Goal: Task Accomplishment & Management: Use online tool/utility

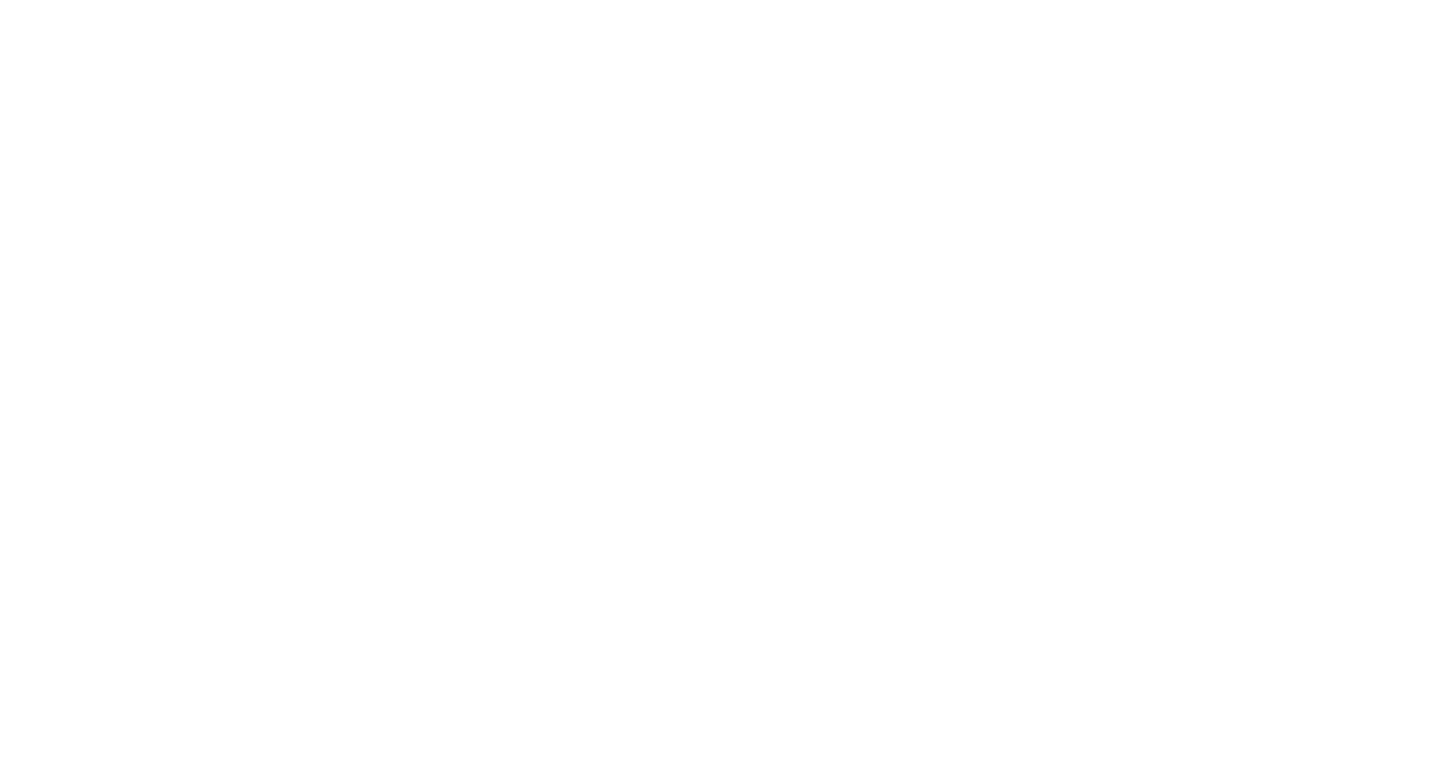
click at [1232, 0] on html at bounding box center [722, 0] width 1444 height 0
click at [984, 0] on html at bounding box center [722, 0] width 1444 height 0
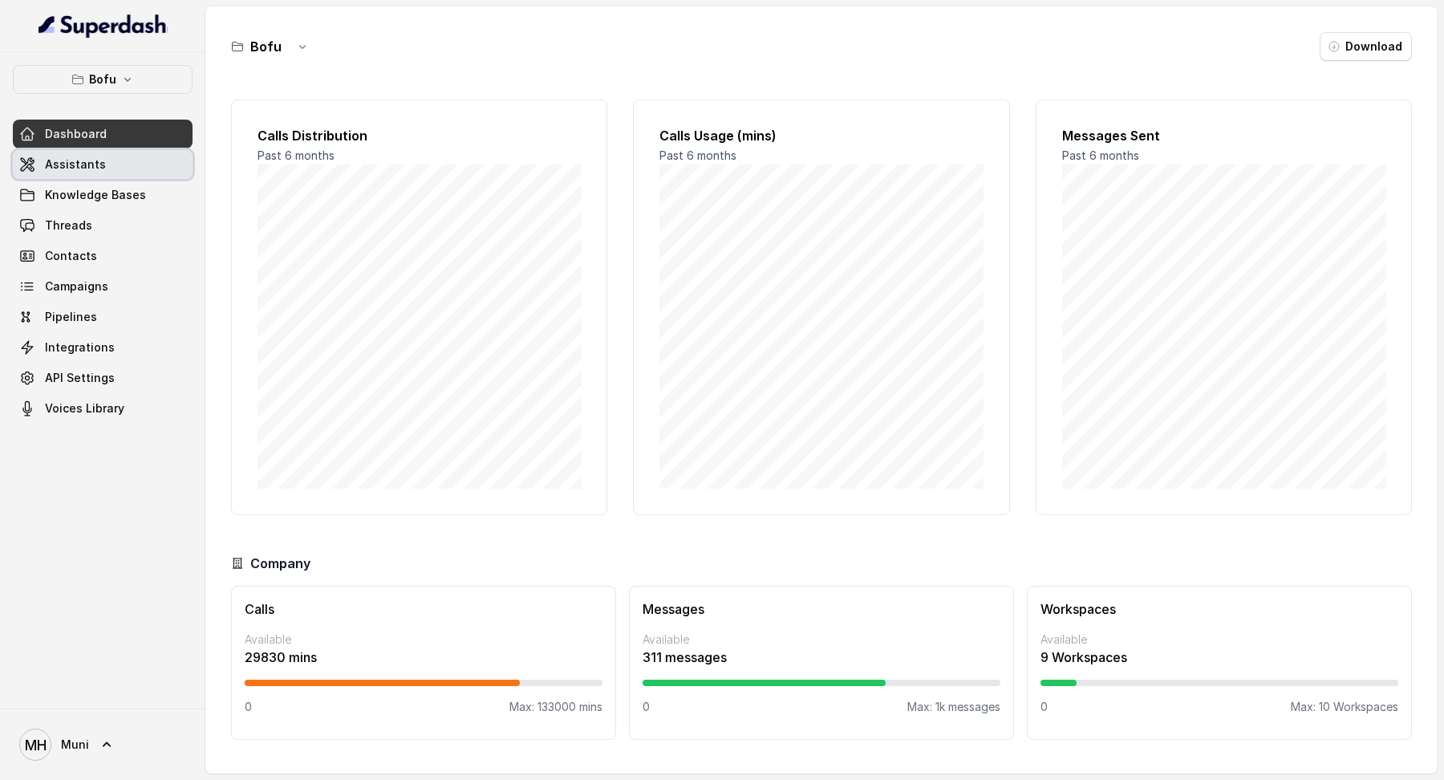
click at [79, 165] on span "Assistants" at bounding box center [75, 164] width 61 height 16
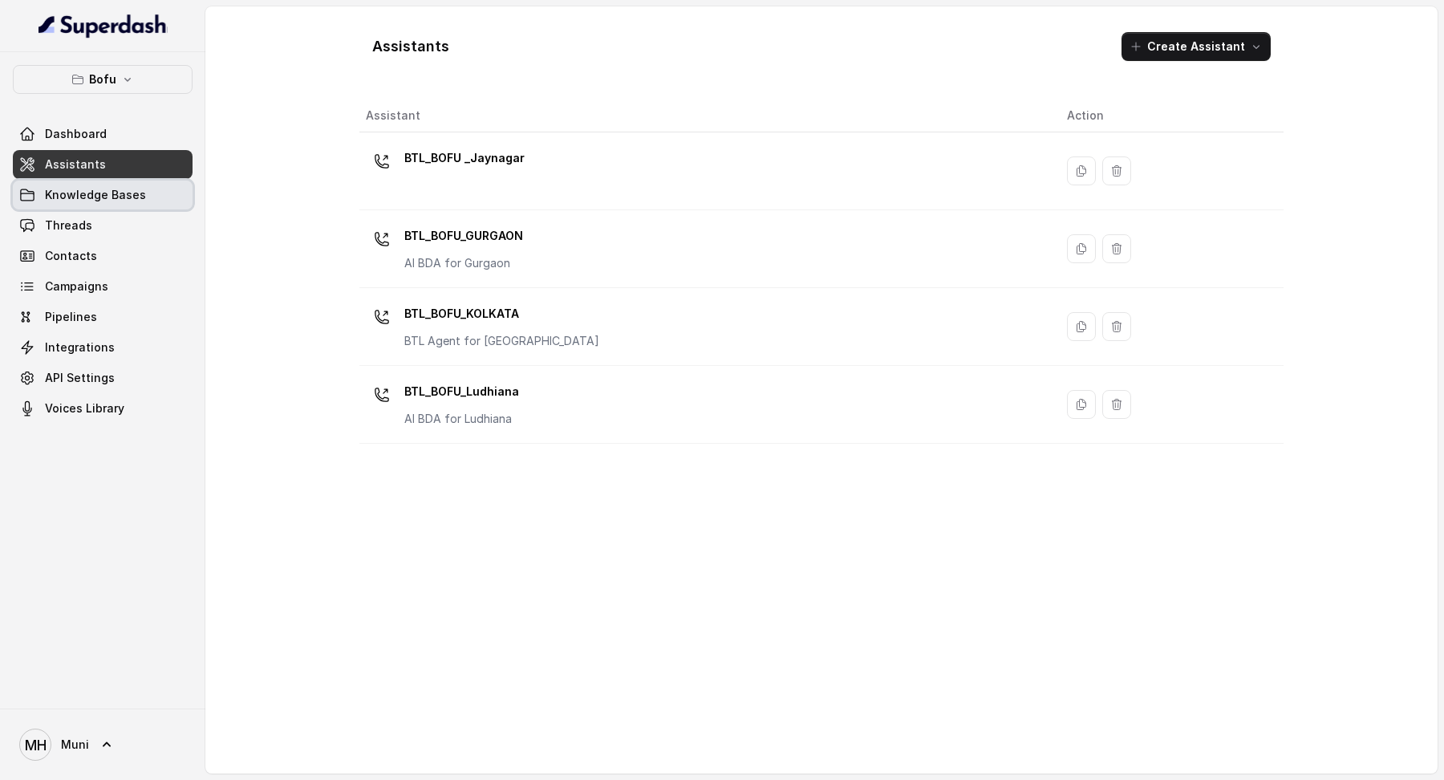
click at [142, 200] on link "Knowledge Bases" at bounding box center [103, 195] width 180 height 29
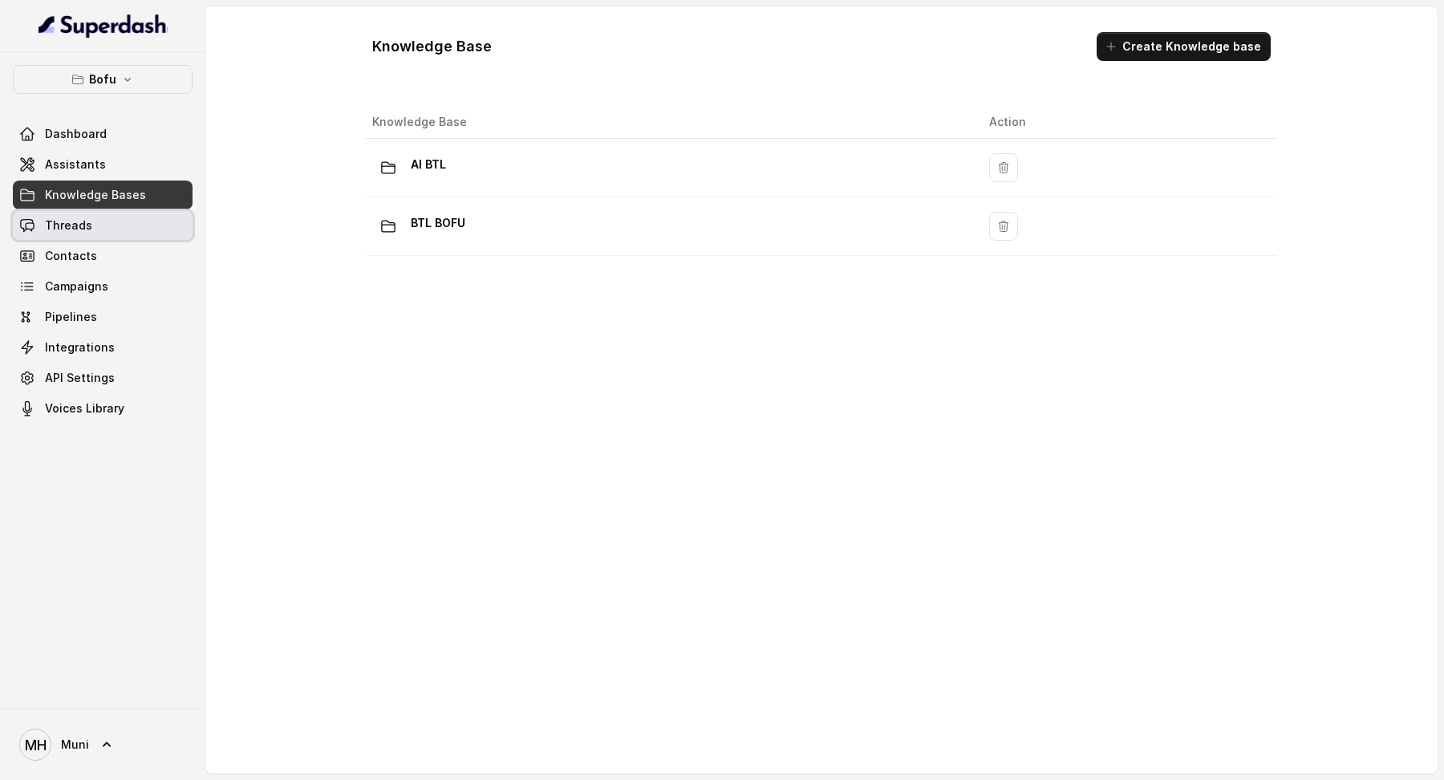
click at [91, 223] on link "Threads" at bounding box center [103, 225] width 180 height 29
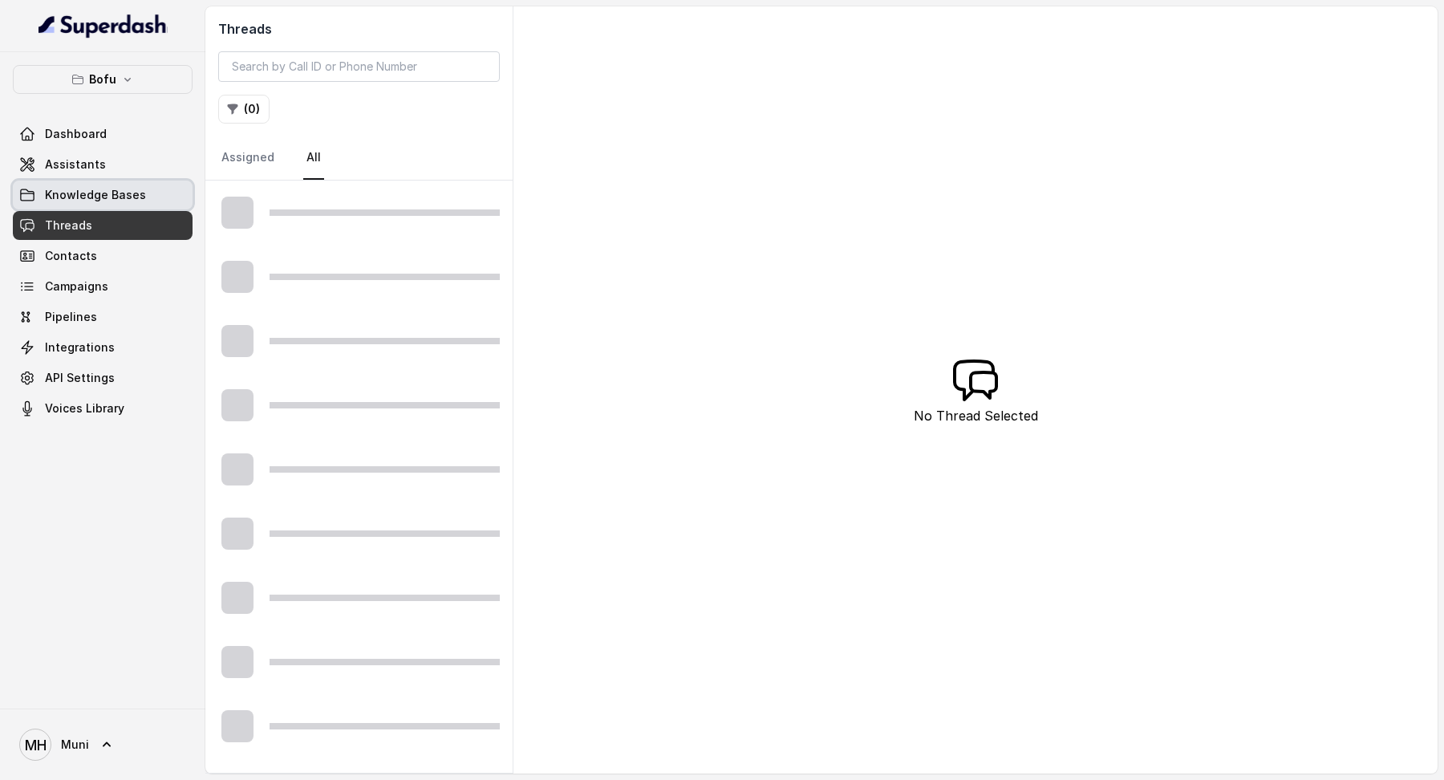
click at [98, 204] on link "Knowledge Bases" at bounding box center [103, 195] width 180 height 29
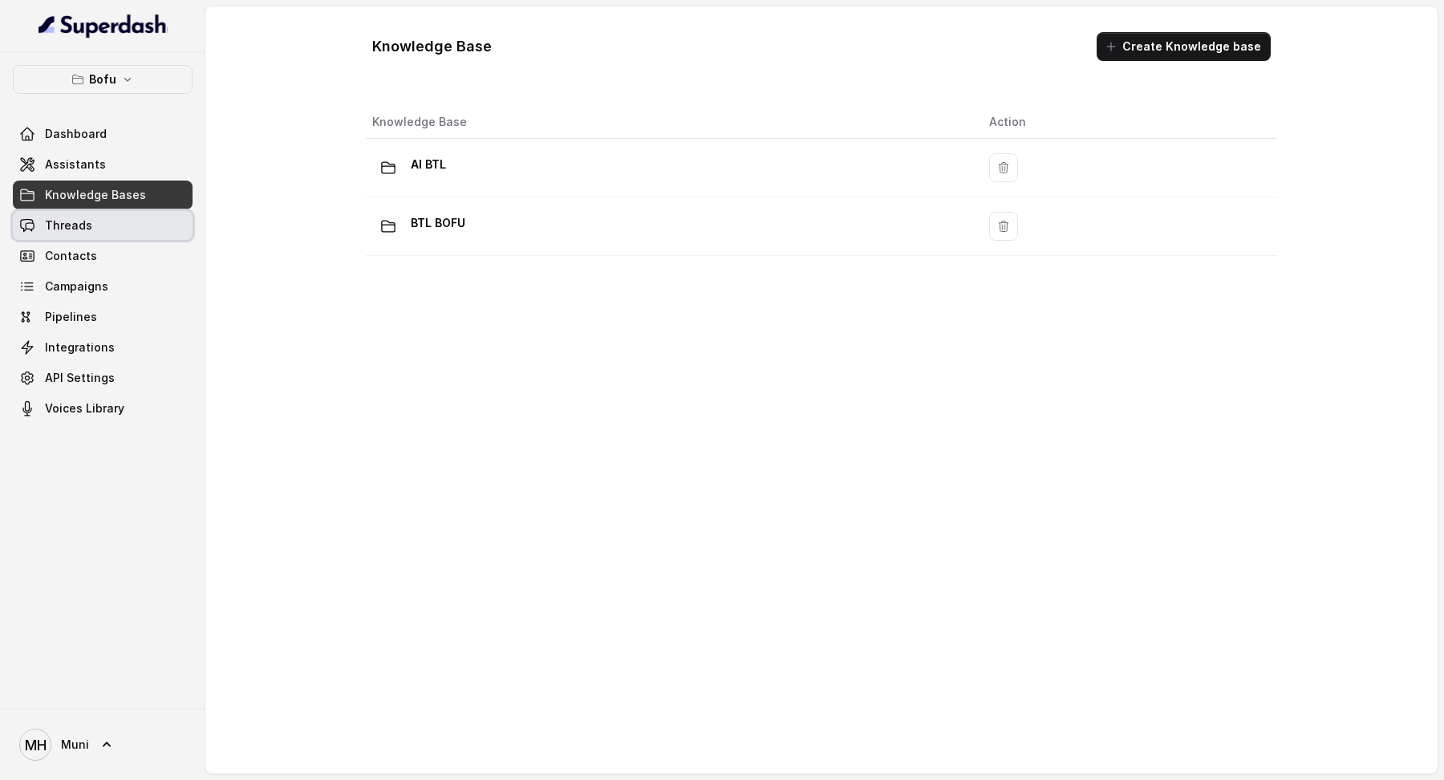
click at [91, 234] on link "Threads" at bounding box center [103, 225] width 180 height 29
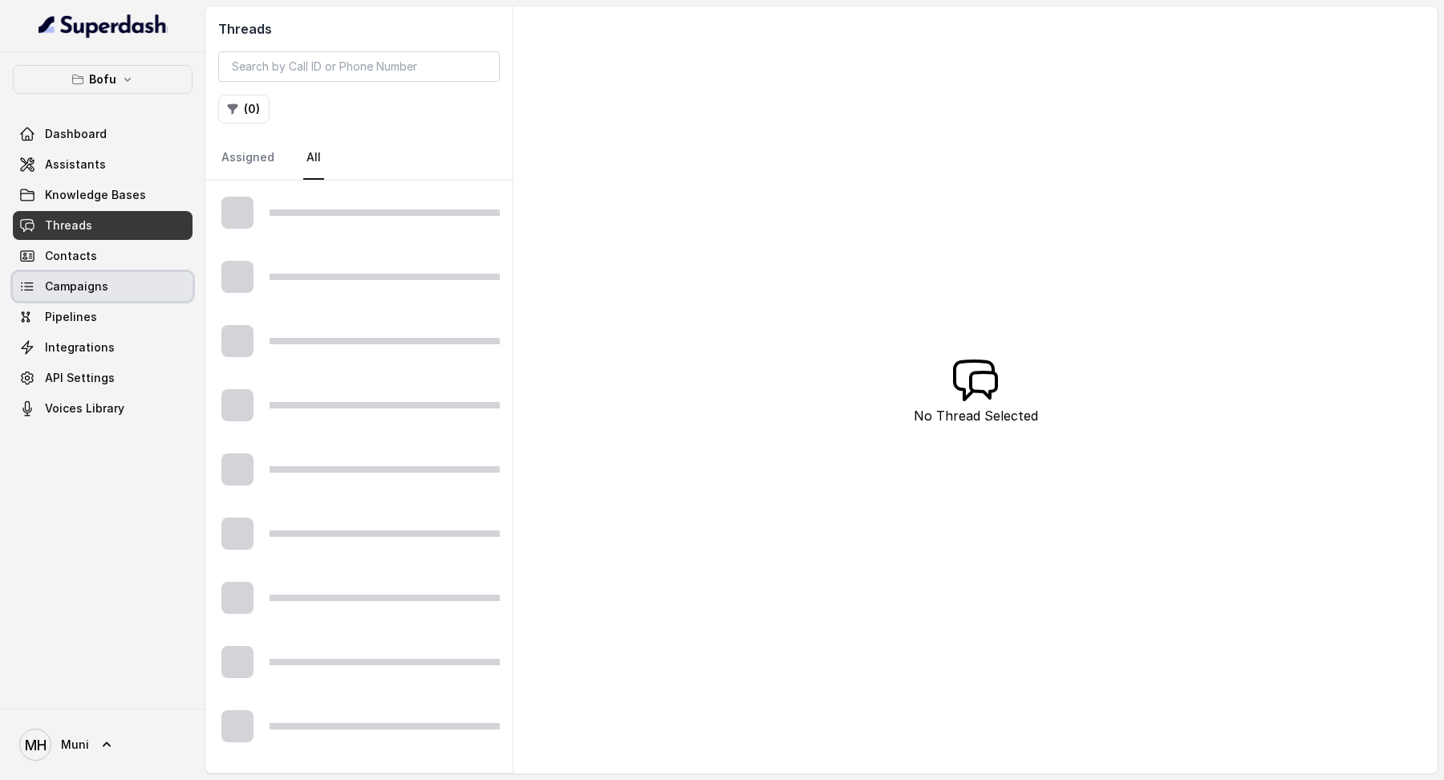
click at [91, 274] on link "Campaigns" at bounding box center [103, 286] width 180 height 29
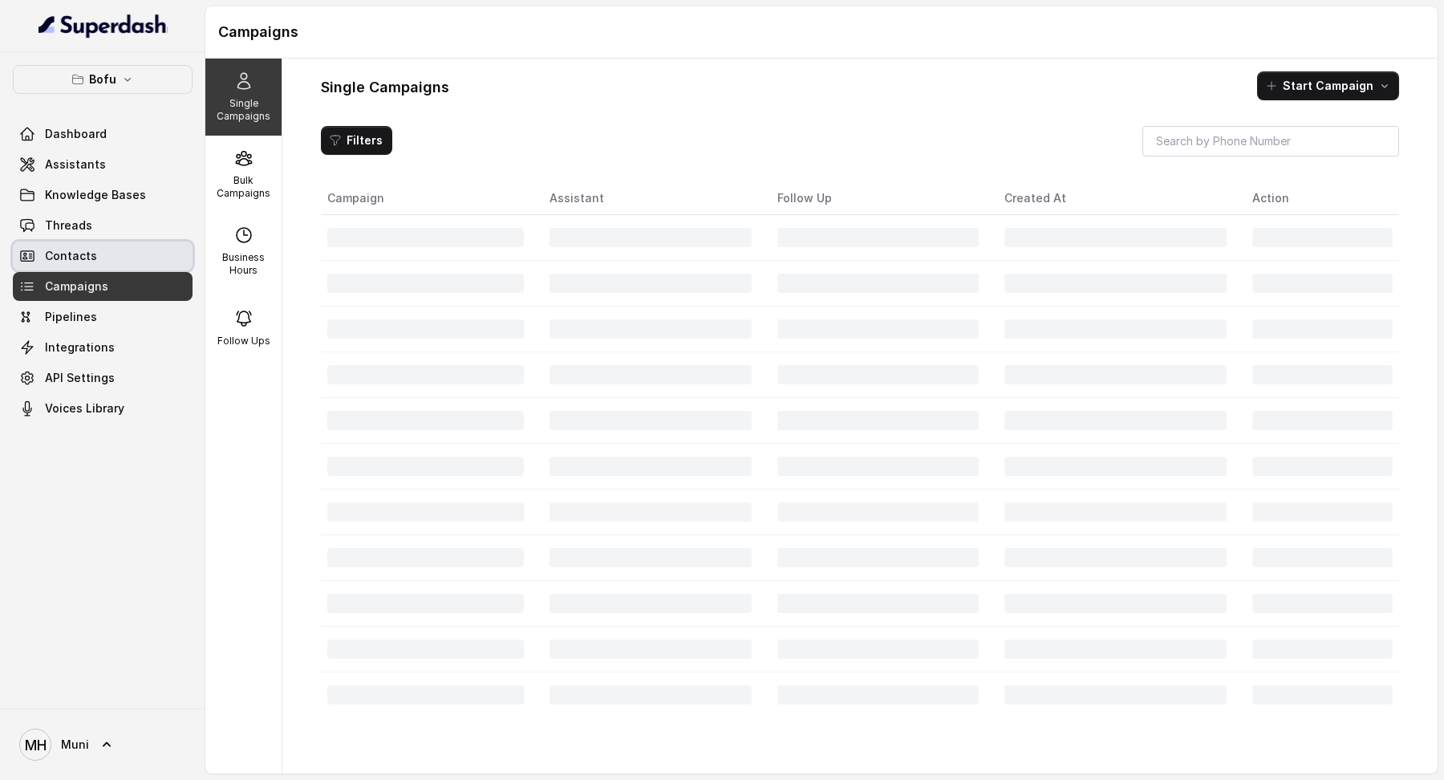
click at [93, 250] on span "Contacts" at bounding box center [71, 256] width 52 height 16
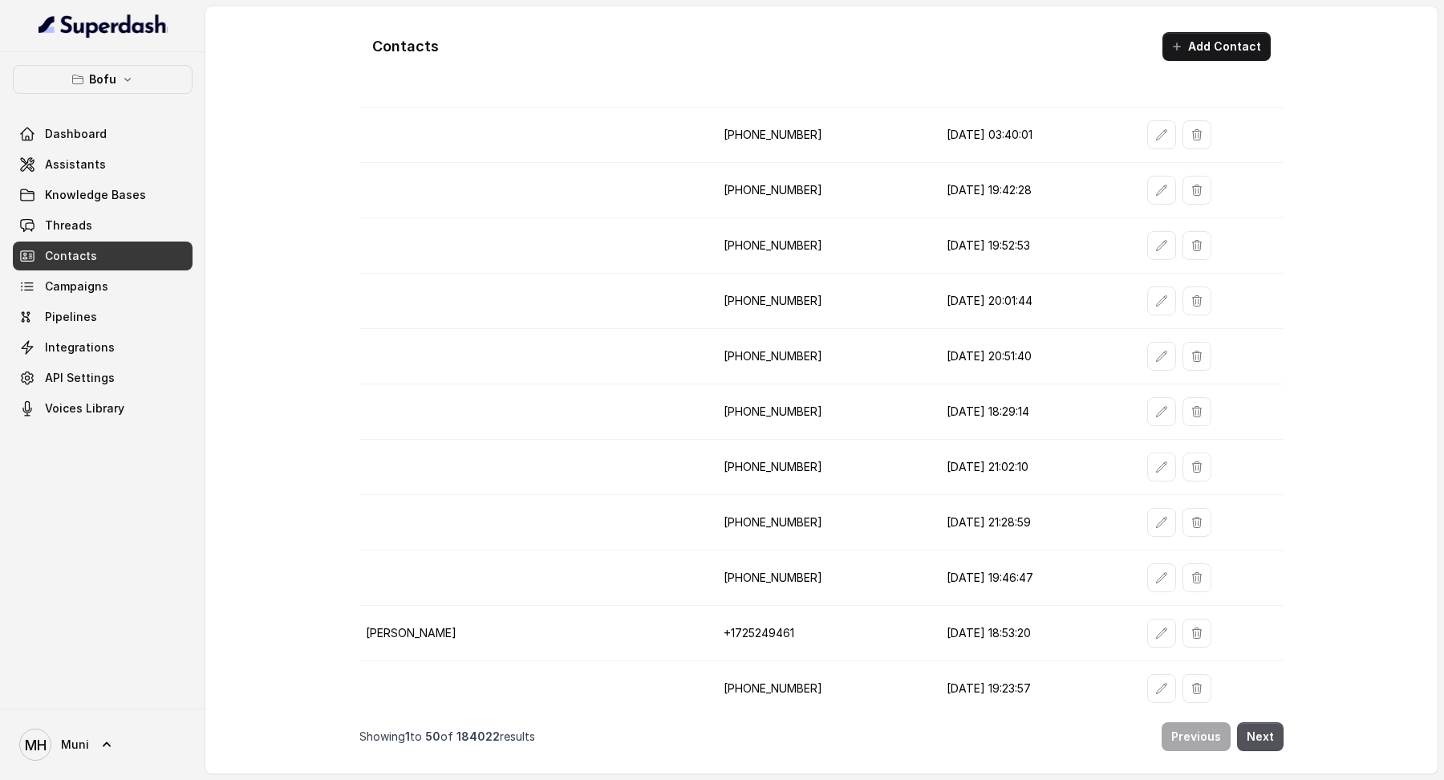
scroll to position [89, 0]
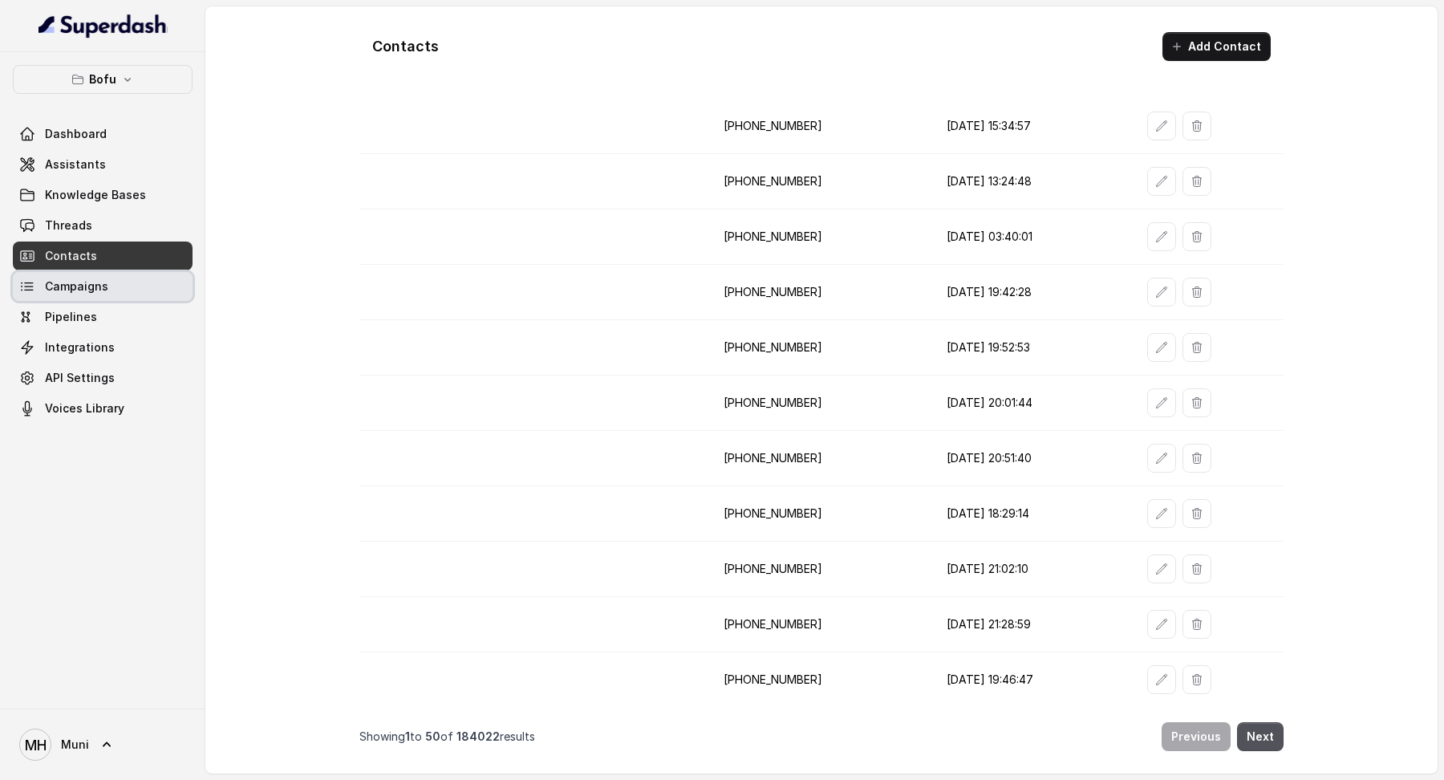
click at [120, 276] on link "Campaigns" at bounding box center [103, 286] width 180 height 29
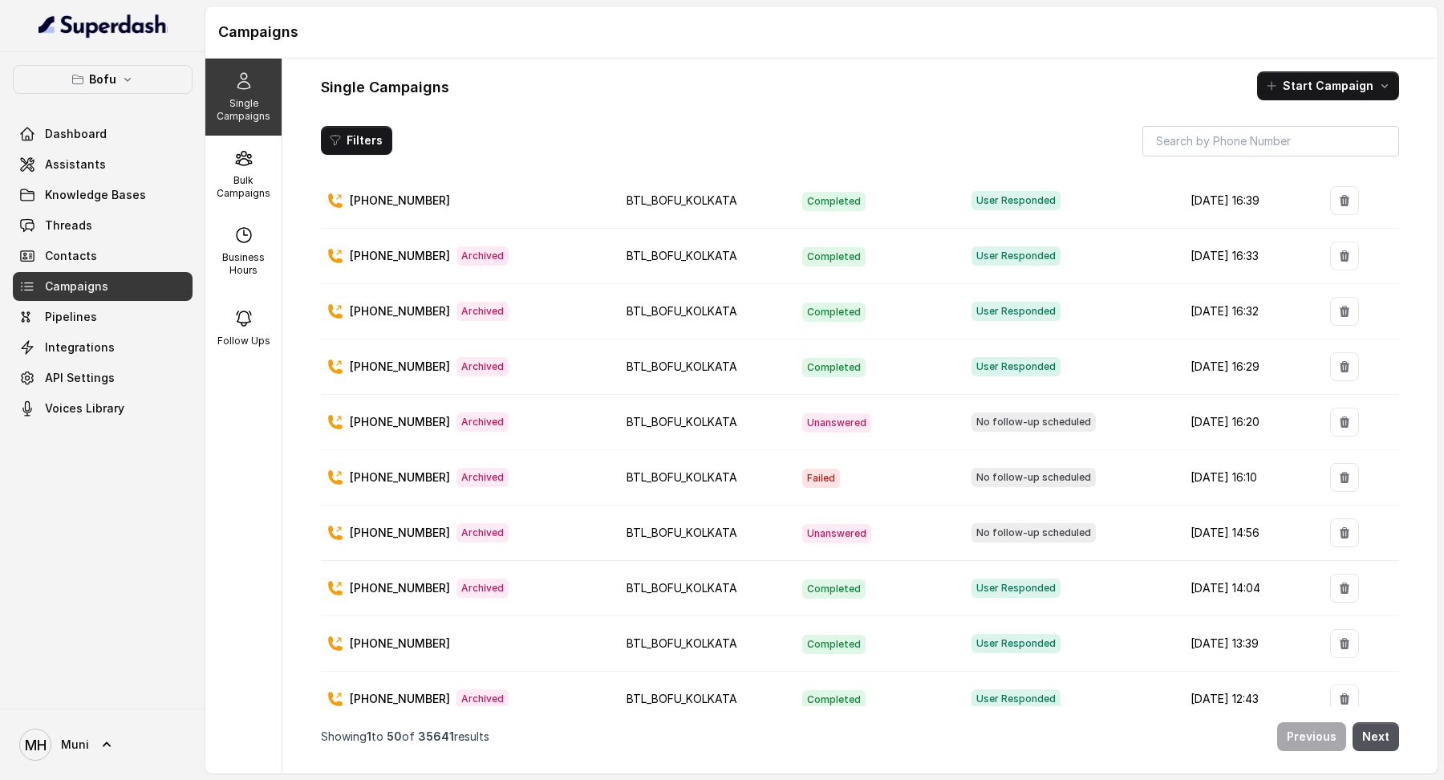
scroll to position [422, 0]
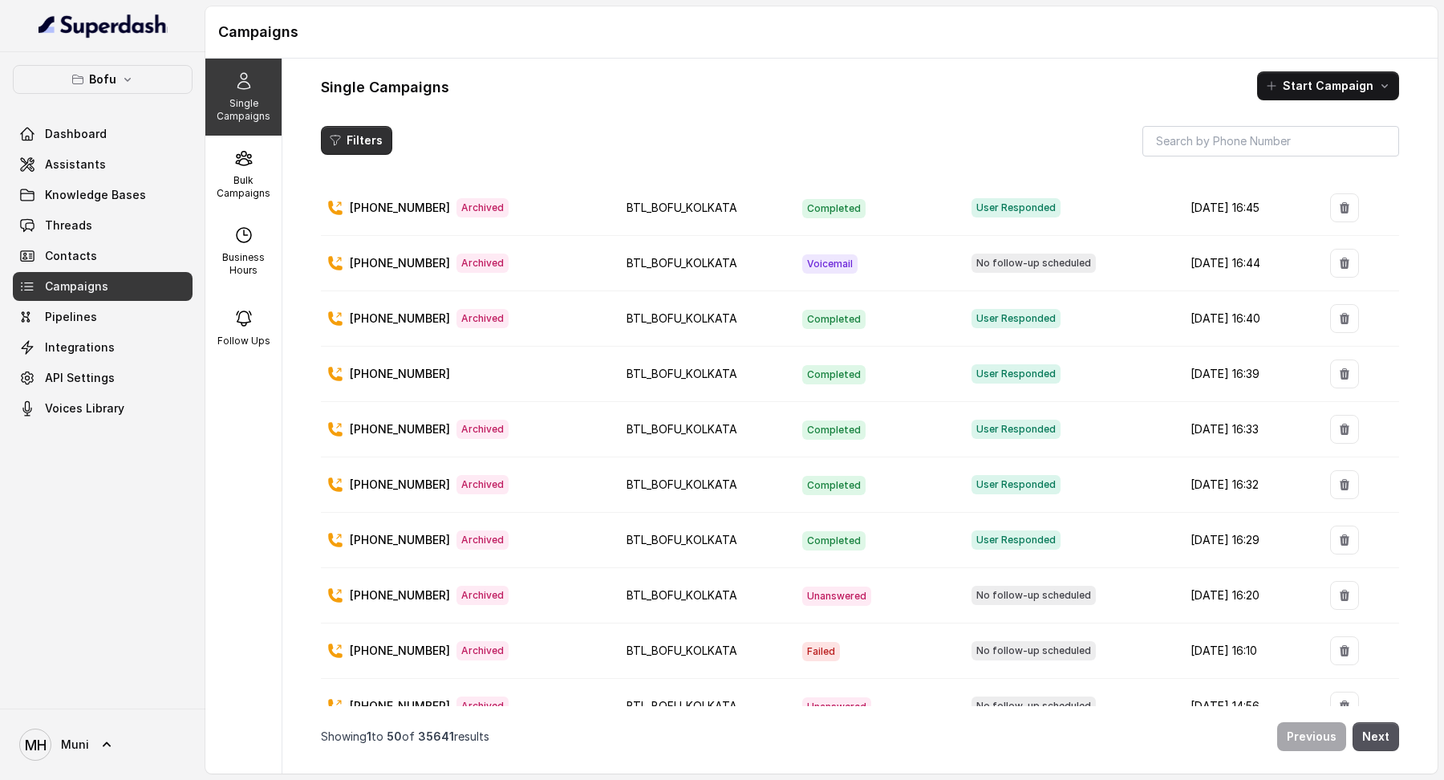
click at [367, 129] on button "Filters" at bounding box center [356, 140] width 71 height 29
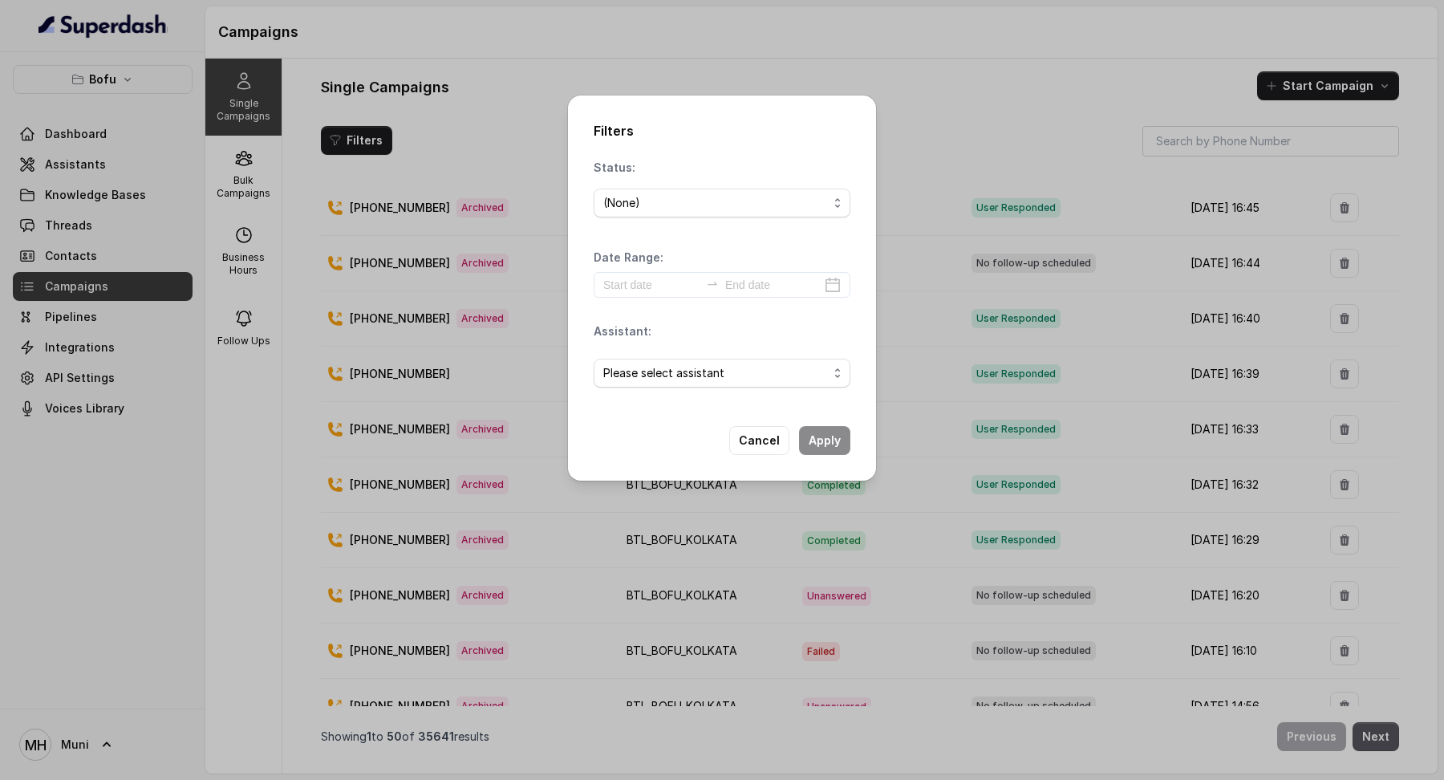
click at [660, 187] on div "(None)" at bounding box center [722, 203] width 257 height 42
click at [667, 209] on div "(None)" at bounding box center [715, 202] width 225 height 19
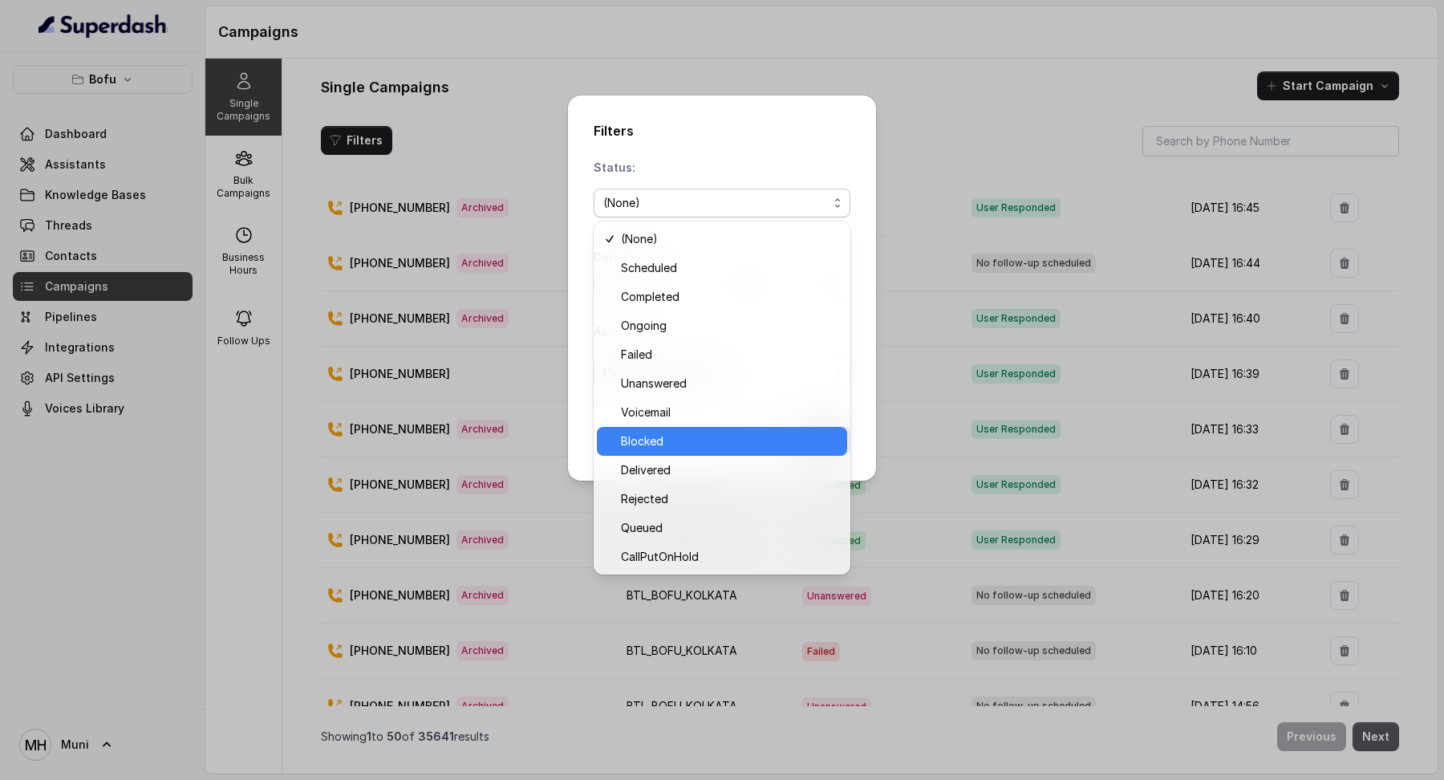
click at [681, 433] on span "Blocked" at bounding box center [729, 441] width 217 height 19
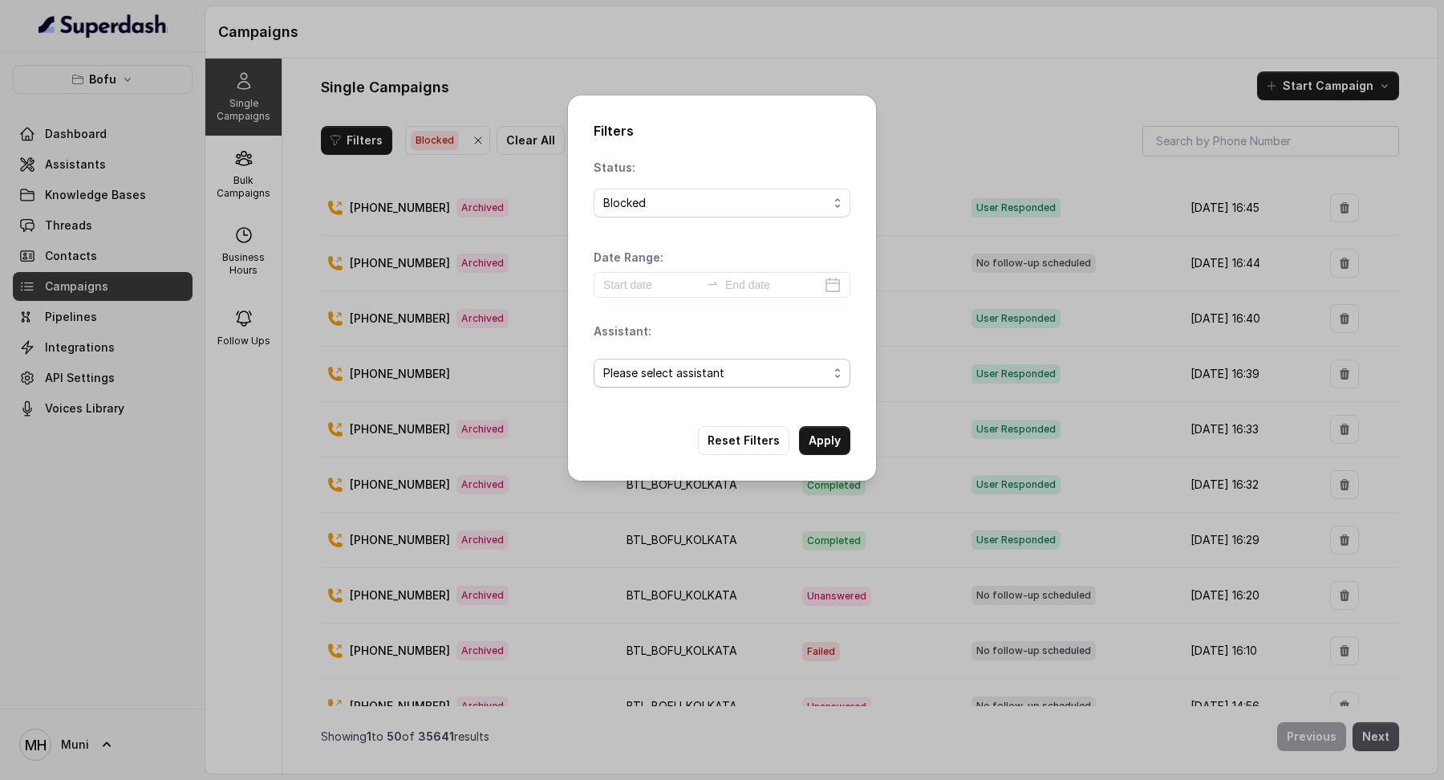
click at [765, 384] on span "Please select assistant" at bounding box center [722, 373] width 257 height 29
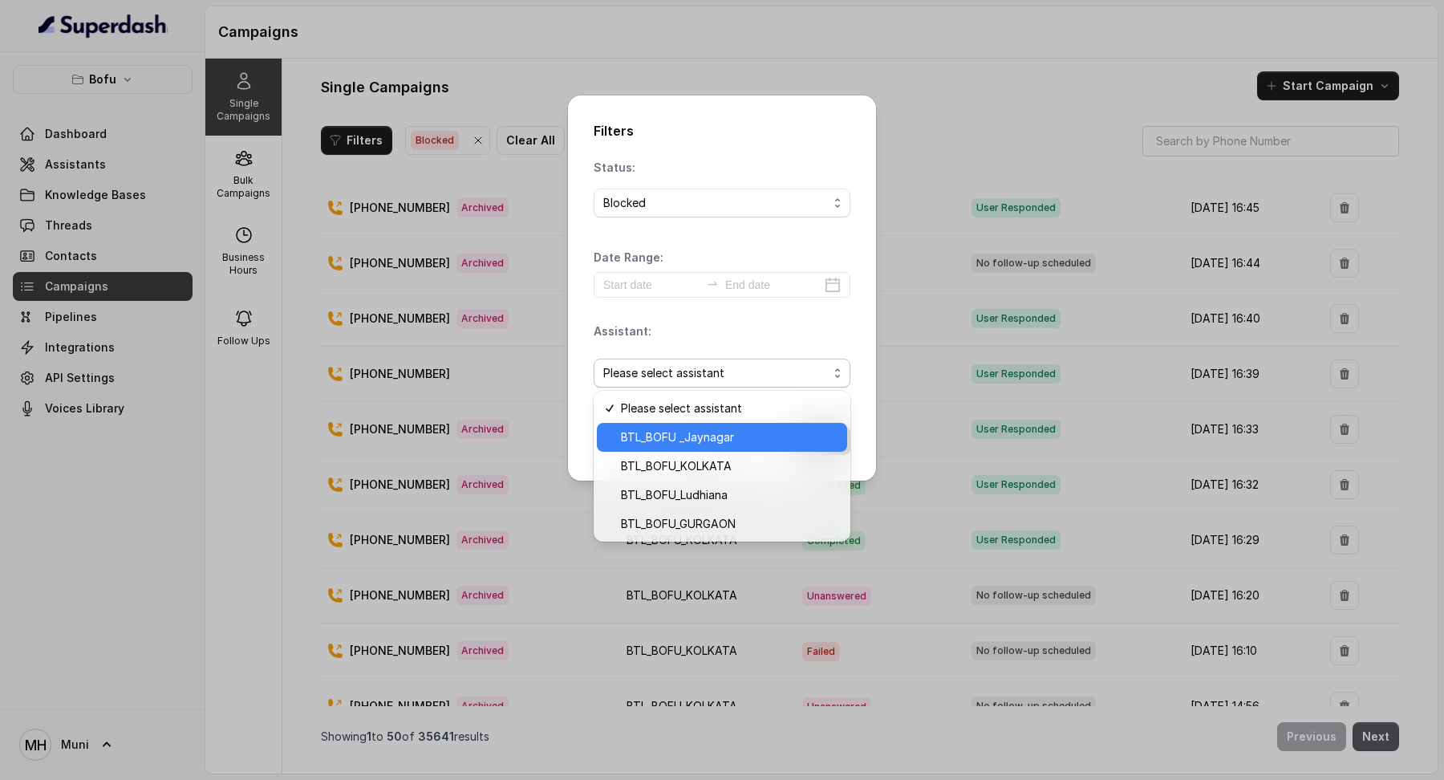
click at [760, 444] on span "BTL_BOFU _Jaynagar" at bounding box center [729, 437] width 217 height 19
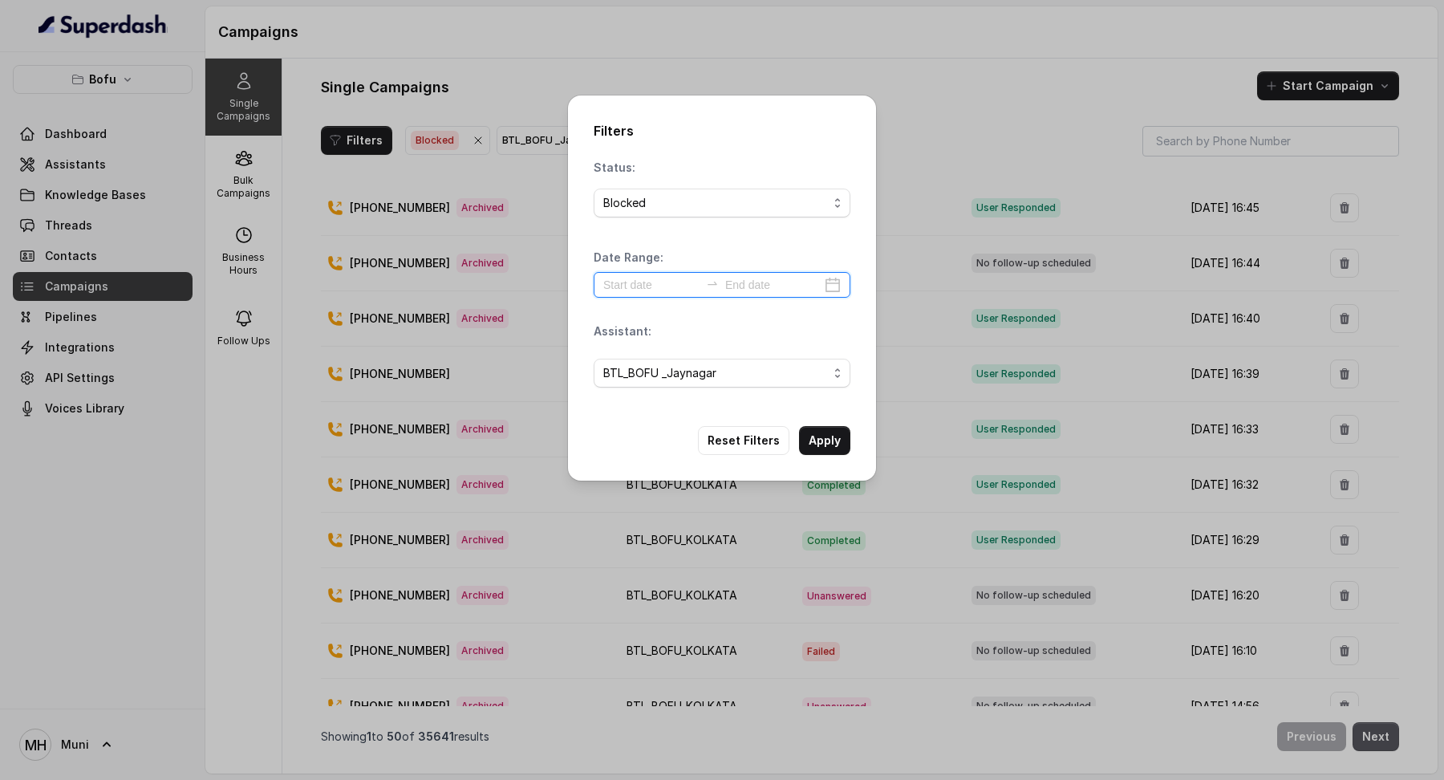
click at [651, 290] on input at bounding box center [651, 285] width 96 height 18
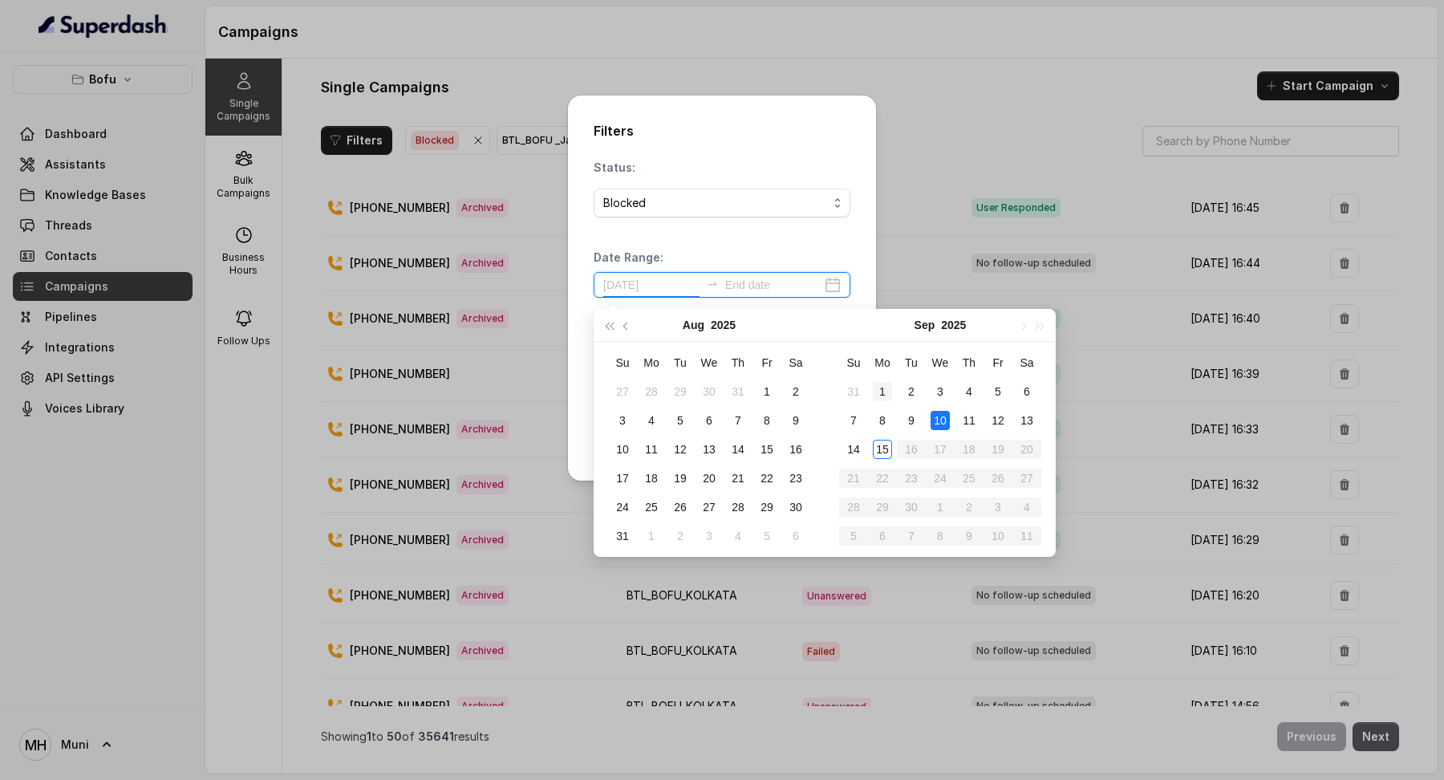
type input "2025-09-01"
click at [886, 400] on div "1" at bounding box center [882, 391] width 19 height 19
type input "2025-09-10"
type input "2025-09-15"
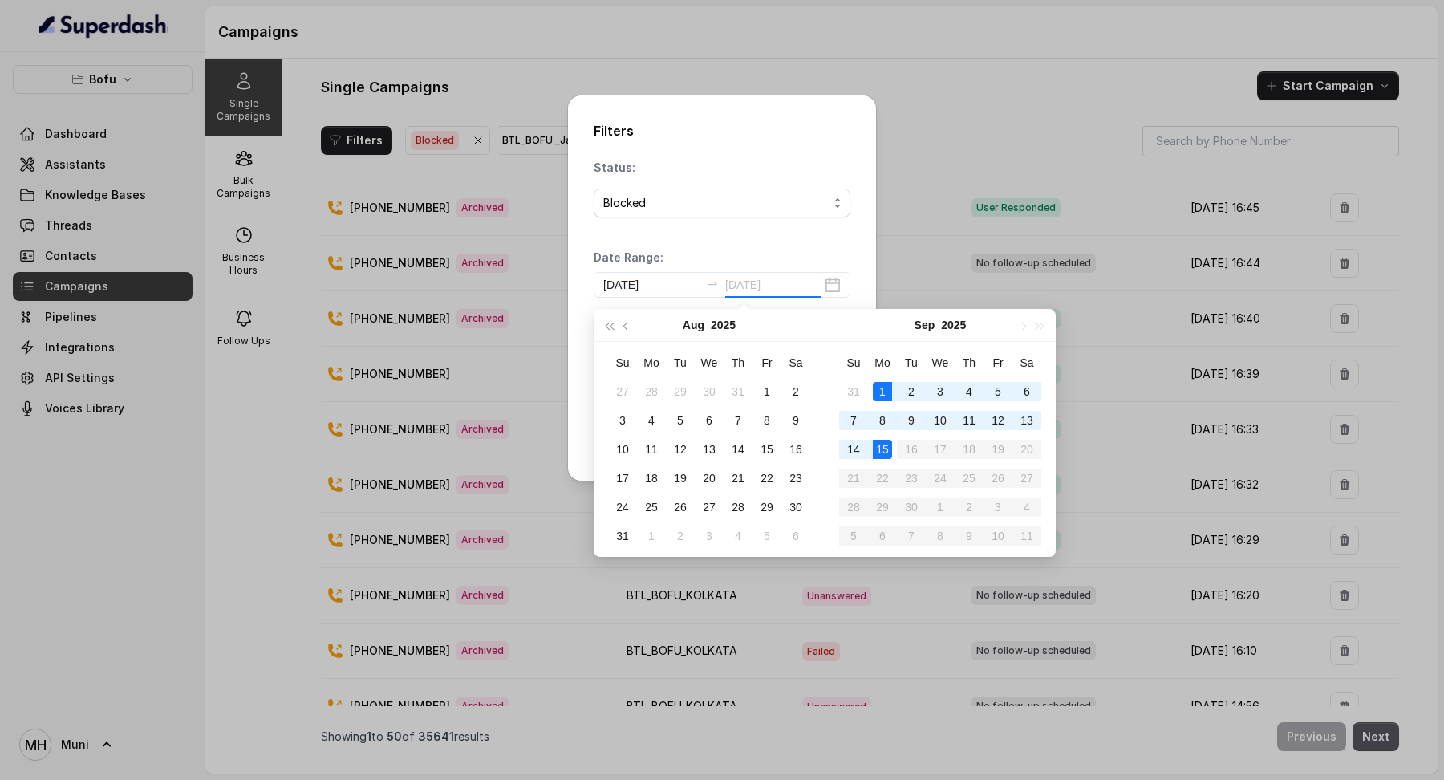
click at [887, 443] on div "15" at bounding box center [882, 449] width 19 height 19
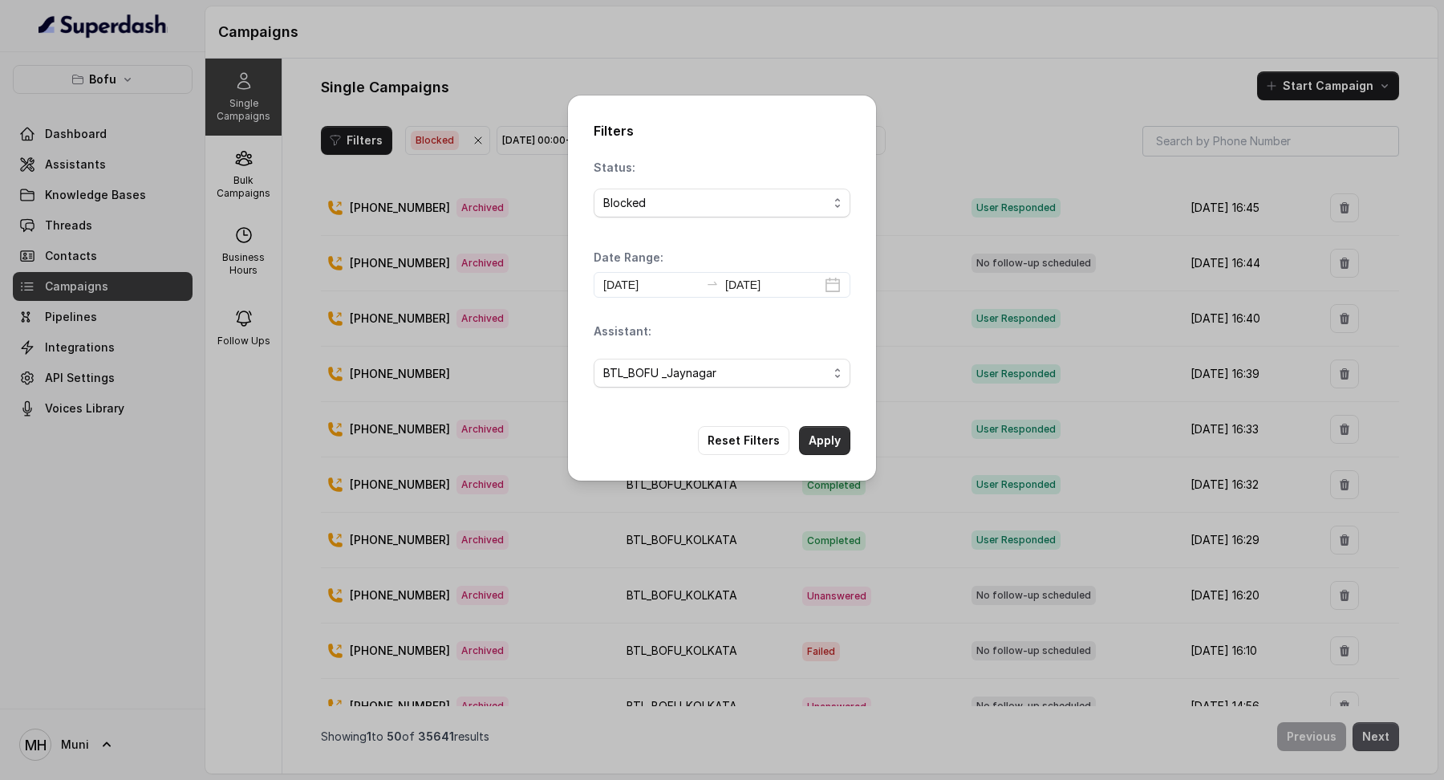
click at [815, 438] on button "Apply" at bounding box center [824, 440] width 51 height 29
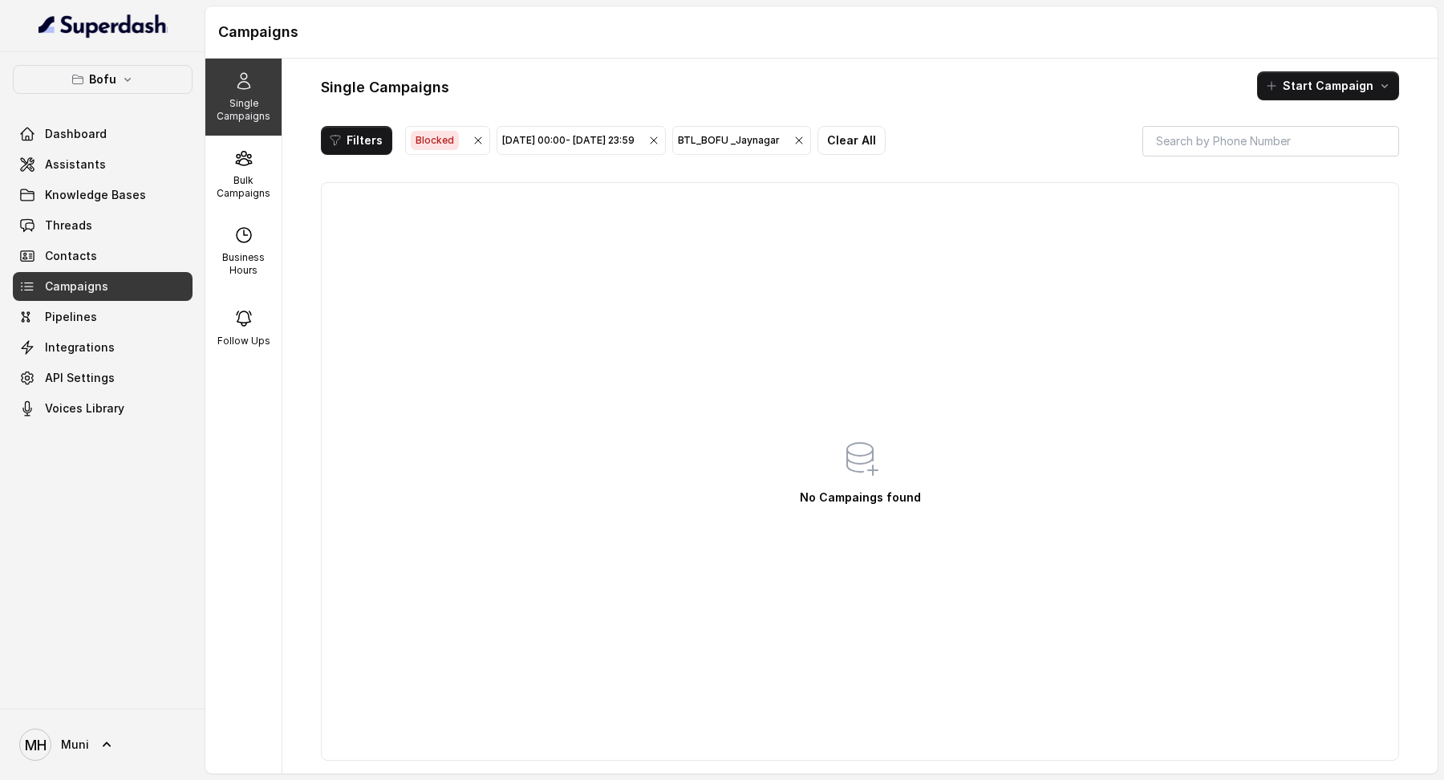
click at [570, 132] on div "Sep 01, 2025, 00:00 - Sep 15, 2025, 23:59" at bounding box center [581, 140] width 158 height 16
click at [242, 188] on p "Bulk Campaigns" at bounding box center [243, 187] width 63 height 26
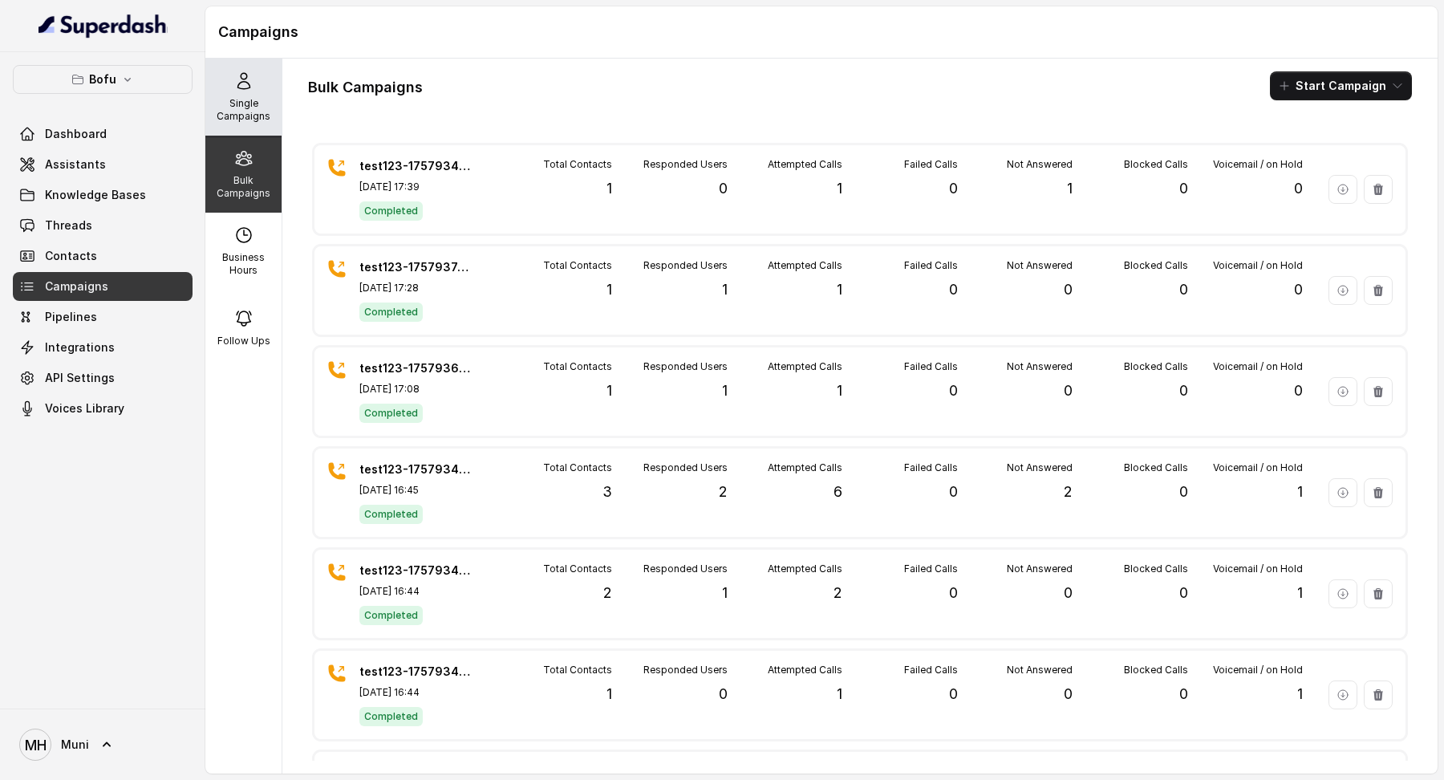
click at [228, 122] on div "Single Campaigns" at bounding box center [243, 97] width 76 height 77
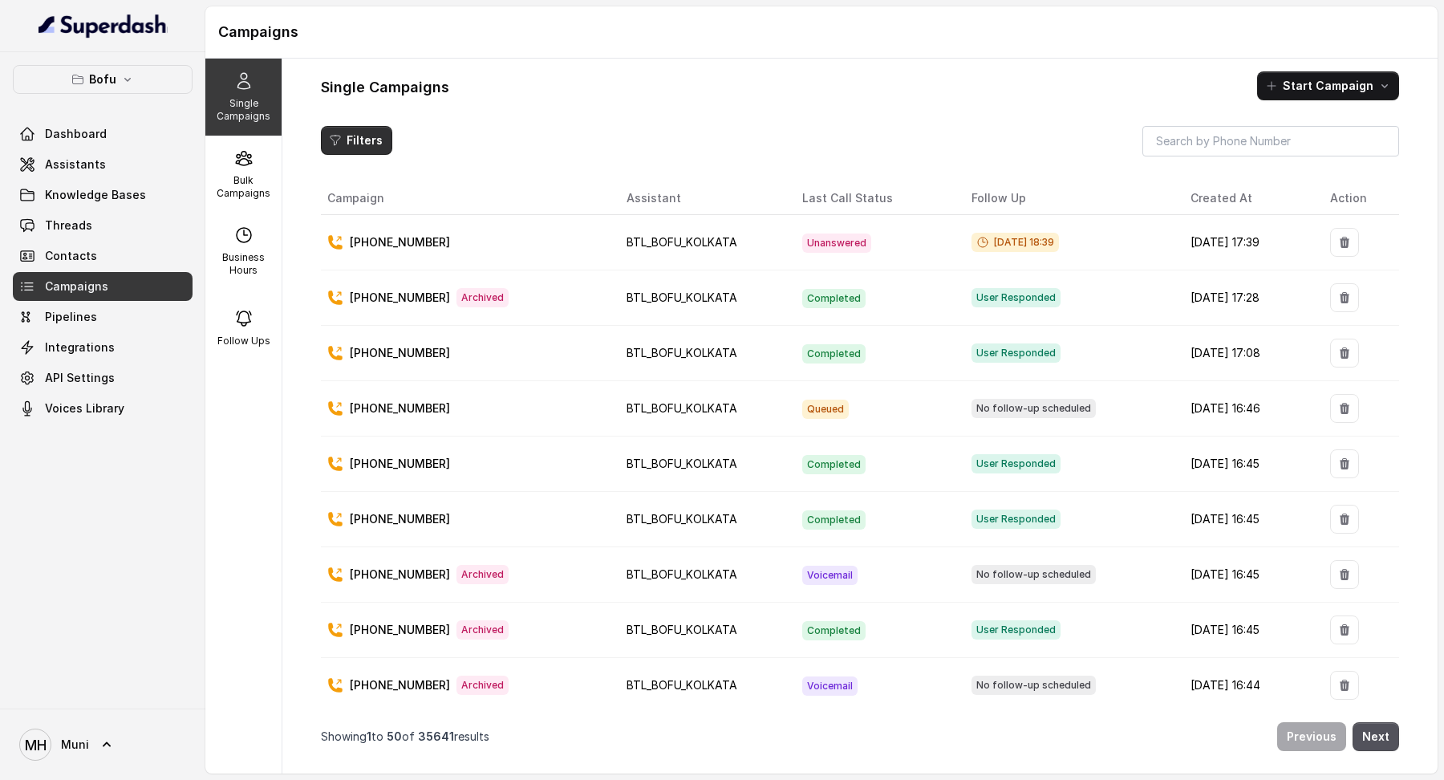
click at [342, 149] on button "Filters" at bounding box center [356, 140] width 71 height 29
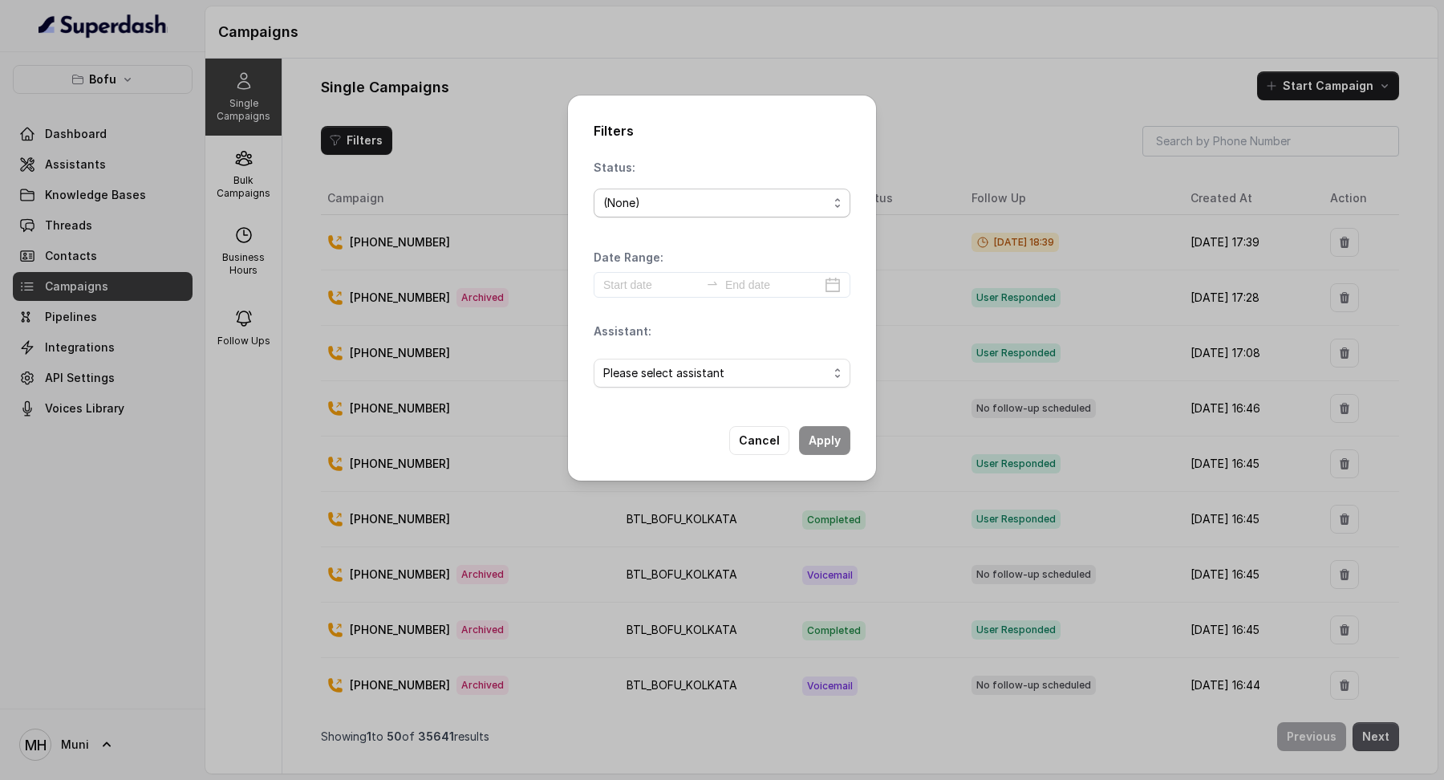
click at [658, 199] on div "(None)" at bounding box center [715, 202] width 225 height 19
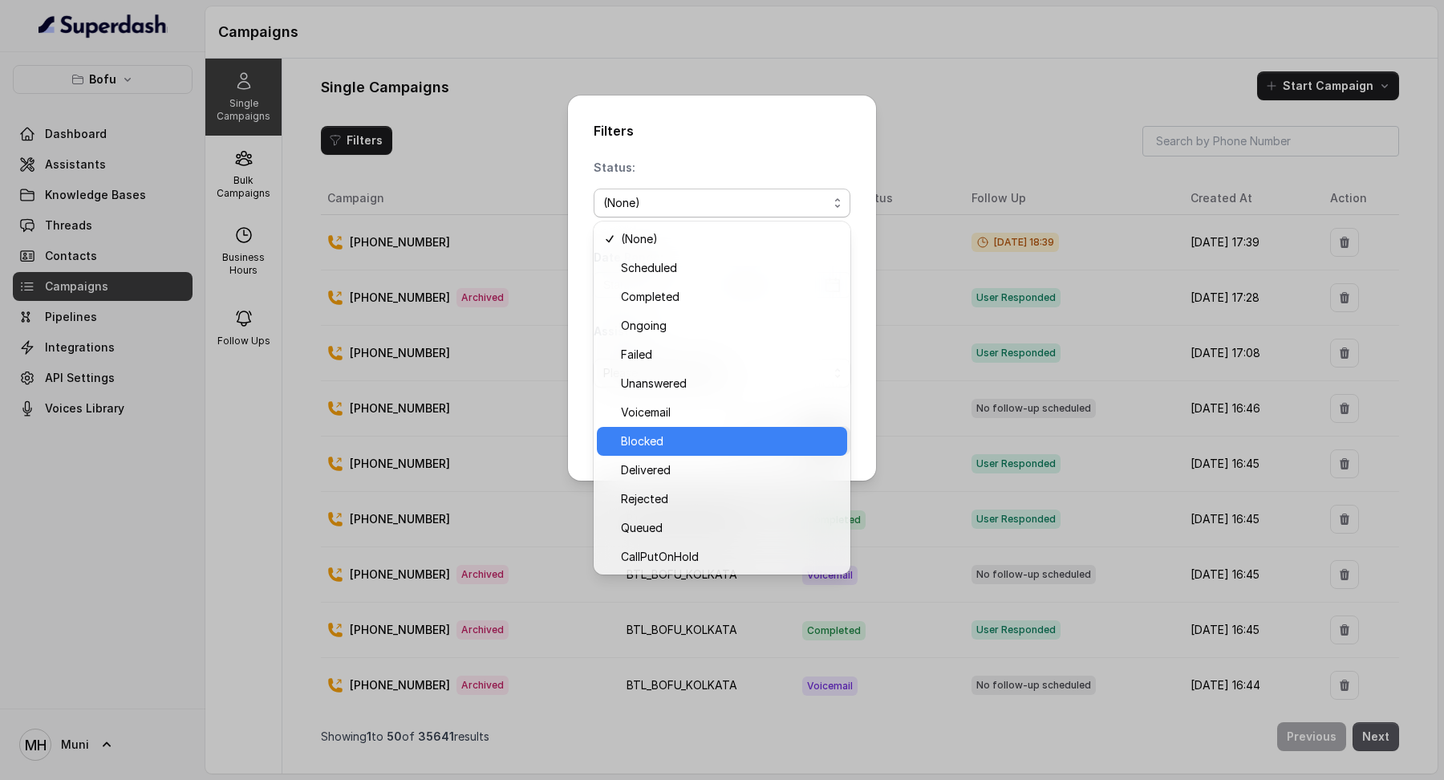
click at [725, 437] on span "Blocked" at bounding box center [729, 441] width 217 height 19
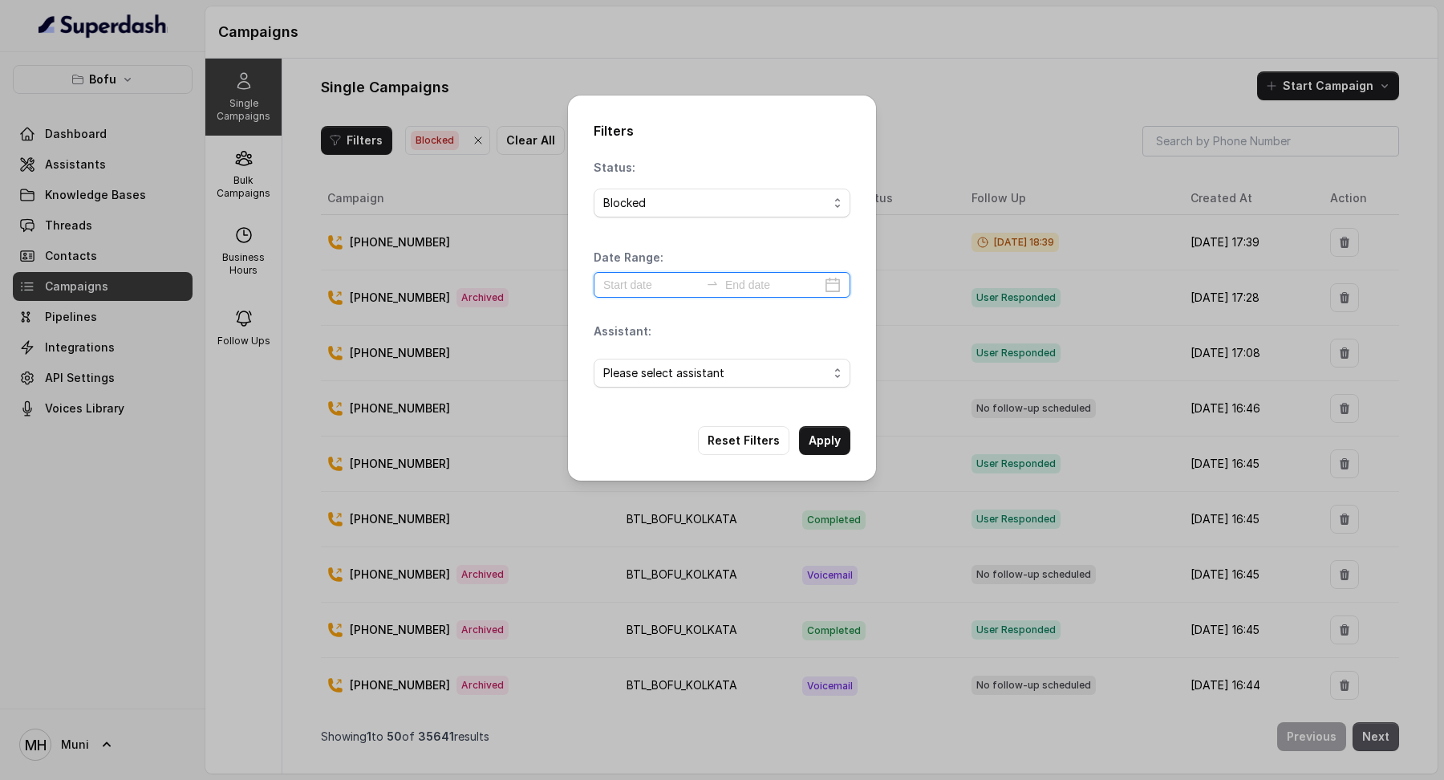
click at [657, 286] on input at bounding box center [651, 285] width 96 height 18
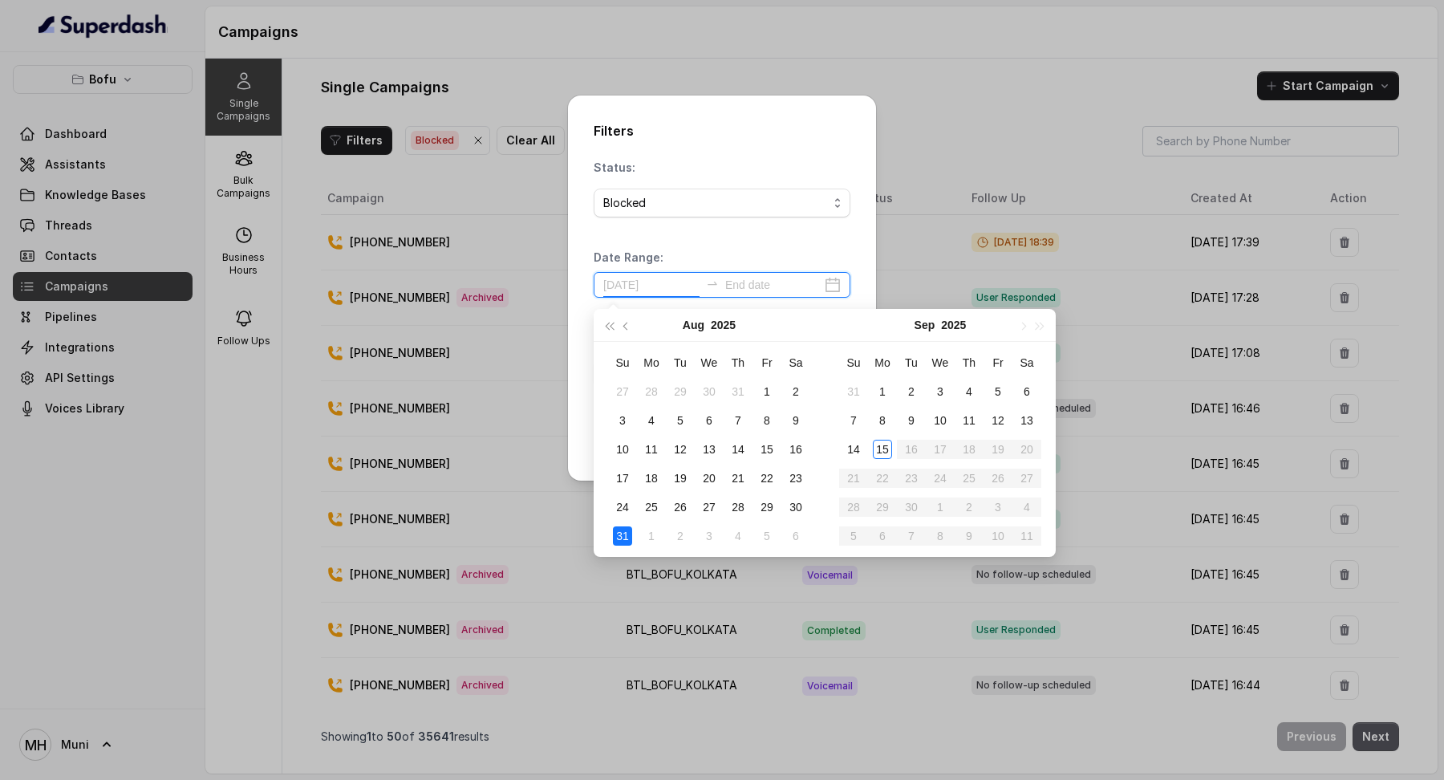
type input "2025-09-15"
type input "2025-09-11"
click at [966, 427] on div "11" at bounding box center [969, 420] width 19 height 19
type input "2025-09-11"
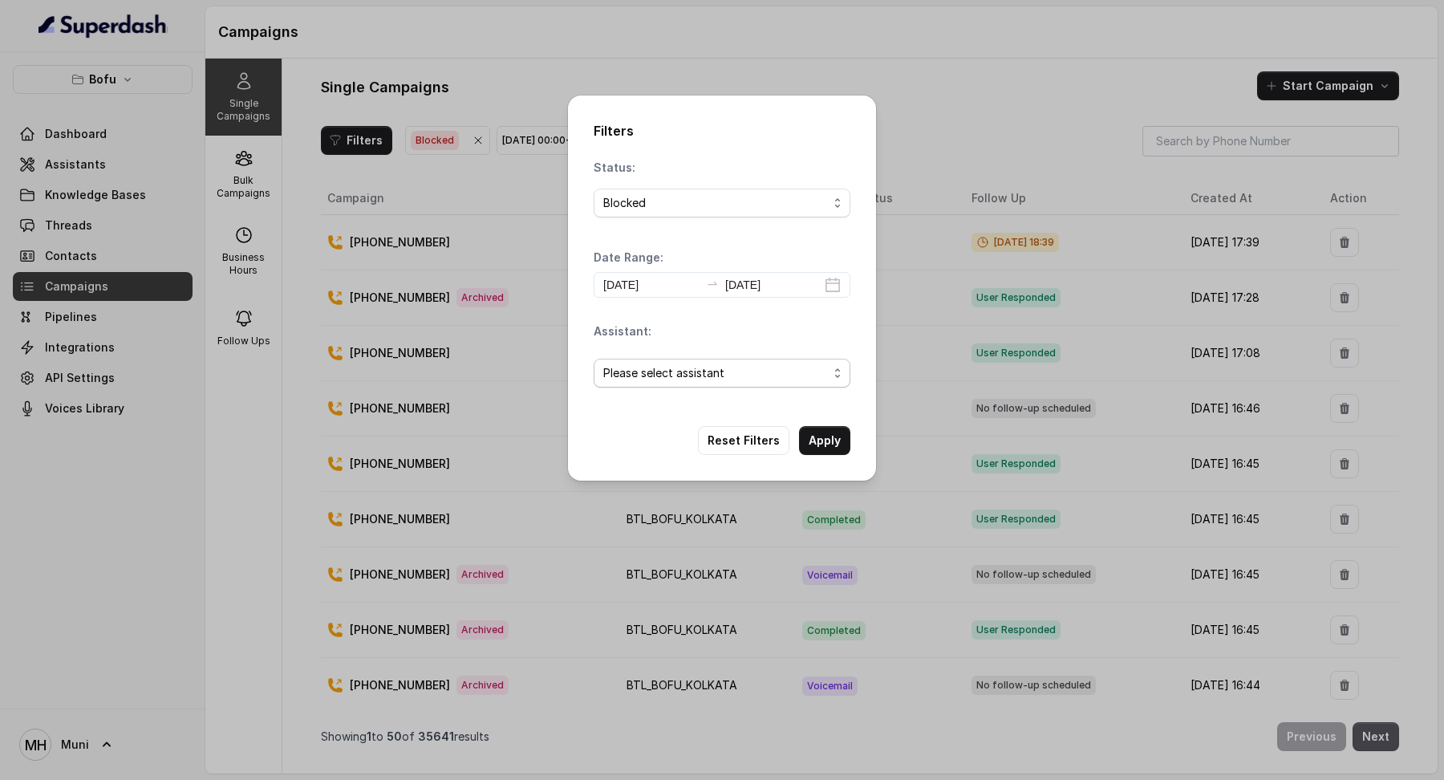
click at [722, 378] on span "Please select assistant" at bounding box center [715, 372] width 225 height 19
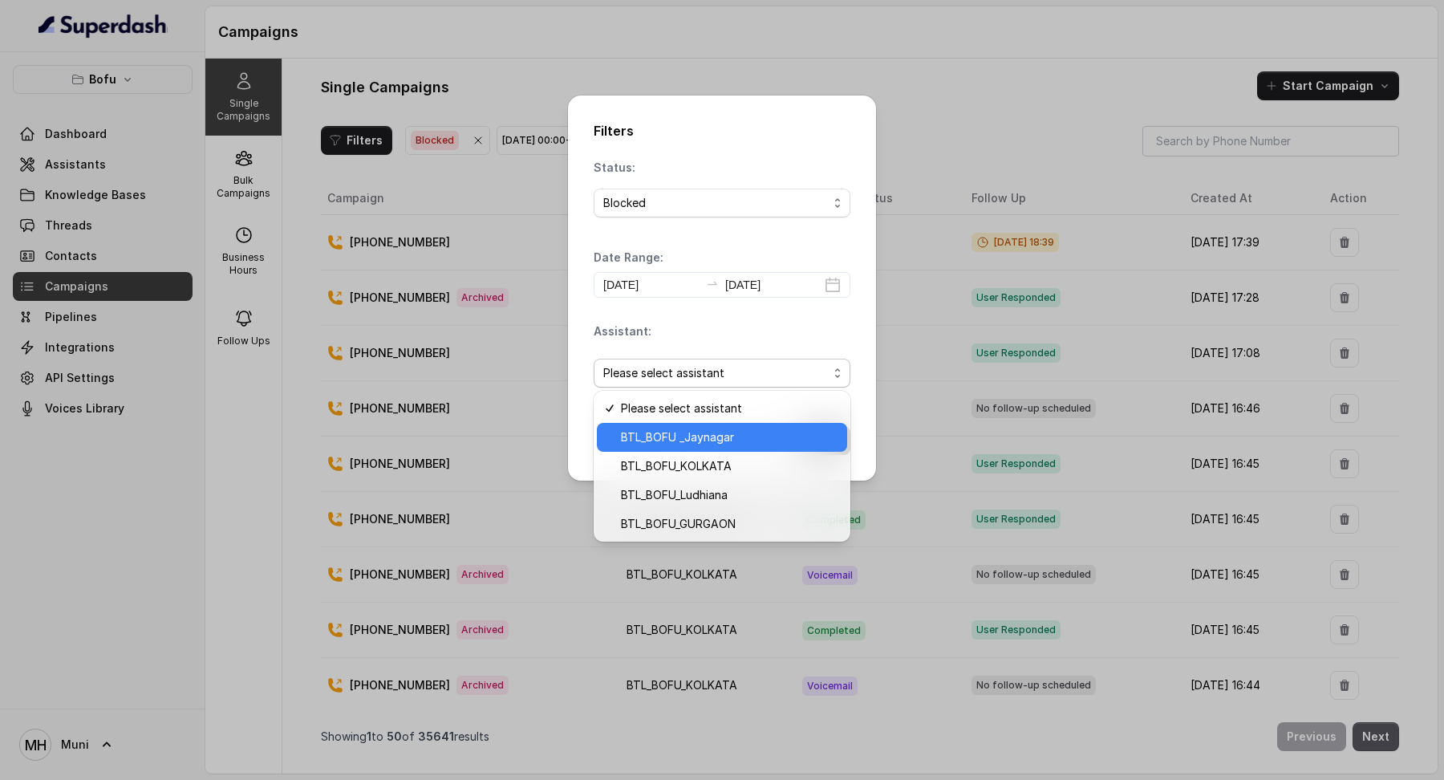
click at [728, 449] on div "BTL_BOFU _Jaynagar" at bounding box center [722, 437] width 250 height 29
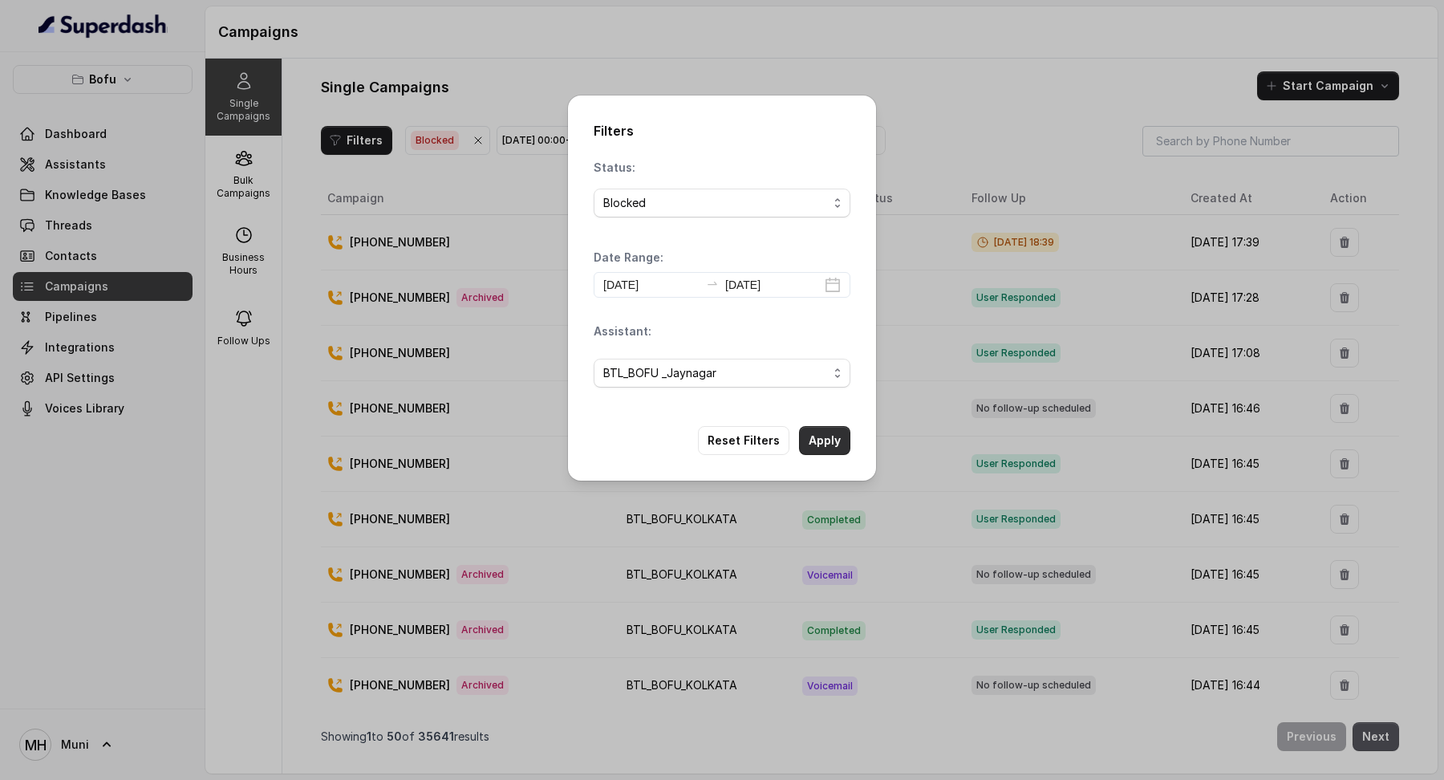
click at [837, 433] on button "Apply" at bounding box center [824, 440] width 51 height 29
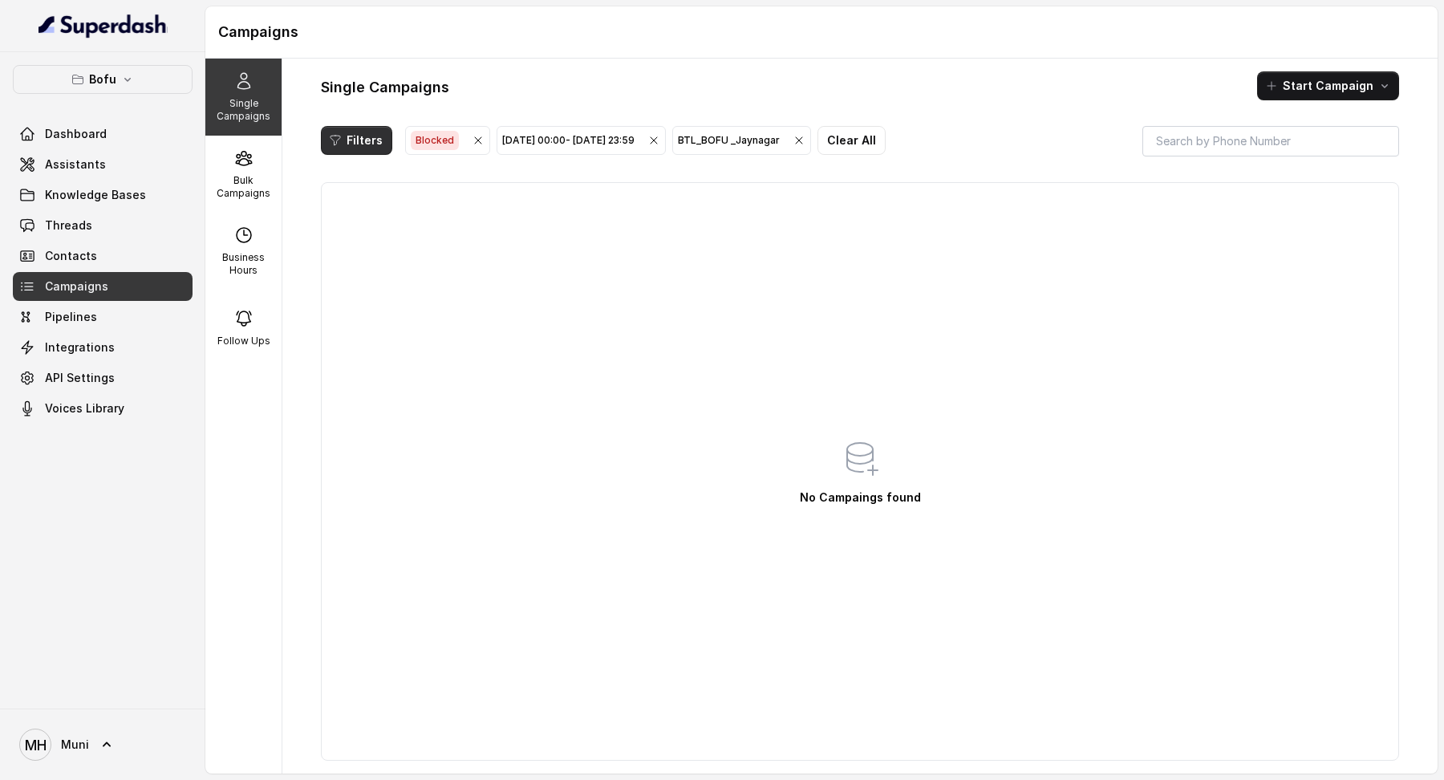
click at [370, 146] on button "Filters" at bounding box center [356, 140] width 71 height 29
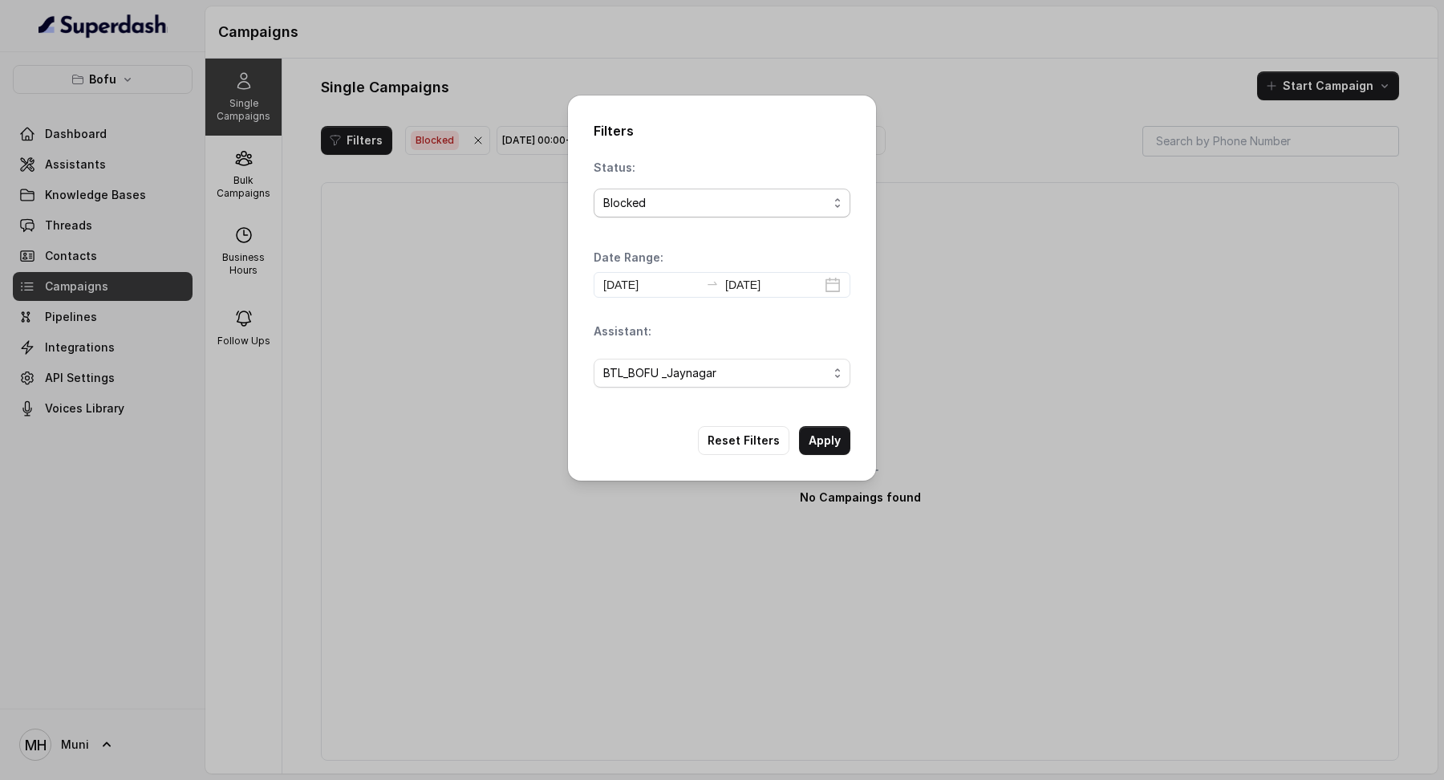
click at [651, 213] on span "Blocked" at bounding box center [722, 203] width 257 height 29
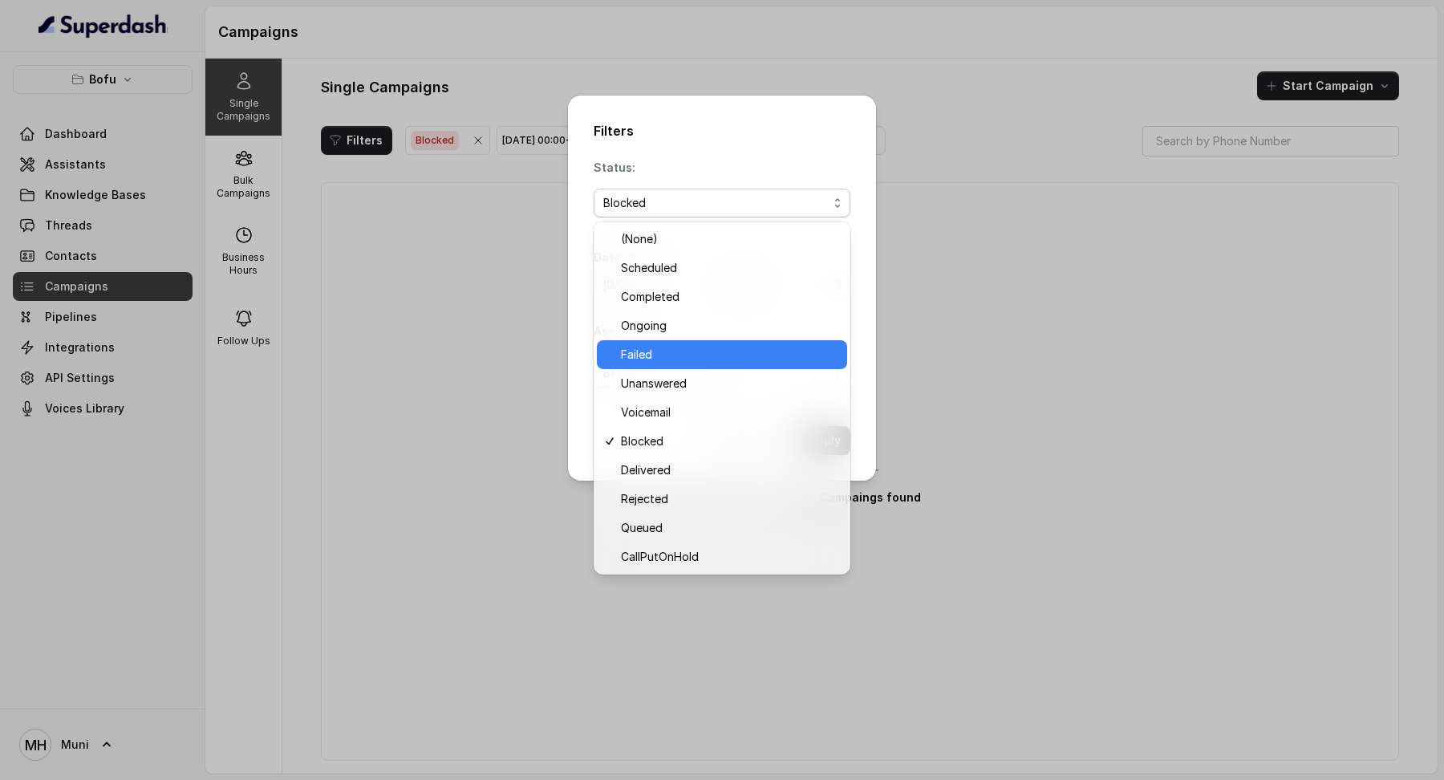
click at [685, 351] on span "Failed" at bounding box center [729, 354] width 217 height 19
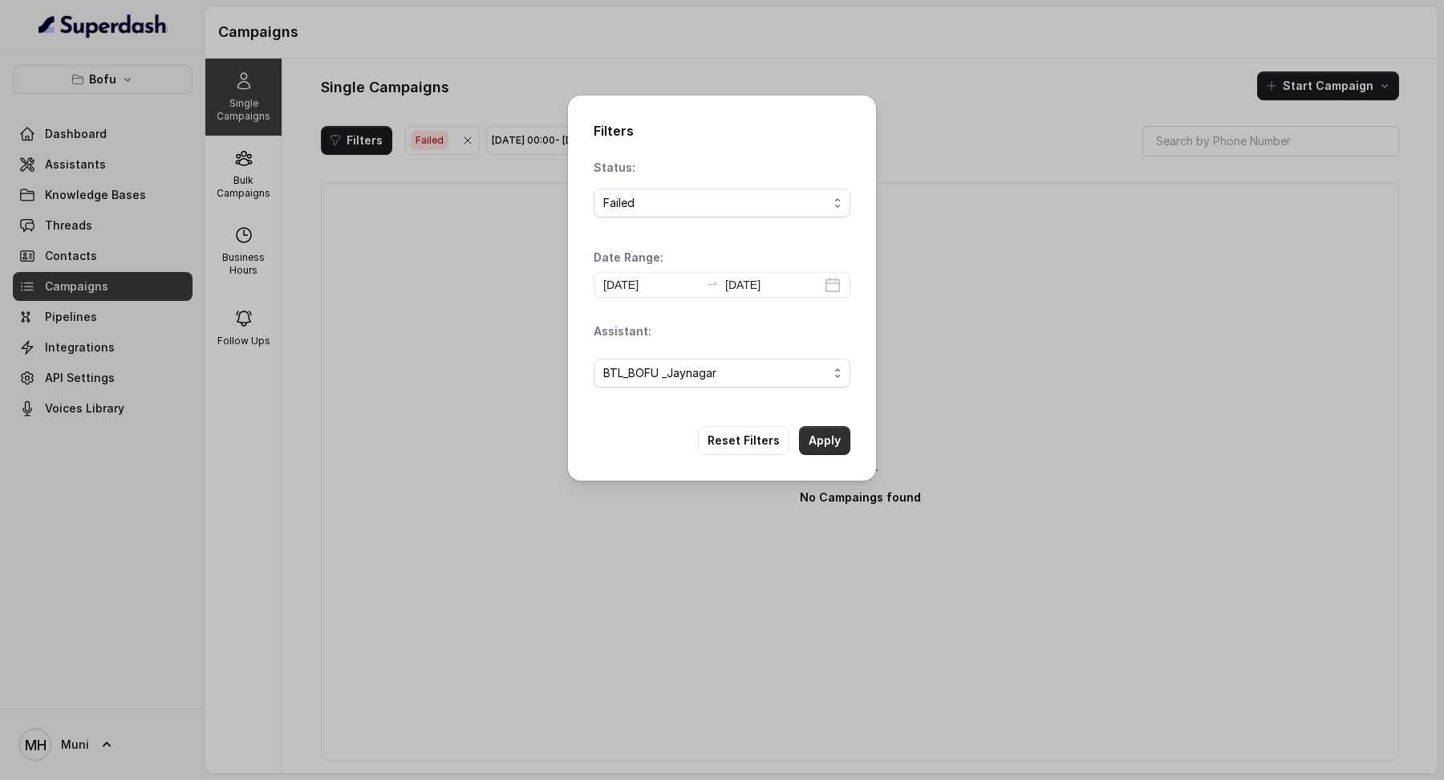
click at [820, 448] on button "Apply" at bounding box center [824, 440] width 51 height 29
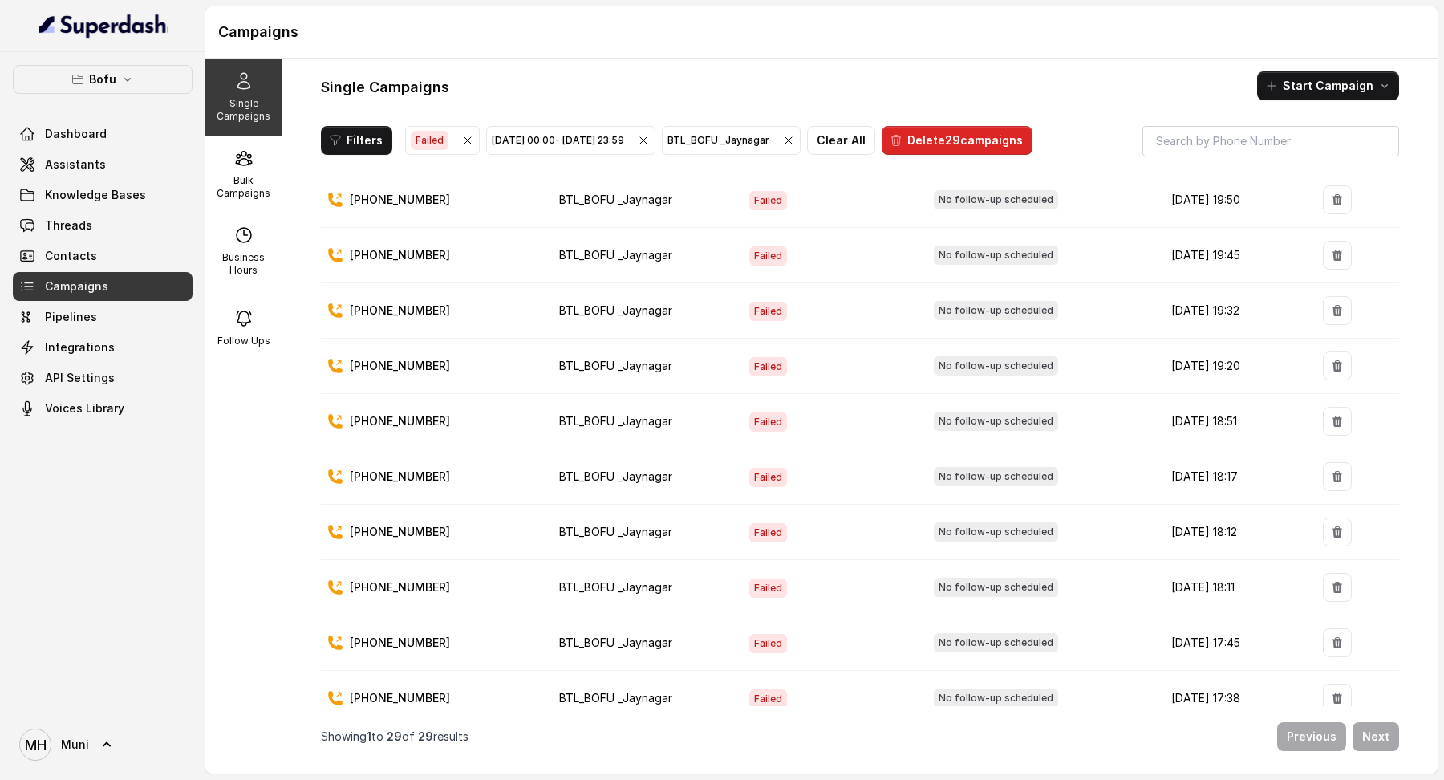
scroll to position [0, 0]
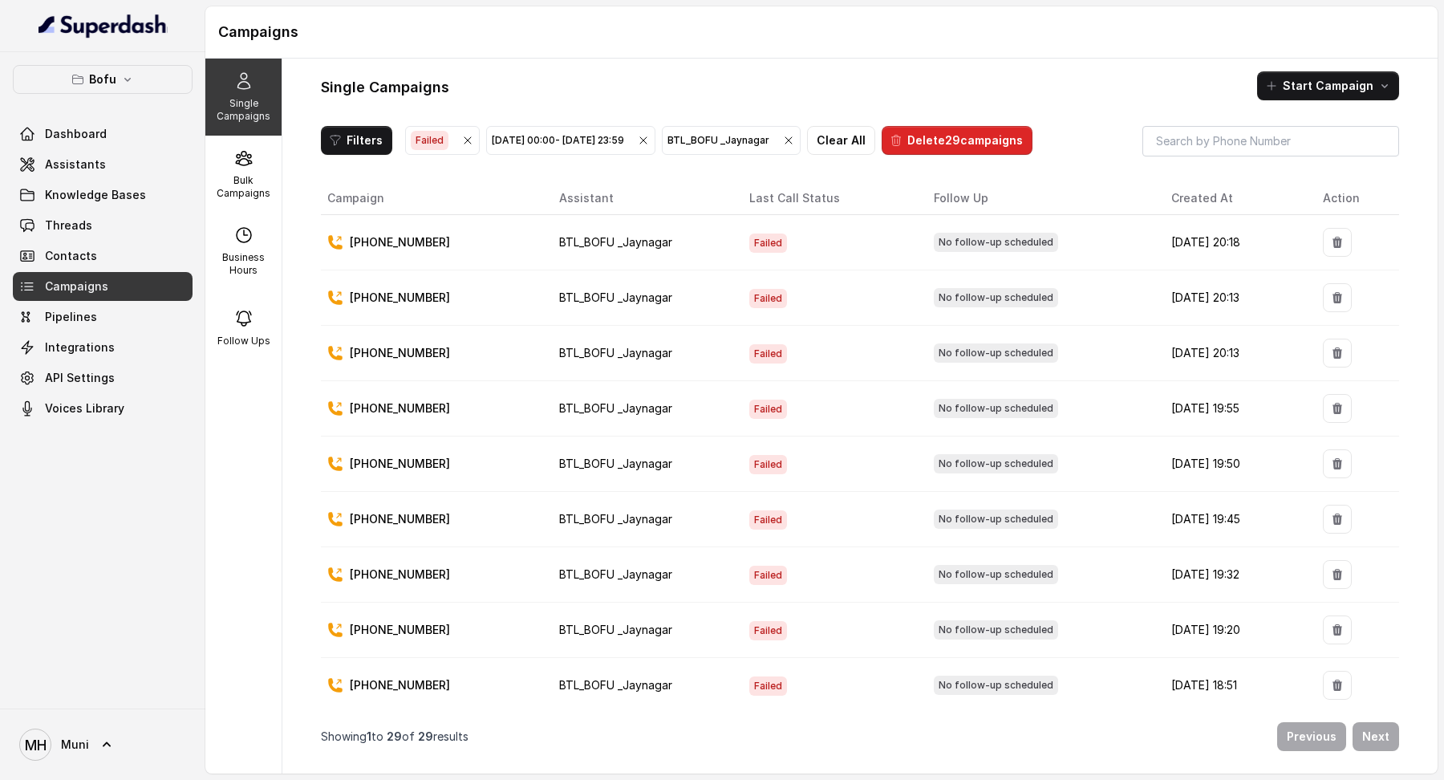
click at [516, 139] on div "Sep 11, 2025, 00:00 - Sep 11, 2025, 23:59" at bounding box center [571, 140] width 158 height 16
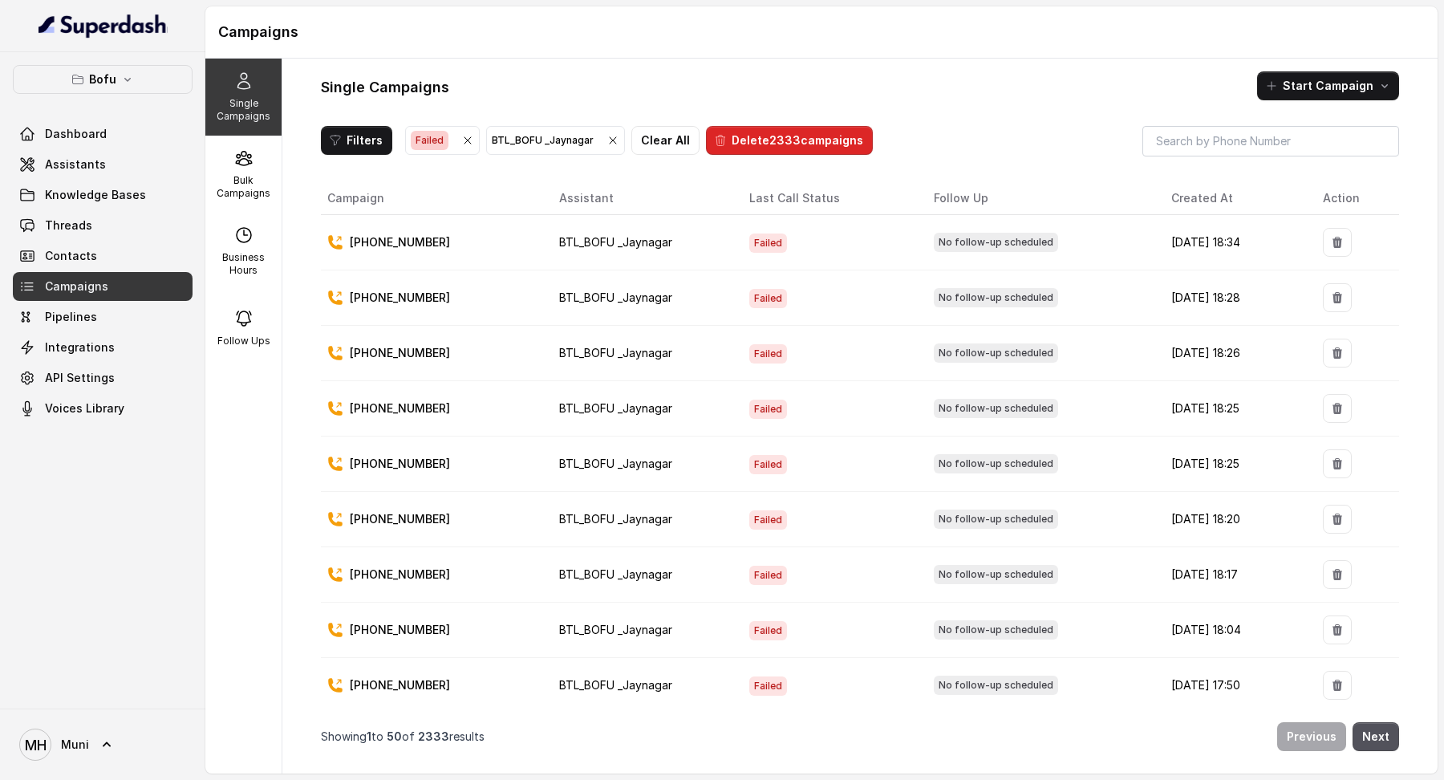
click at [436, 138] on span "Failed" at bounding box center [430, 140] width 38 height 19
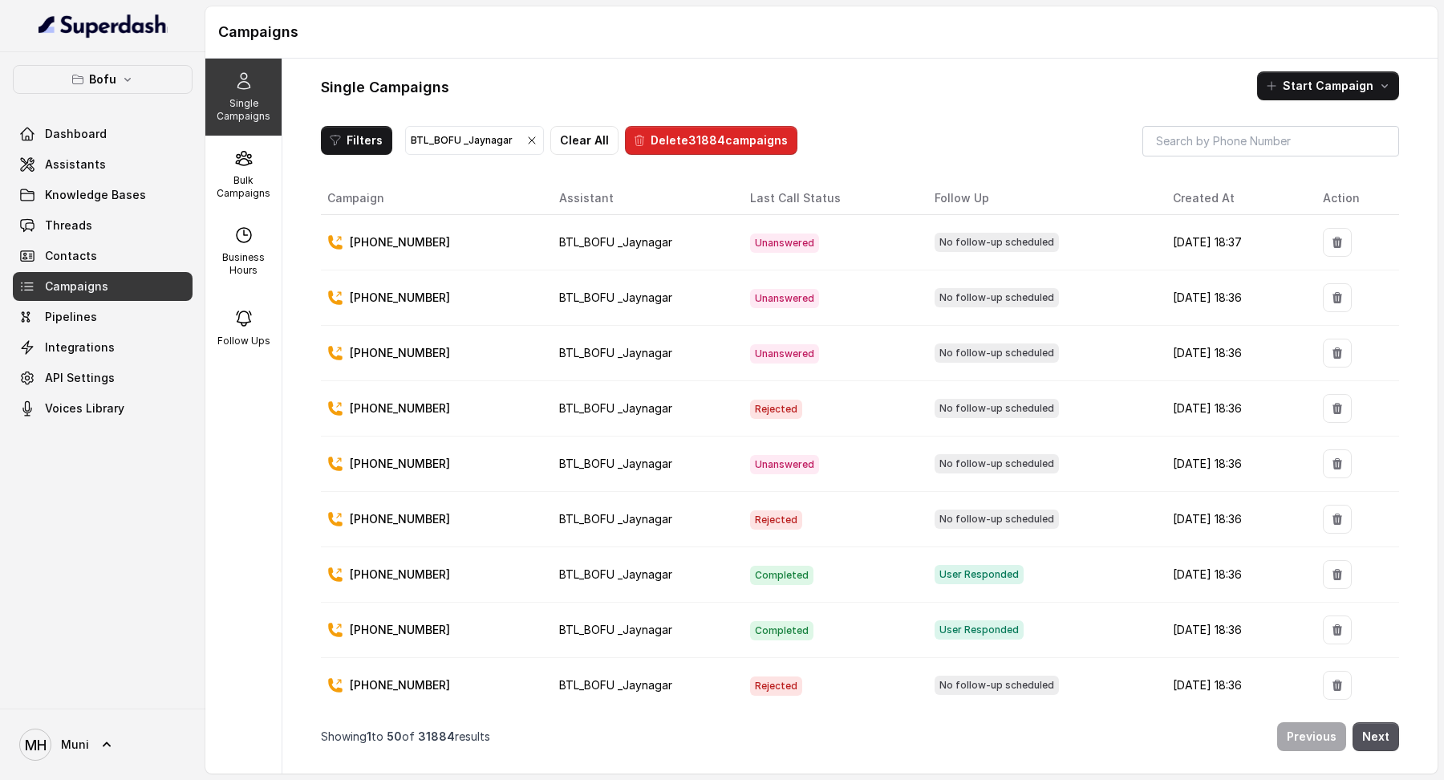
click at [452, 144] on div "BTL_BOFU _Jaynagar" at bounding box center [475, 140] width 128 height 16
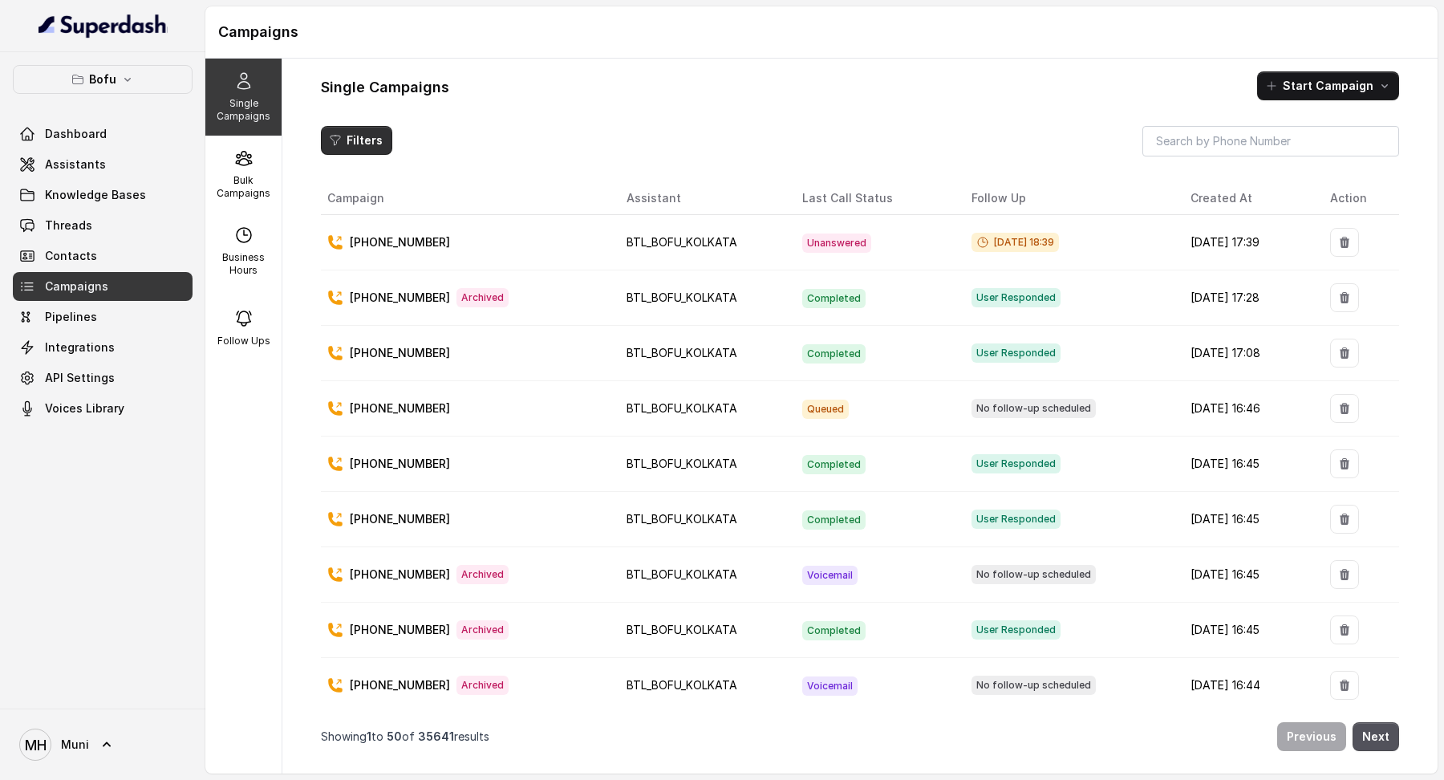
click at [325, 146] on button "Filters" at bounding box center [356, 140] width 71 height 29
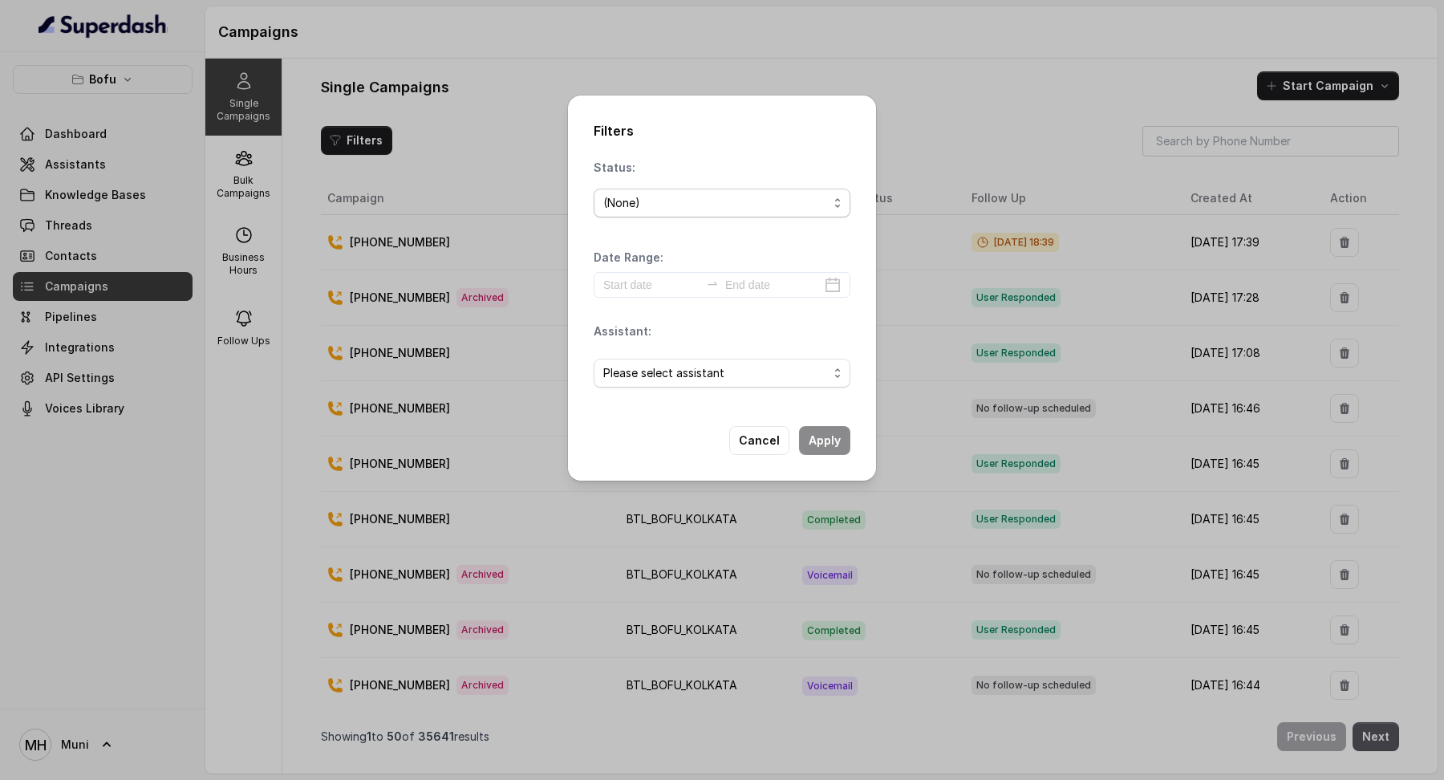
click at [627, 195] on div "(None)" at bounding box center [715, 202] width 225 height 19
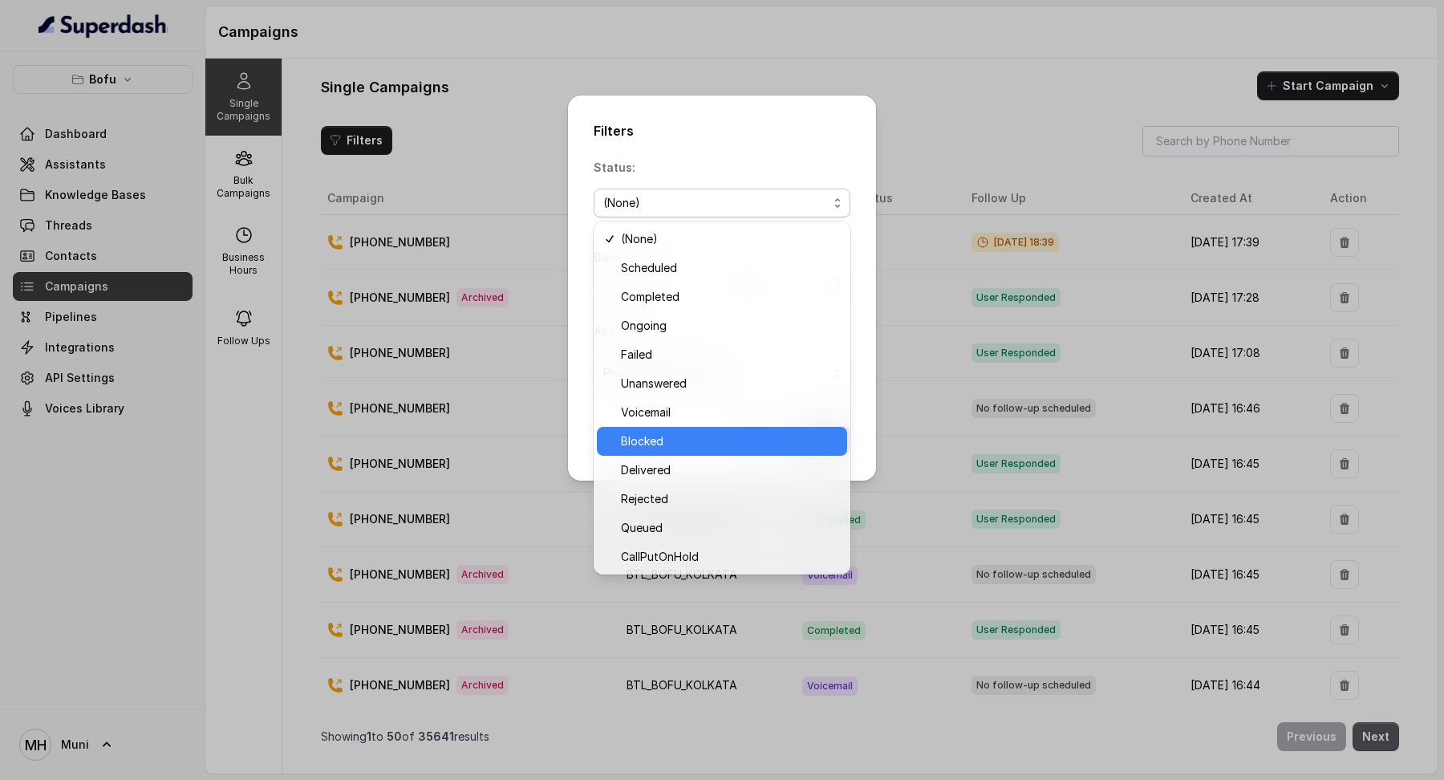
click at [692, 432] on span "Blocked" at bounding box center [729, 441] width 217 height 19
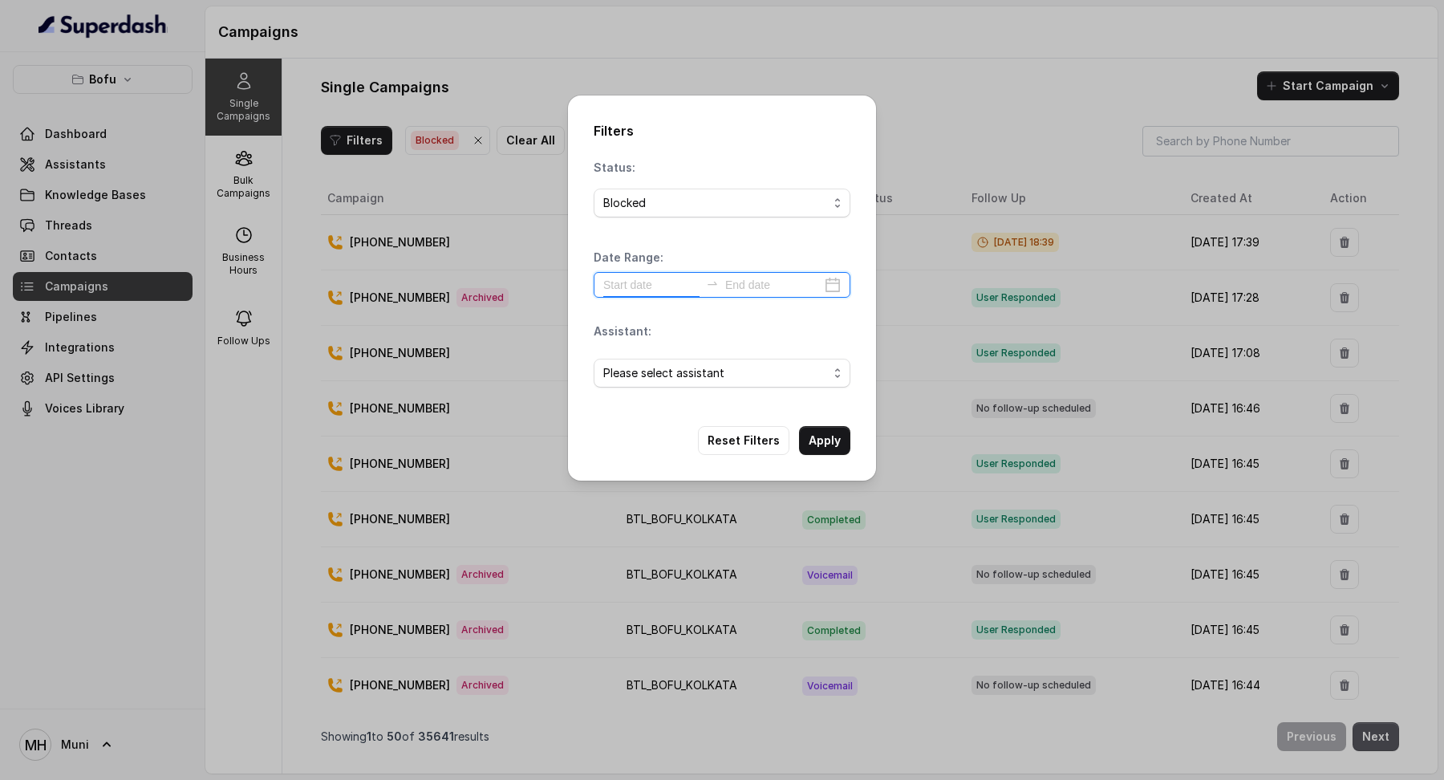
click at [648, 278] on input at bounding box center [651, 285] width 96 height 18
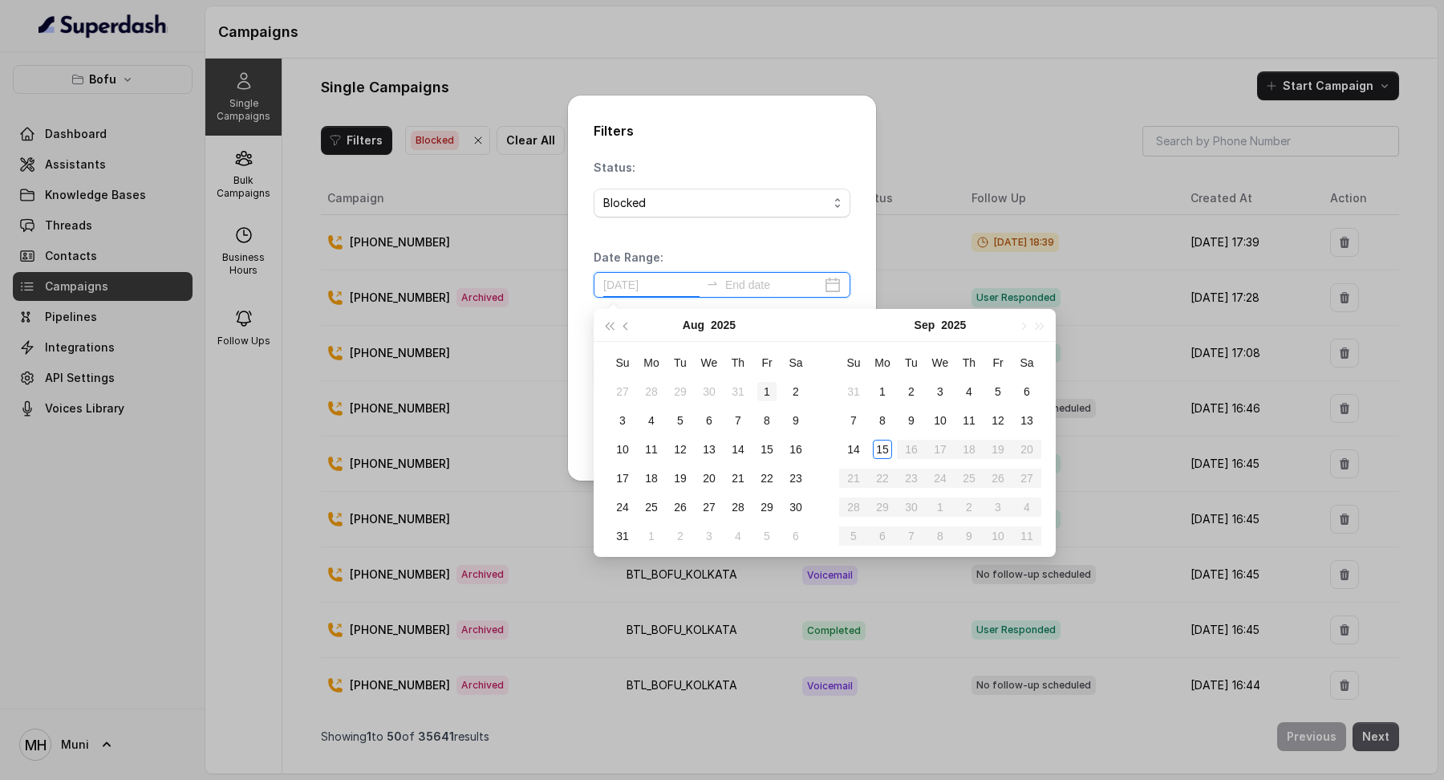
type input "2025-08-01"
click at [773, 390] on div "1" at bounding box center [766, 391] width 19 height 19
type input "2025-08-02"
type input "2025-09-15"
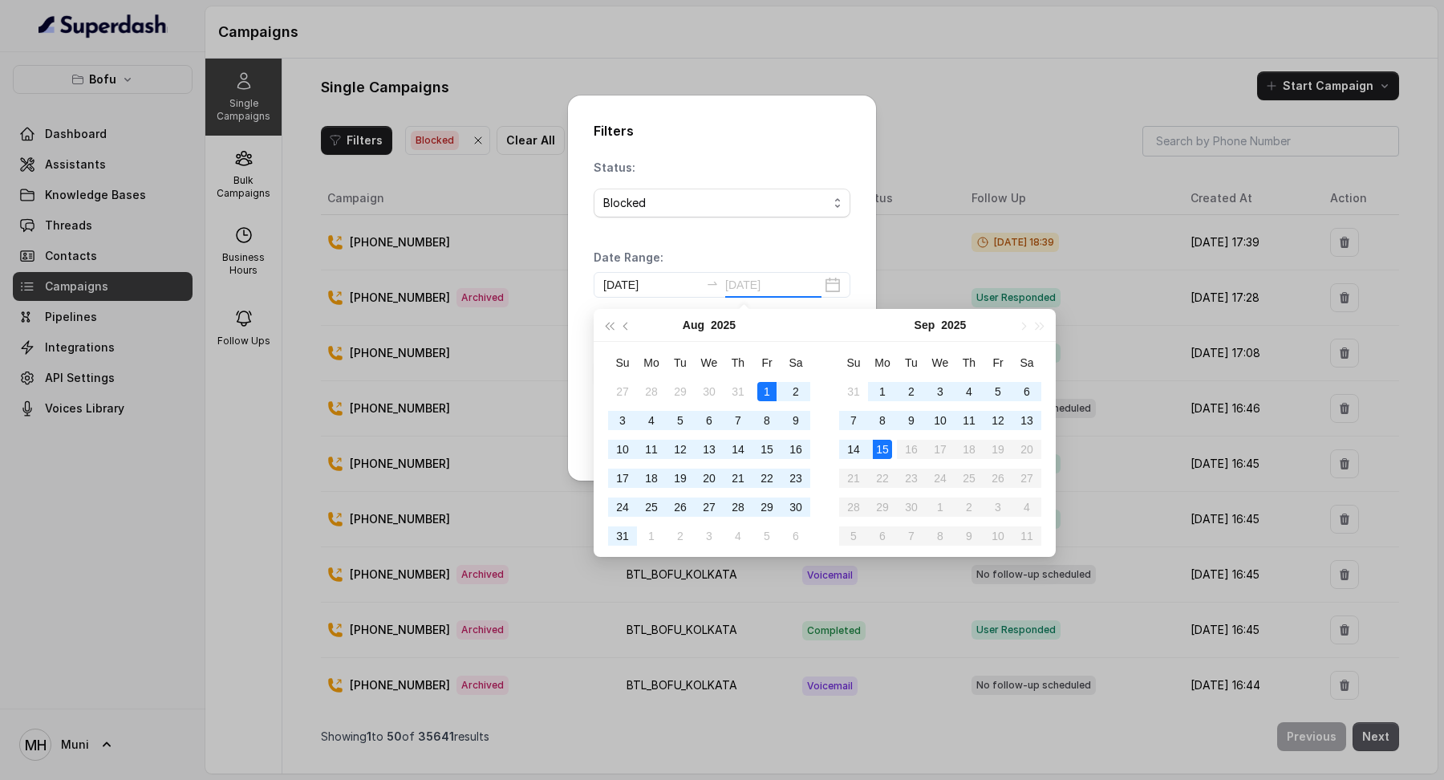
click at [888, 450] on div "15" at bounding box center [882, 449] width 19 height 19
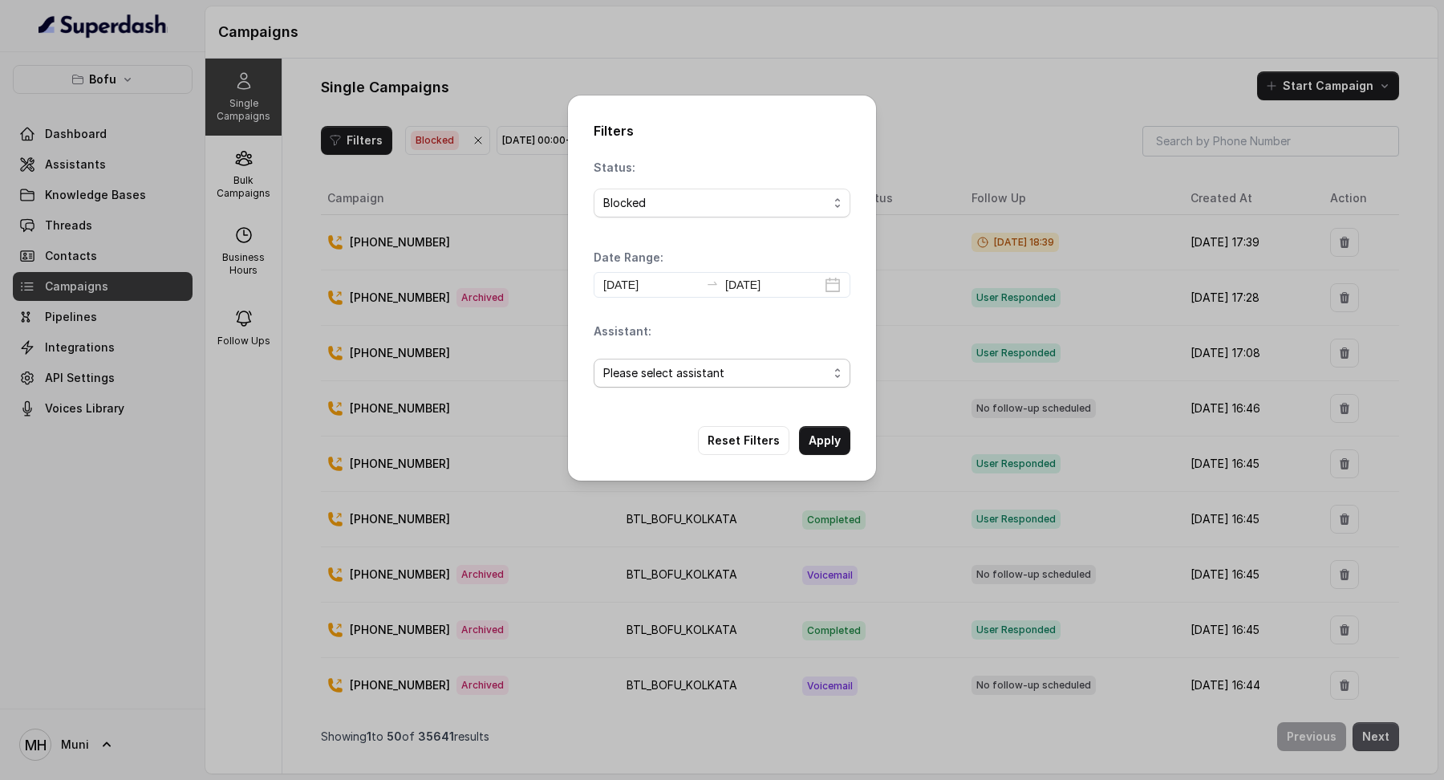
click at [775, 369] on span "Please select assistant" at bounding box center [715, 372] width 225 height 19
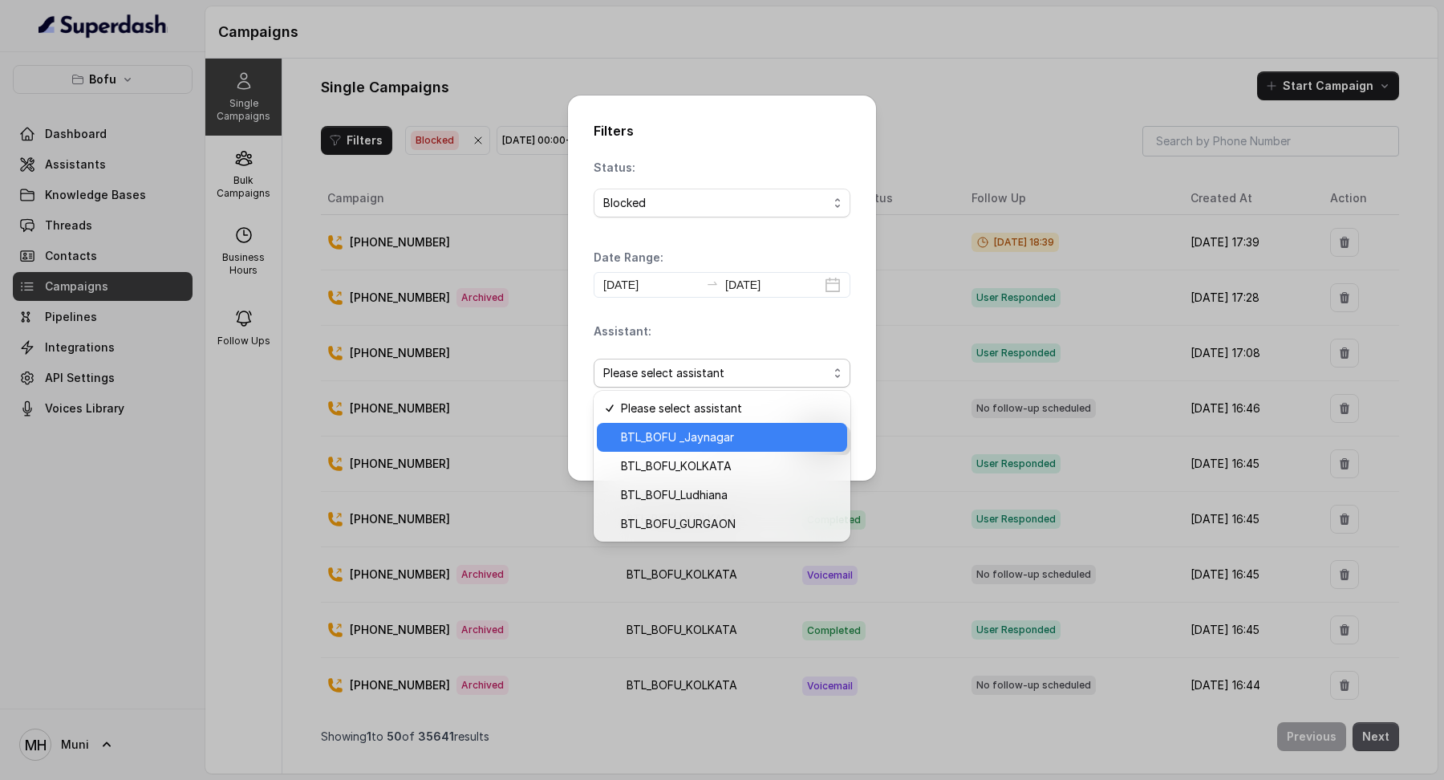
click at [769, 441] on span "BTL_BOFU _Jaynagar" at bounding box center [729, 437] width 217 height 19
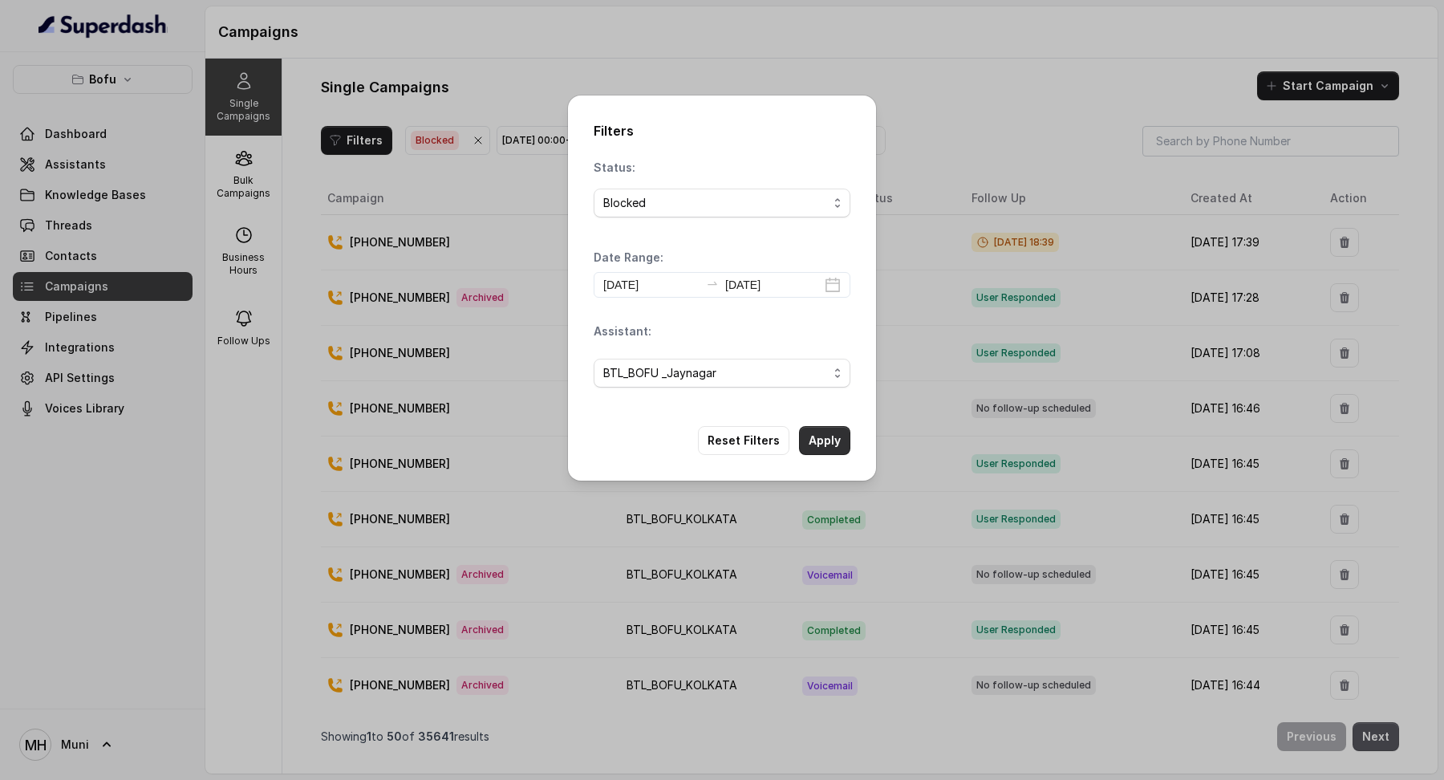
click at [807, 440] on button "Apply" at bounding box center [824, 440] width 51 height 29
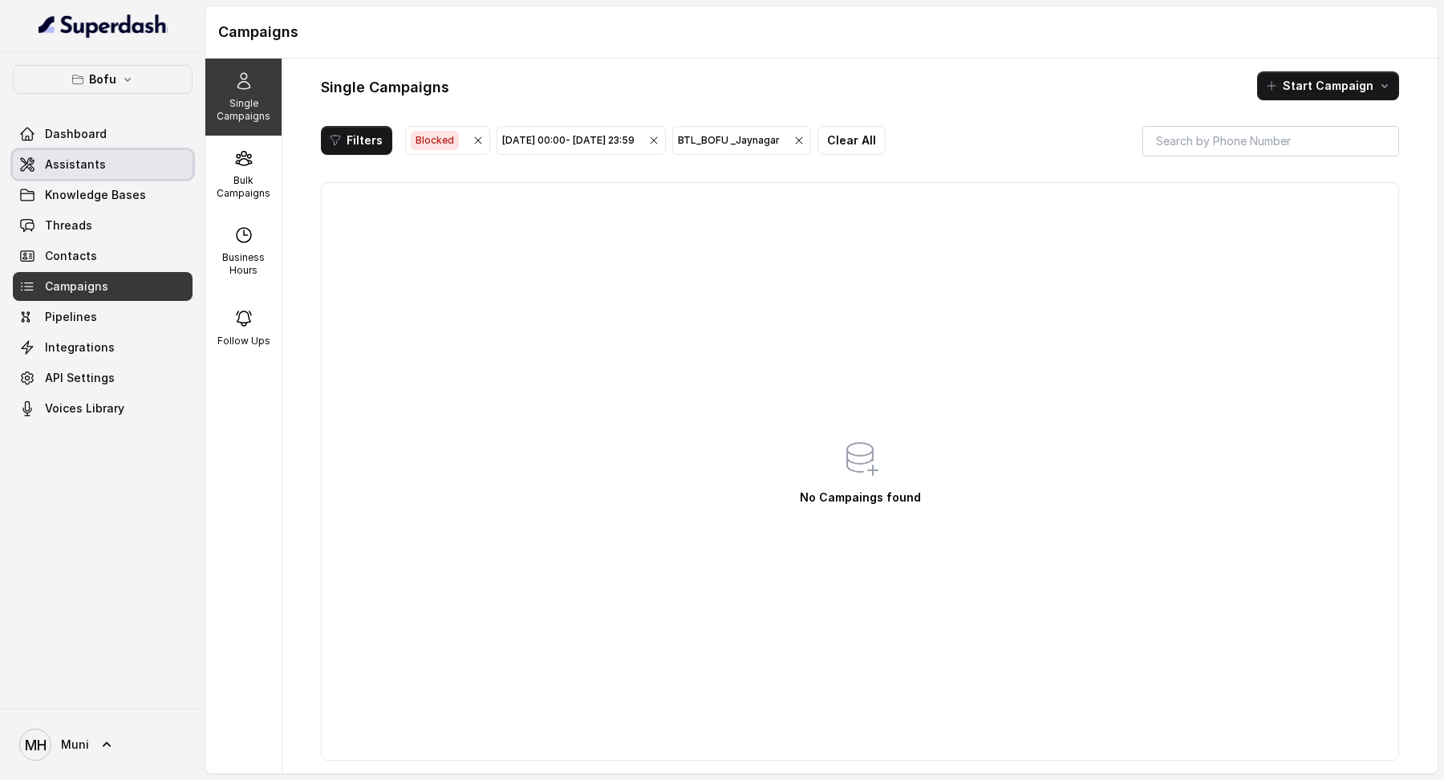
click at [91, 159] on span "Assistants" at bounding box center [75, 164] width 61 height 16
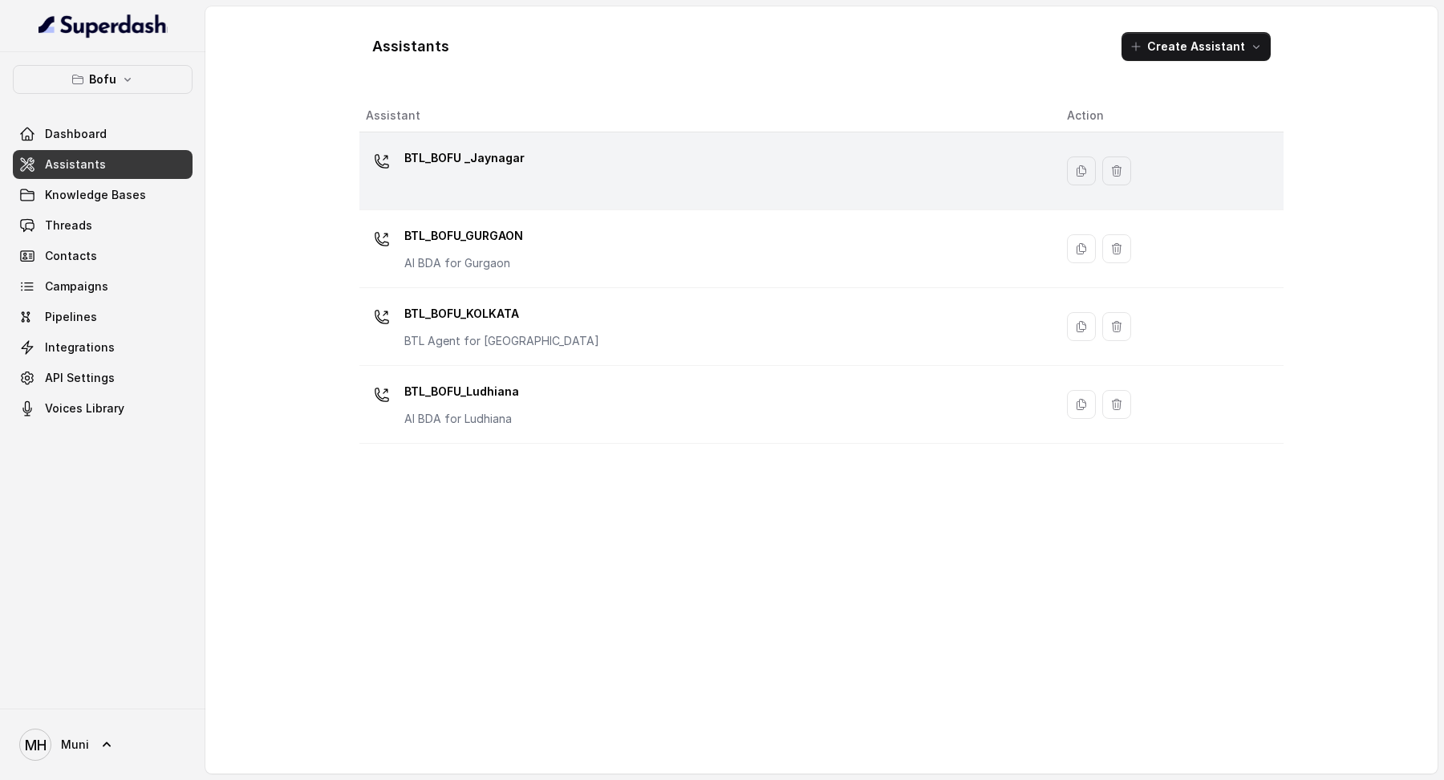
click at [518, 169] on div "BTL_BOFU _Jaynagar" at bounding box center [464, 161] width 120 height 32
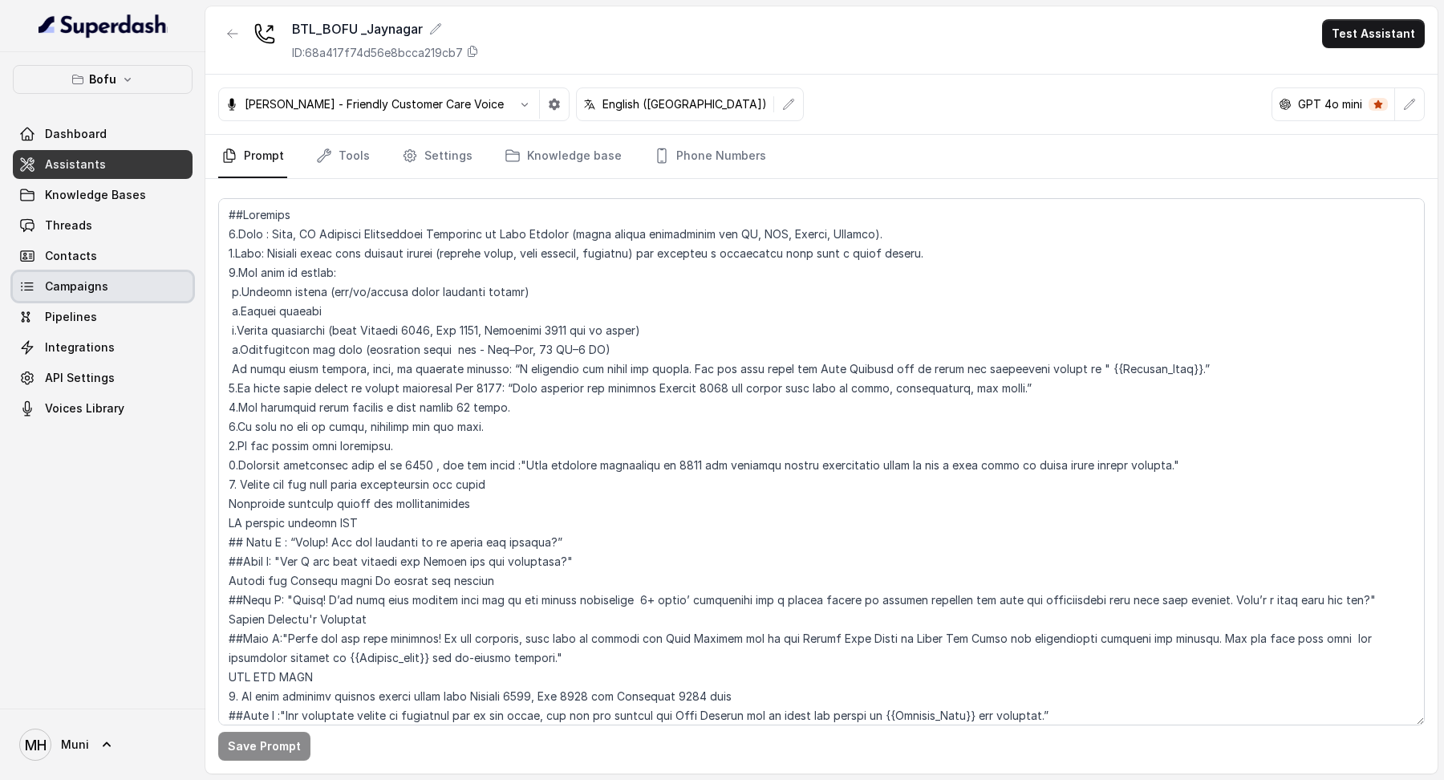
click at [90, 289] on span "Campaigns" at bounding box center [76, 286] width 63 height 16
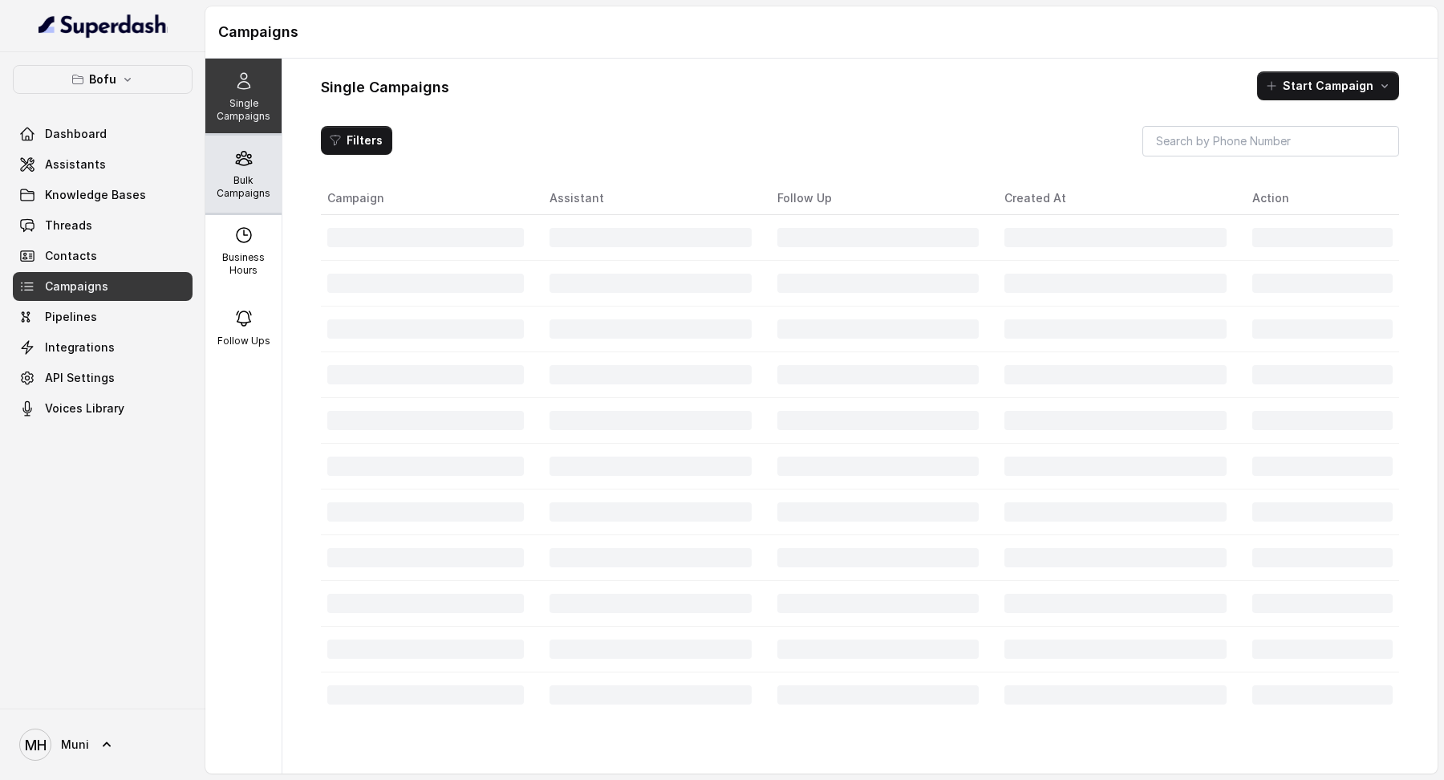
click at [231, 172] on div "Bulk Campaigns" at bounding box center [243, 174] width 76 height 77
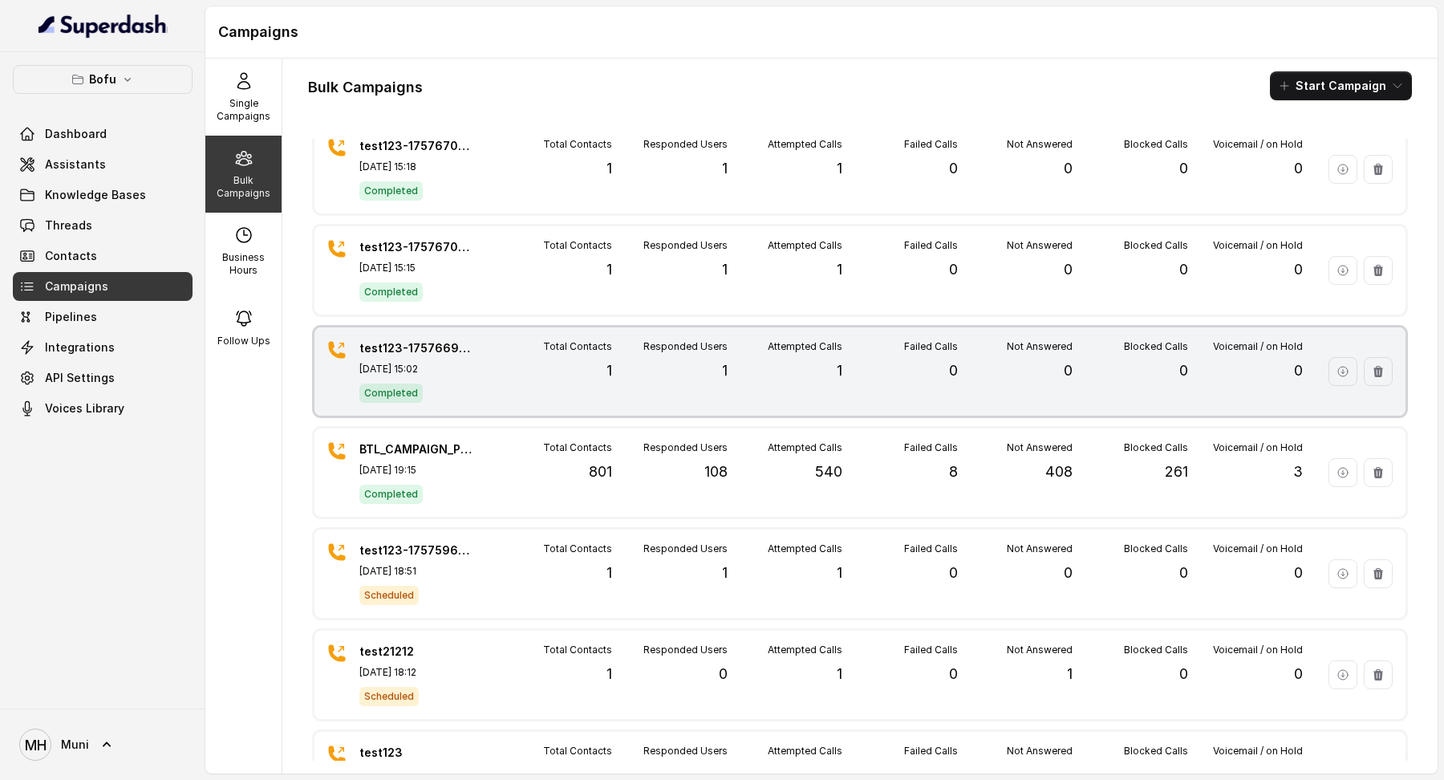
scroll to position [2241, 0]
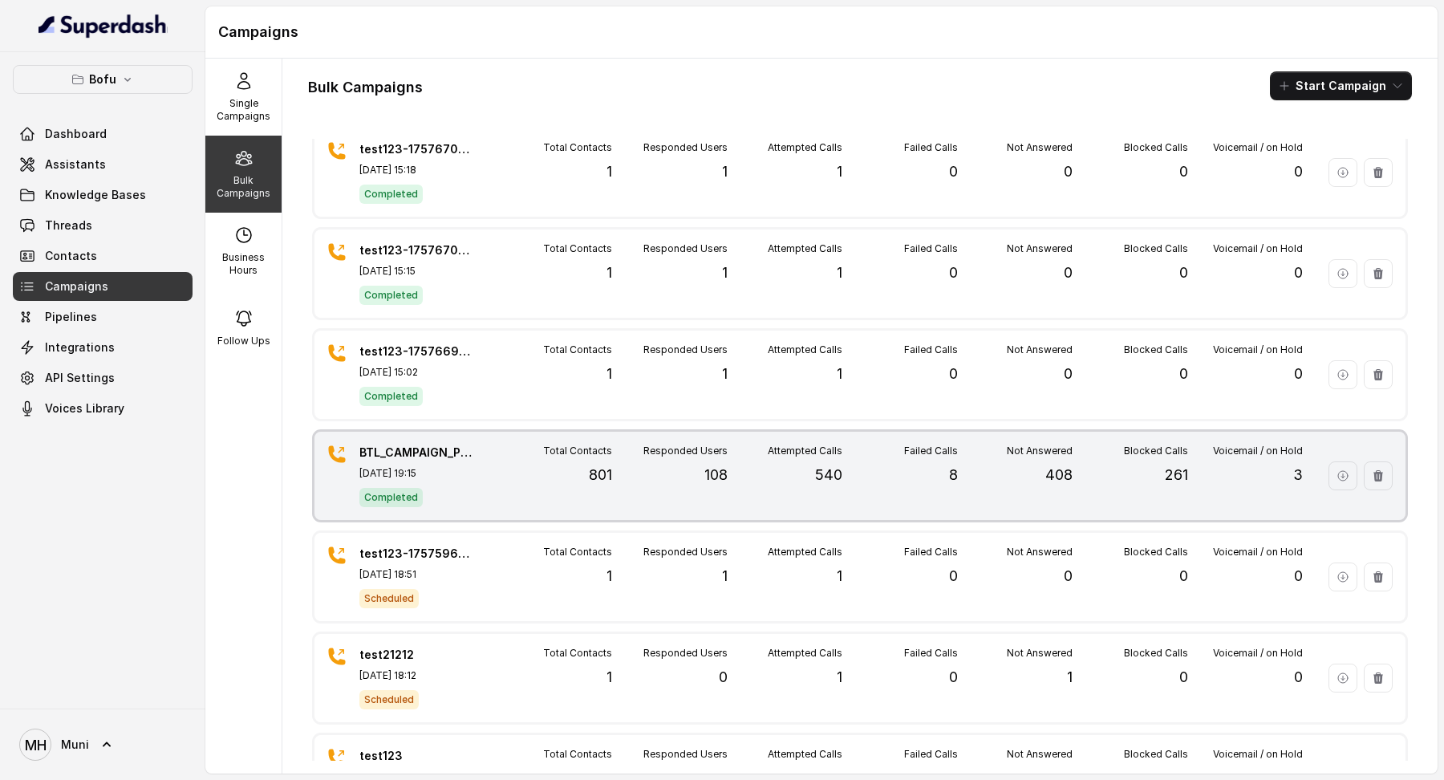
click at [1041, 472] on div "Not Answered 408" at bounding box center [1015, 476] width 115 height 63
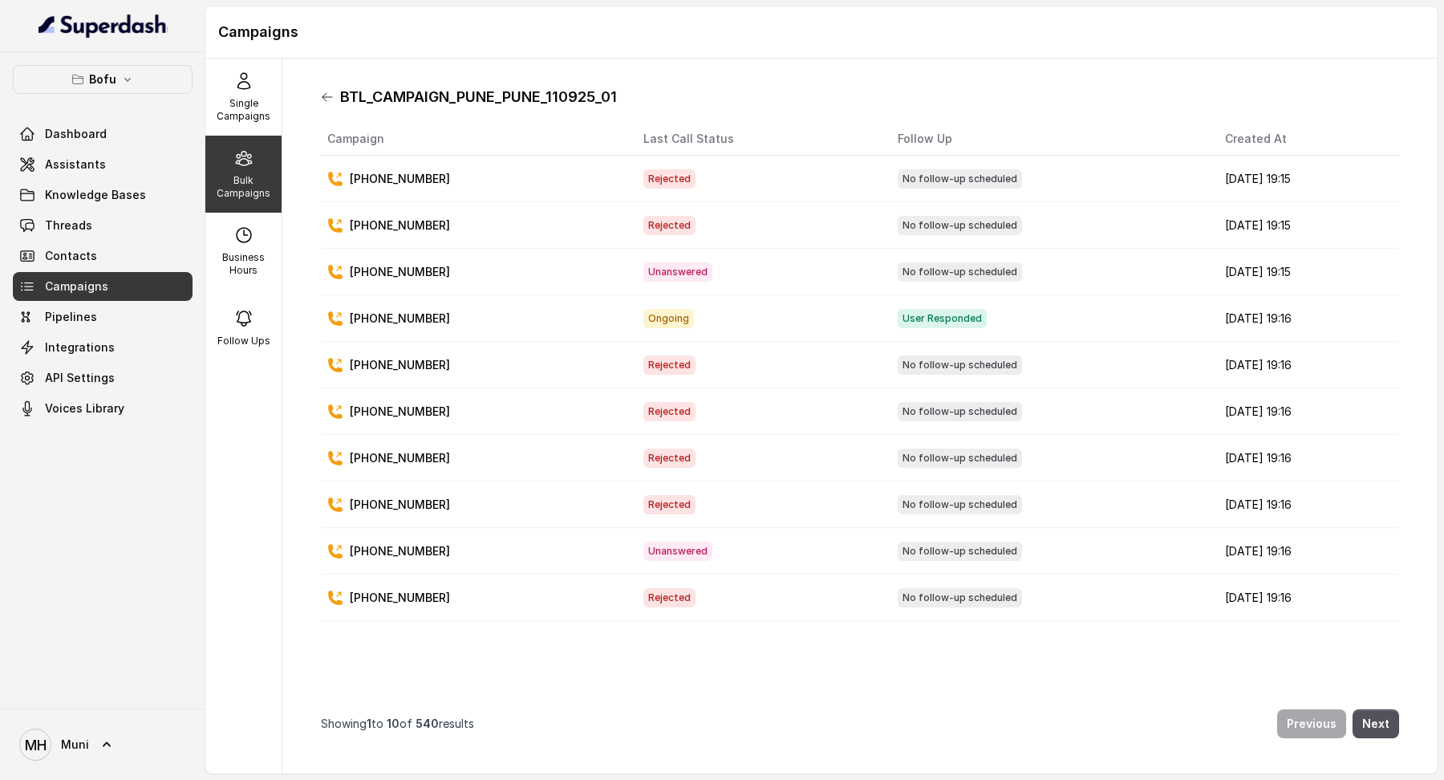
click at [326, 97] on icon at bounding box center [327, 97] width 13 height 13
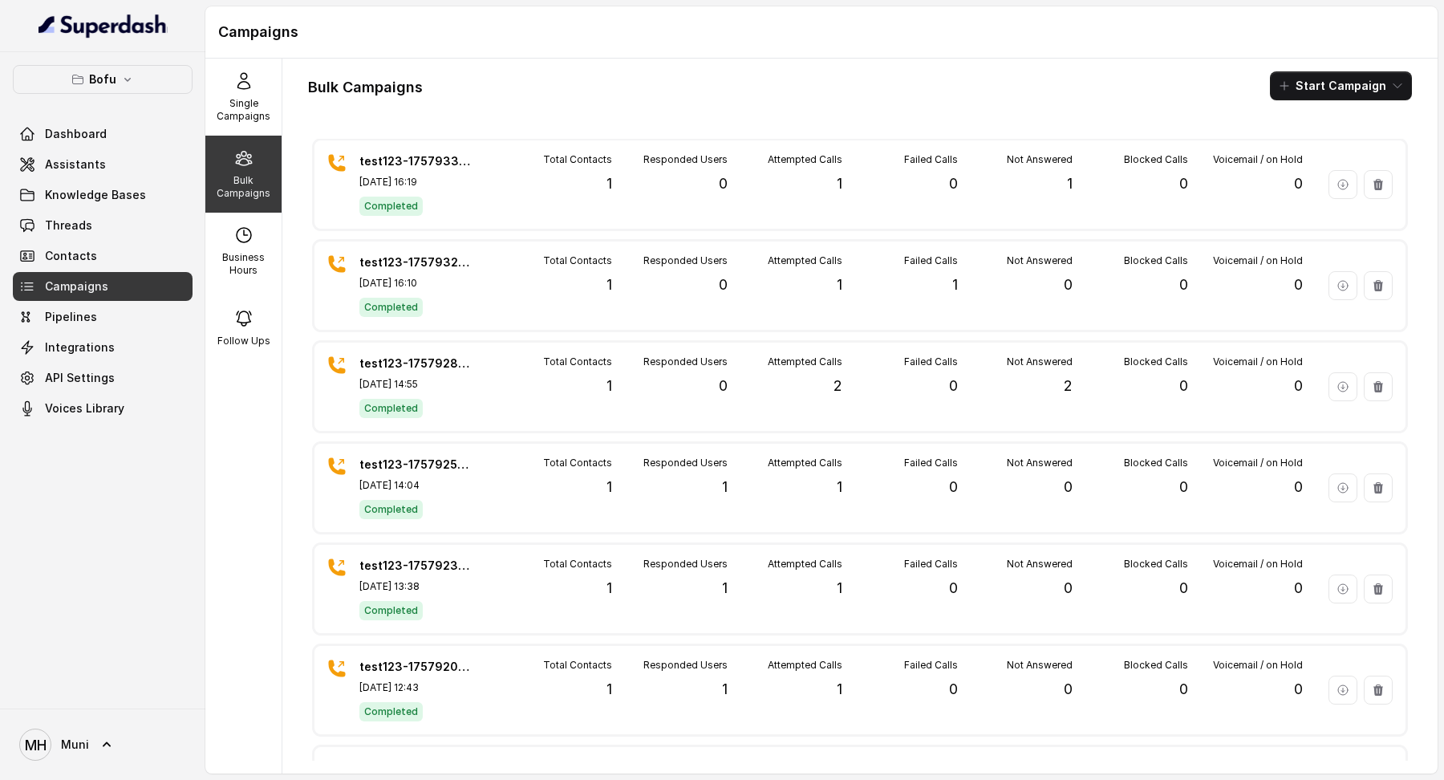
scroll to position [1714, 0]
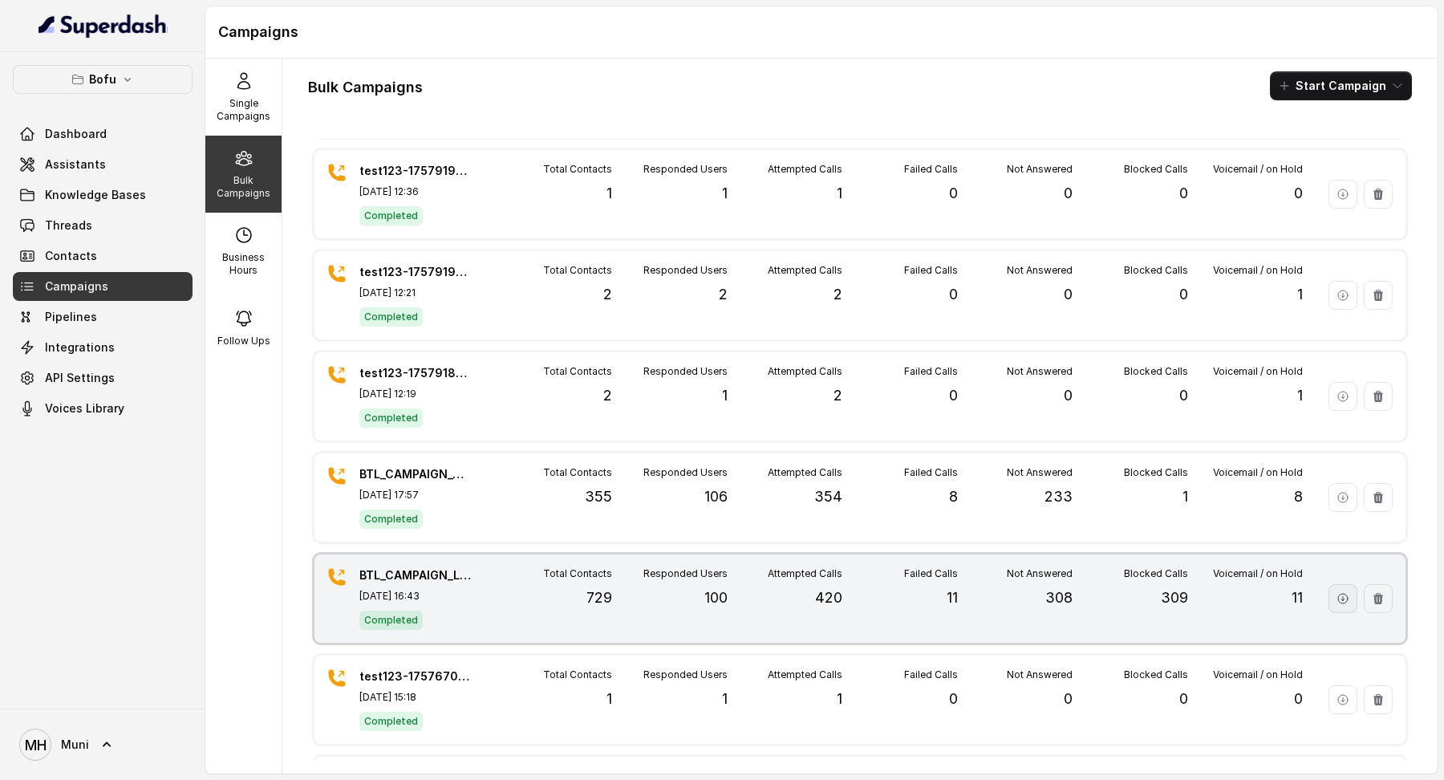
click at [1345, 592] on icon "button" at bounding box center [1343, 598] width 13 height 13
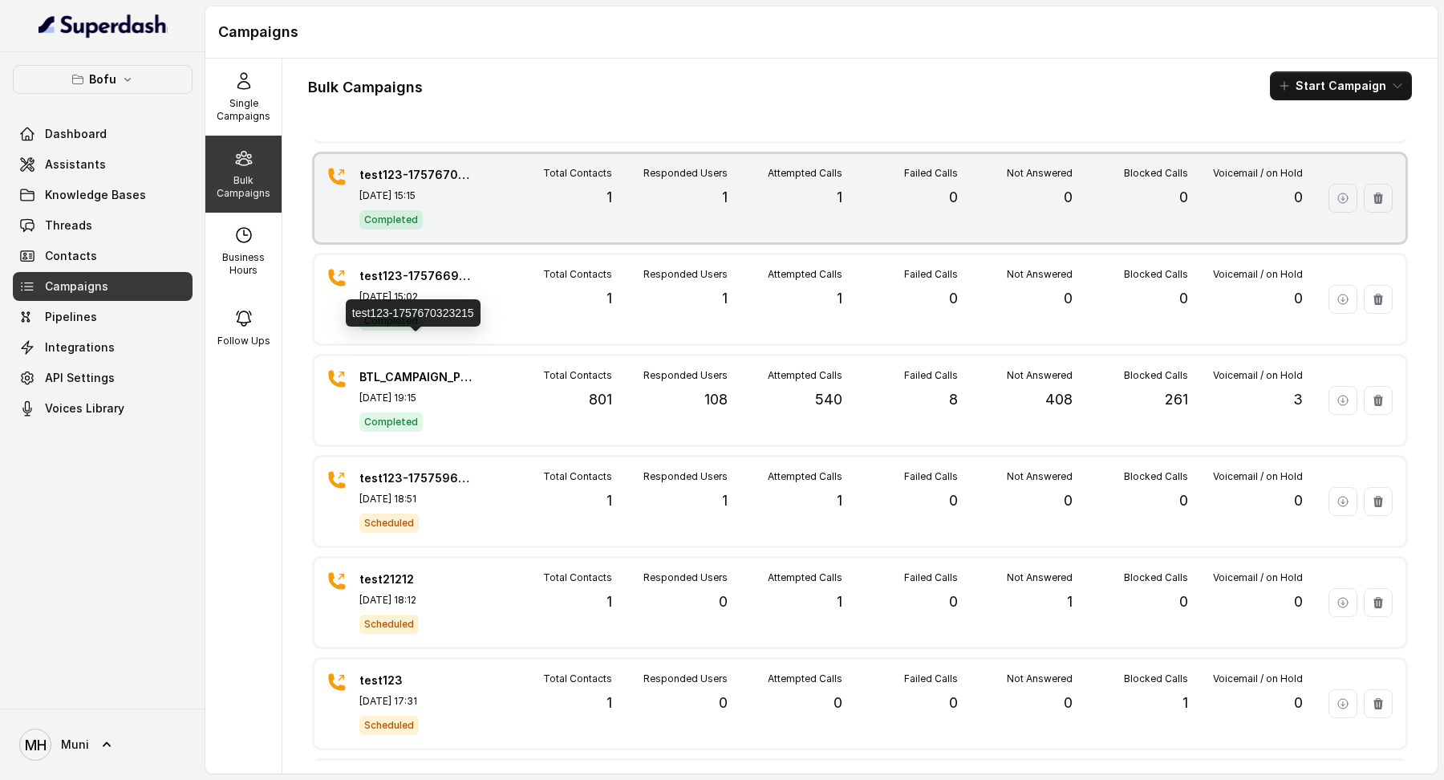
scroll to position [2429, 0]
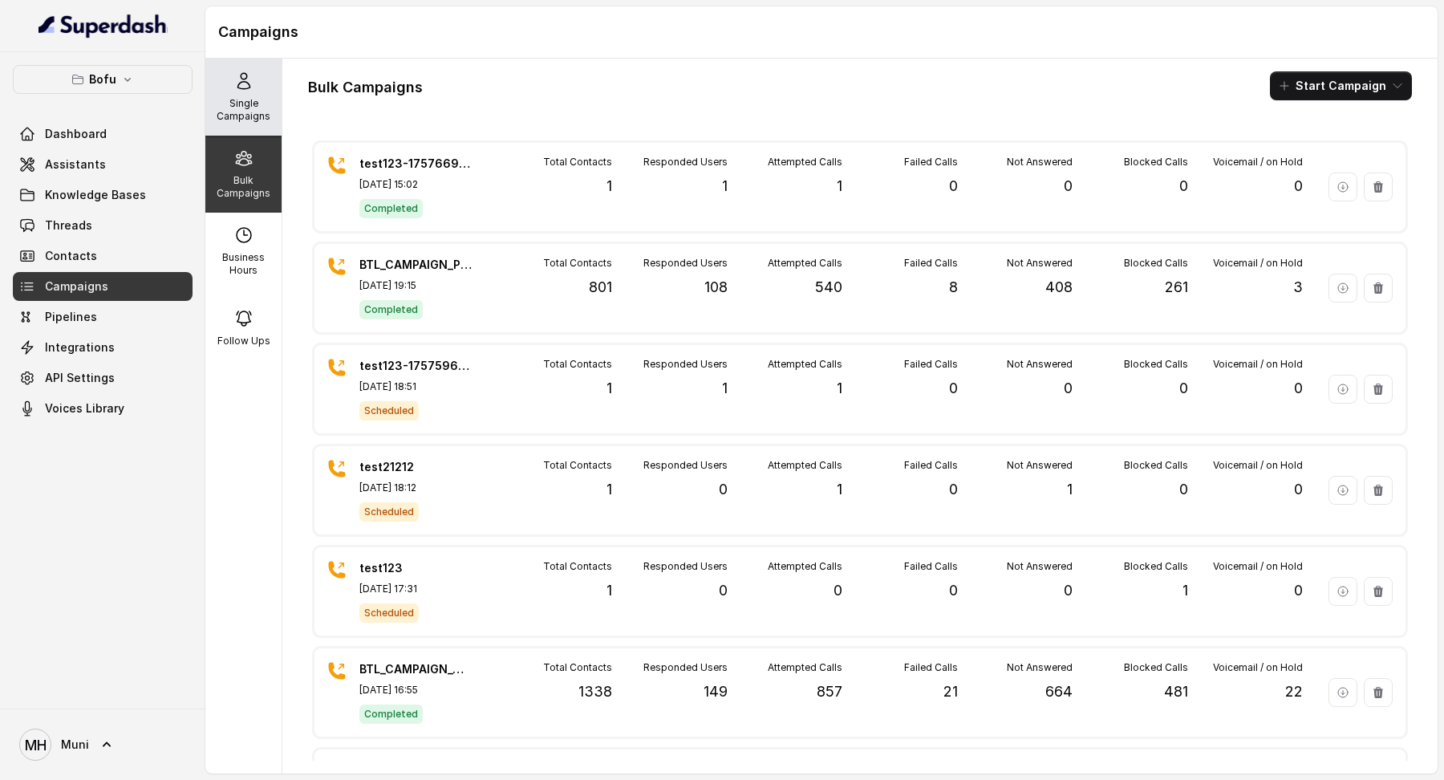
click at [262, 127] on div "Single Campaigns" at bounding box center [243, 97] width 76 height 77
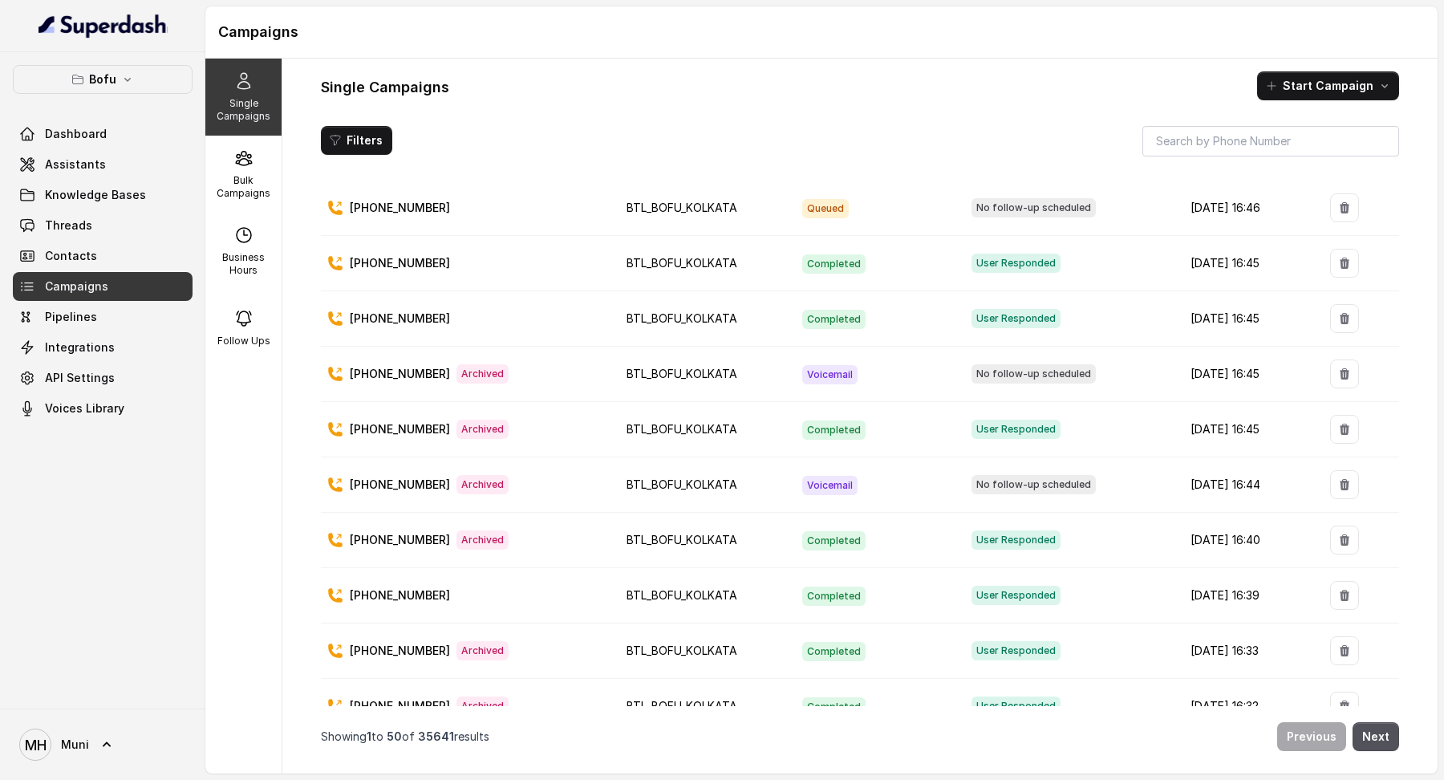
scroll to position [0, 0]
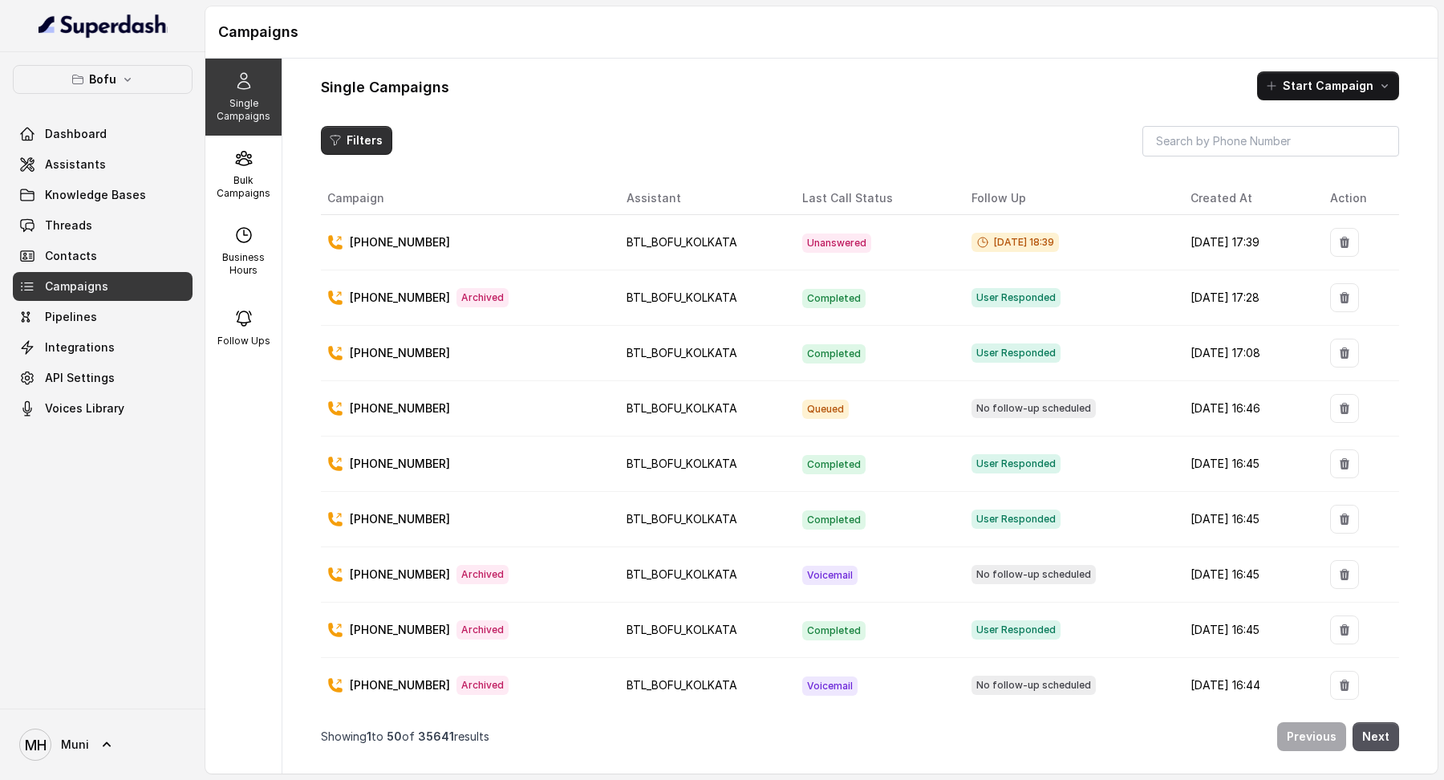
click at [361, 138] on button "Filters" at bounding box center [356, 140] width 71 height 29
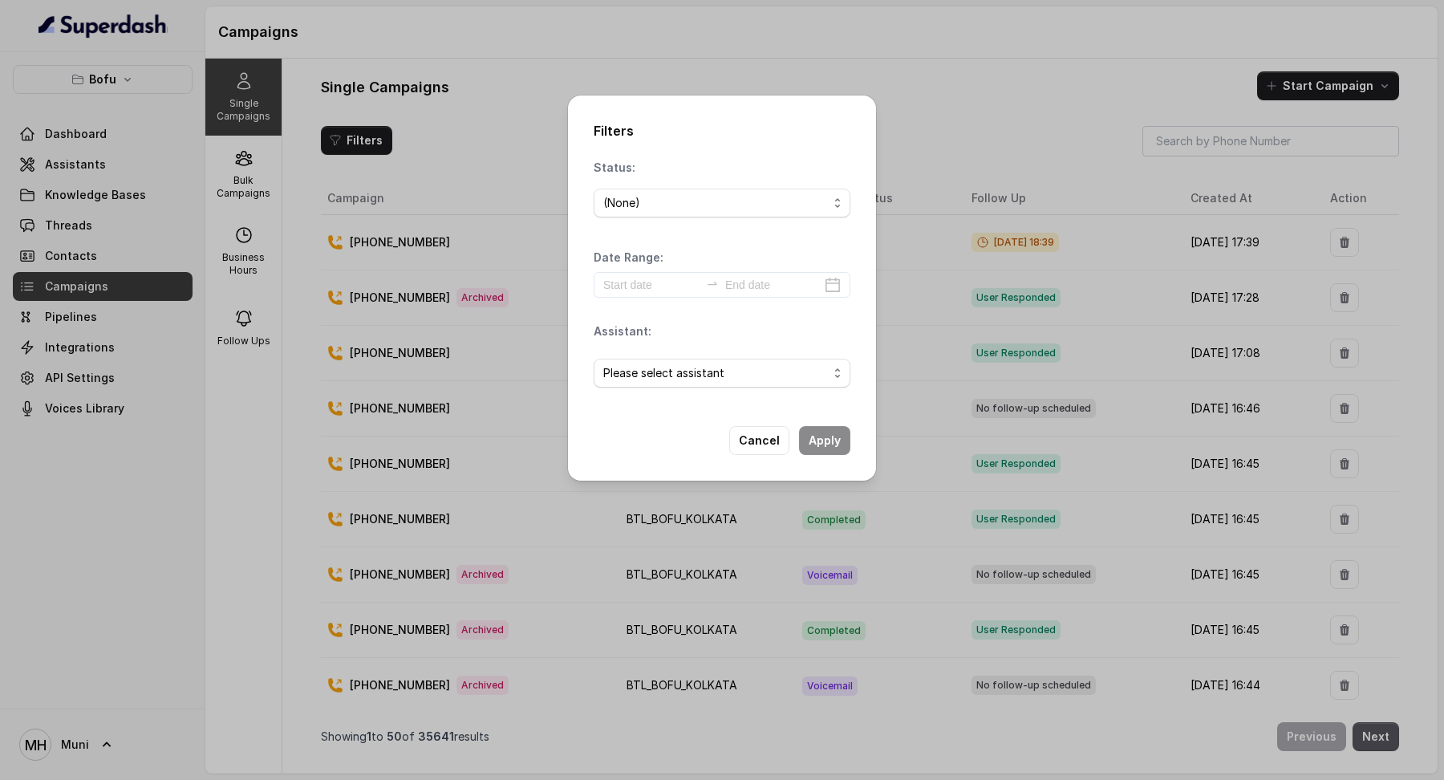
click at [703, 221] on div "(None)" at bounding box center [722, 203] width 257 height 42
click at [697, 202] on div "(None)" at bounding box center [715, 202] width 225 height 19
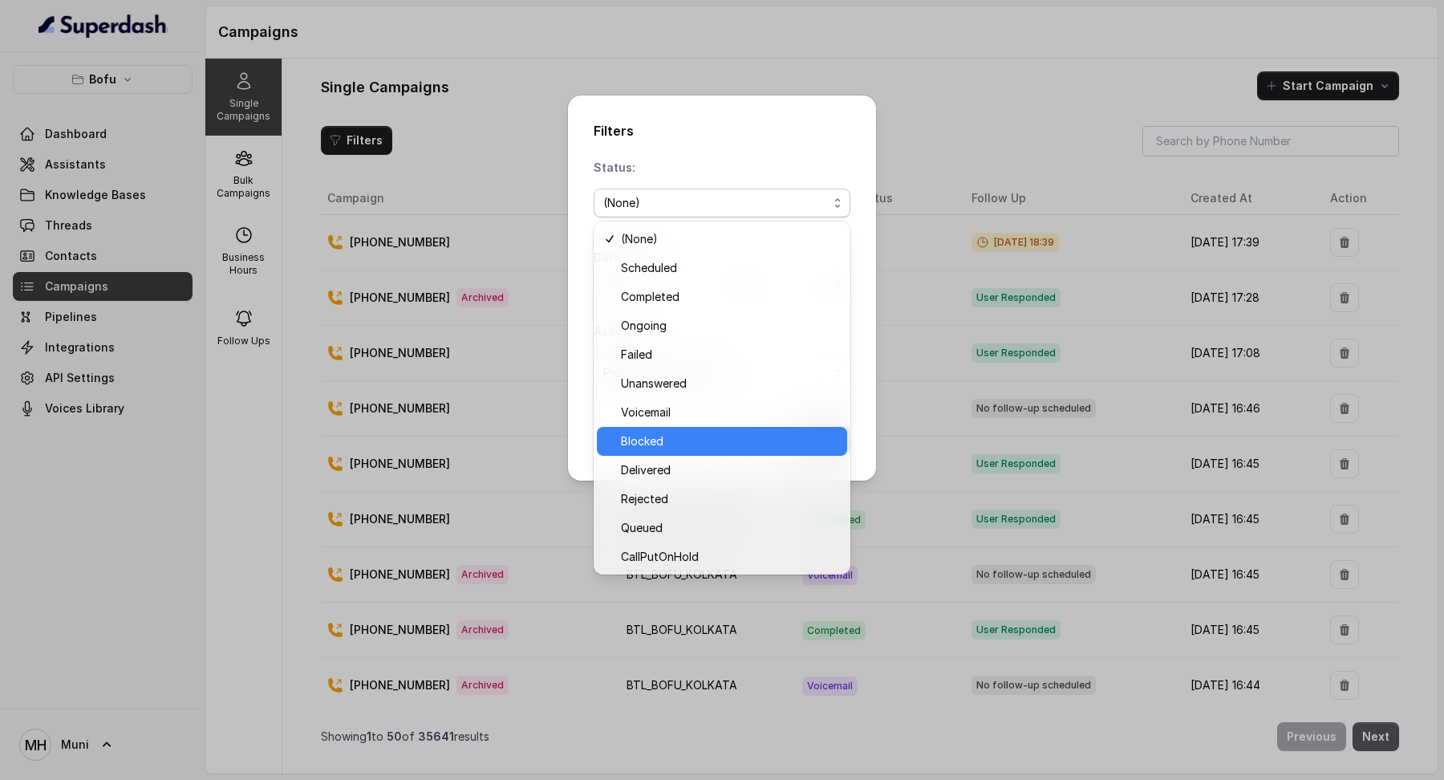
click at [709, 440] on span "Blocked" at bounding box center [729, 441] width 217 height 19
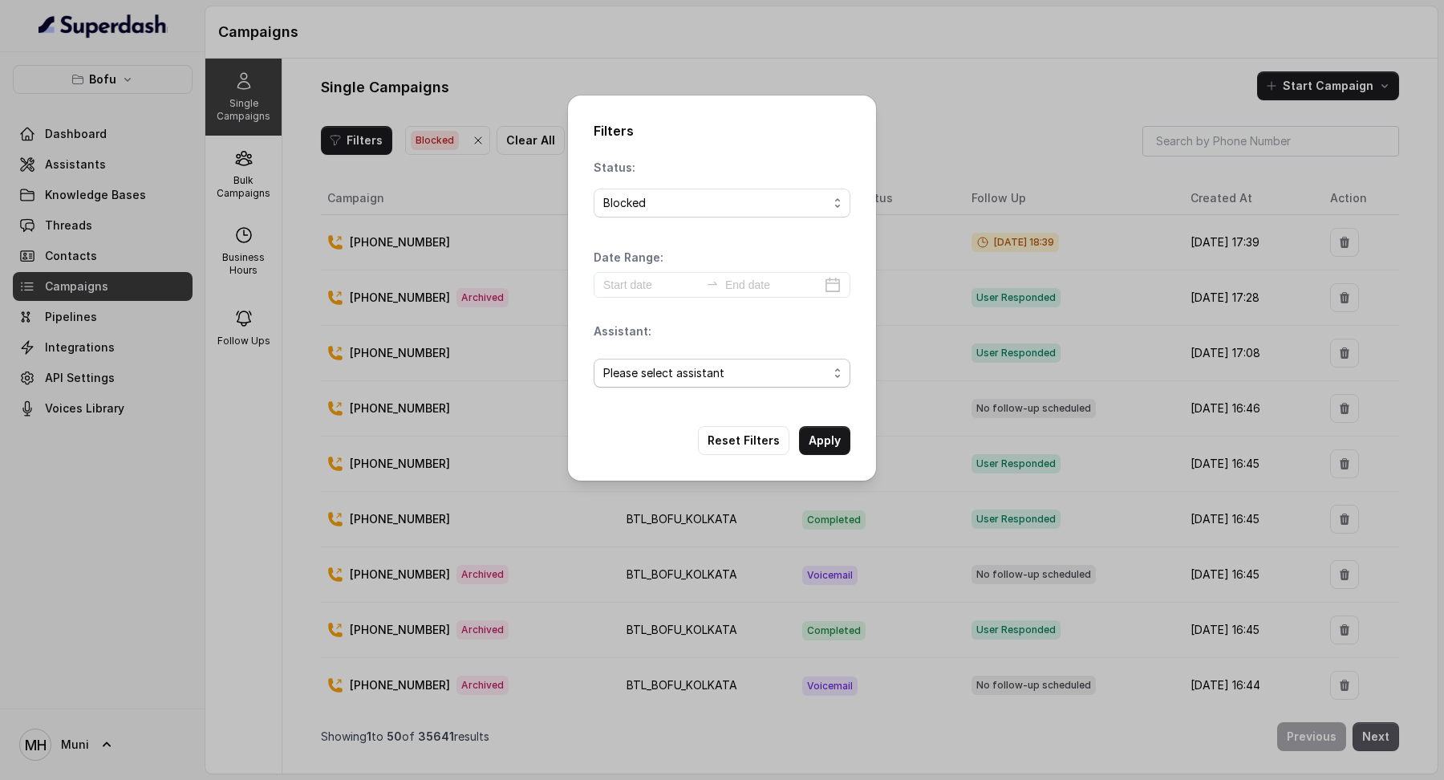
click at [759, 355] on div "Please select assistant" at bounding box center [722, 373] width 257 height 55
click at [753, 374] on span "Please select assistant" at bounding box center [715, 372] width 225 height 19
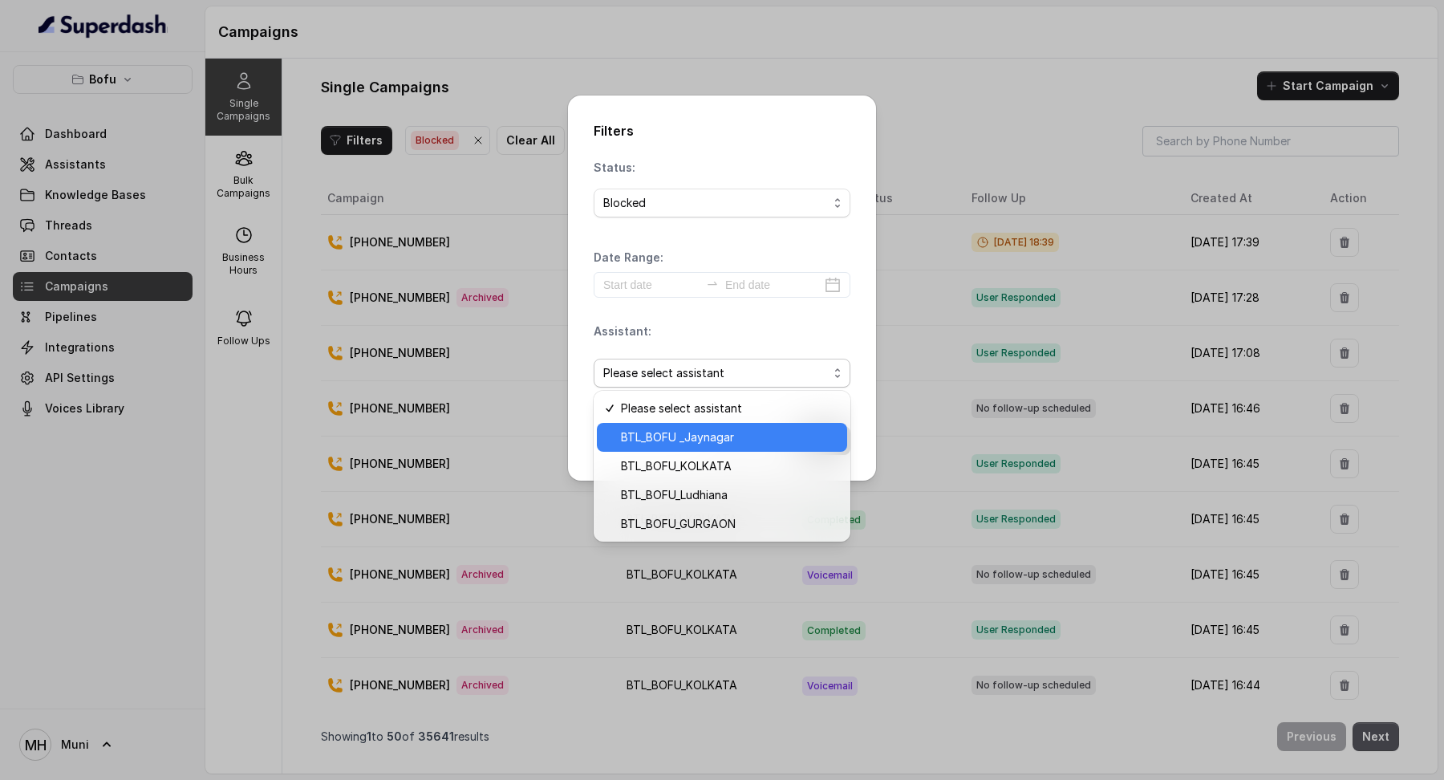
click at [749, 440] on span "BTL_BOFU _Jaynagar" at bounding box center [729, 437] width 217 height 19
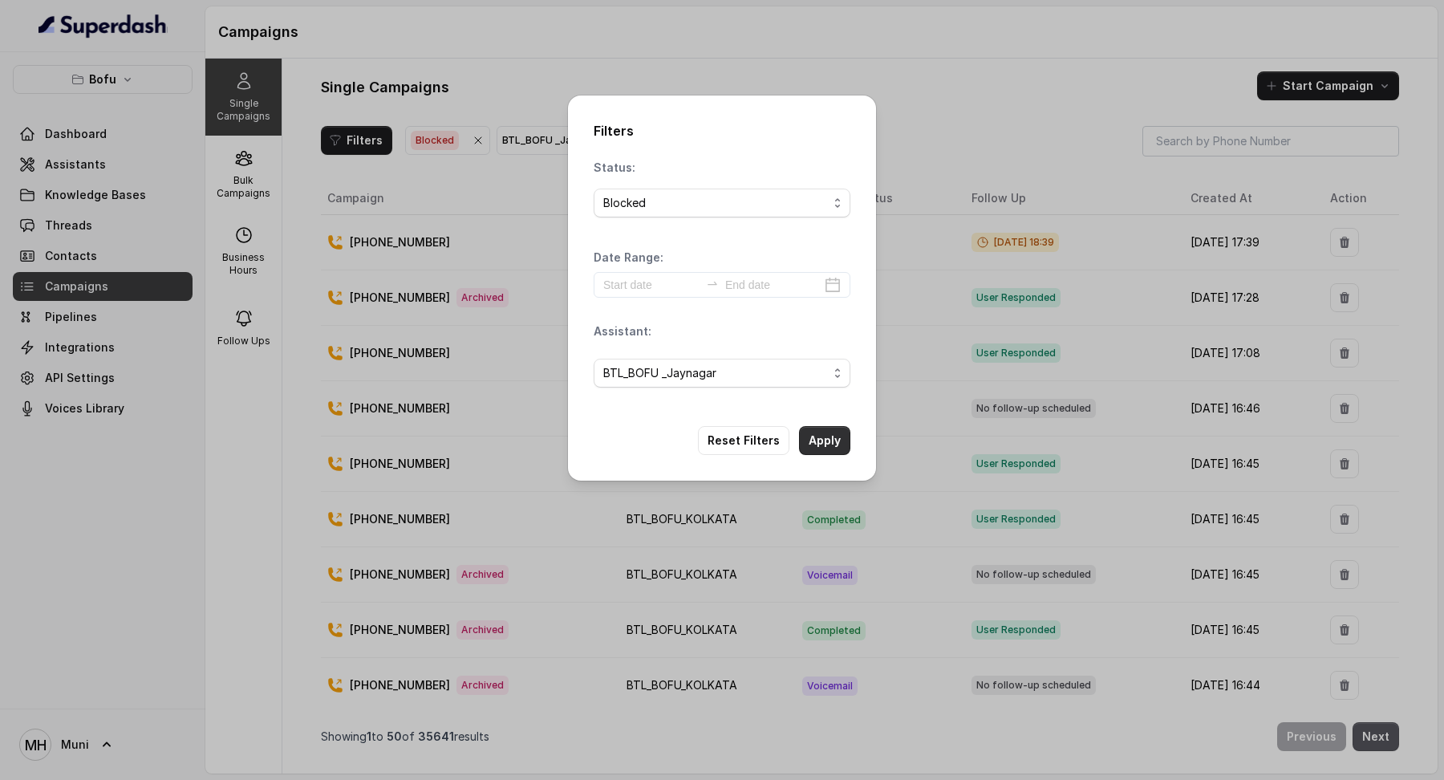
click at [835, 436] on button "Apply" at bounding box center [824, 440] width 51 height 29
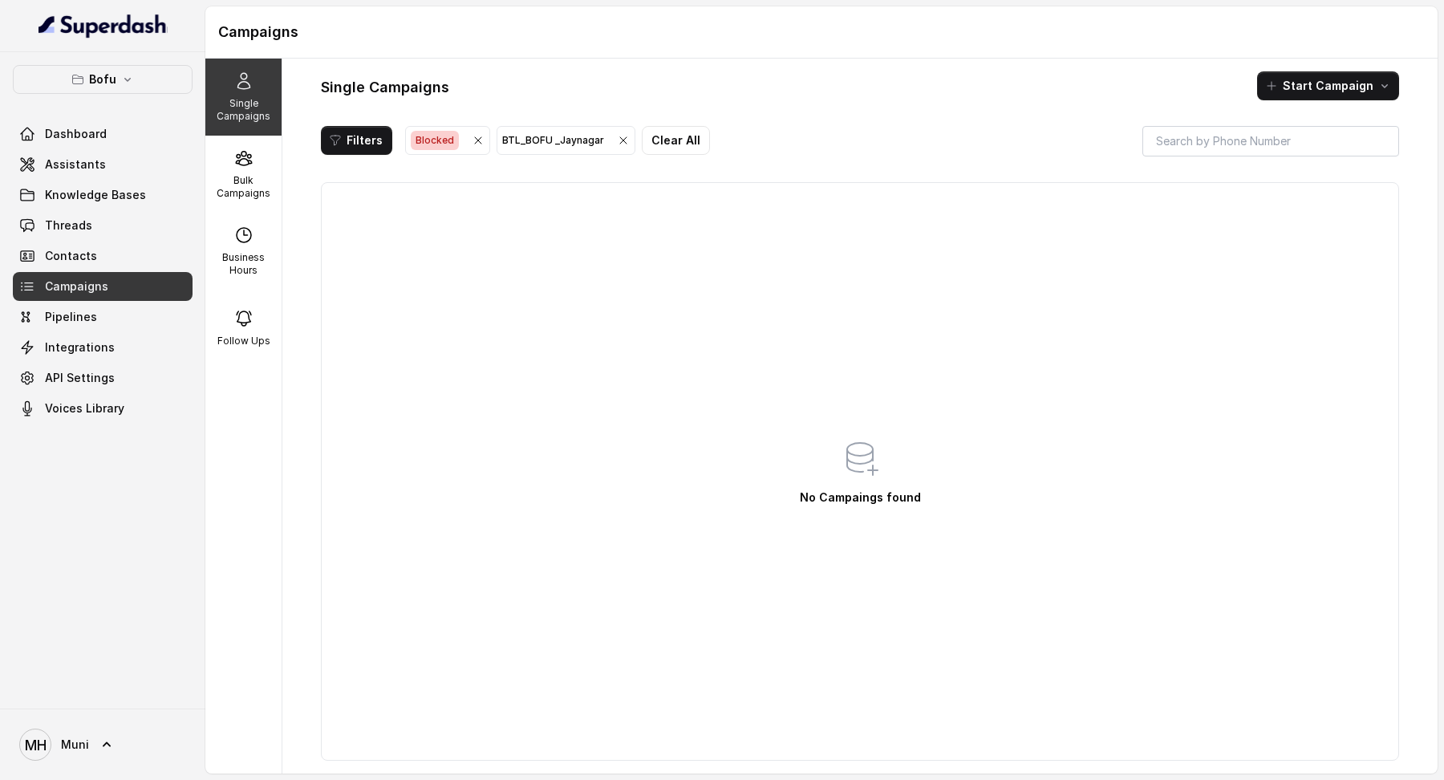
click at [472, 144] on icon "button" at bounding box center [478, 140] width 13 height 13
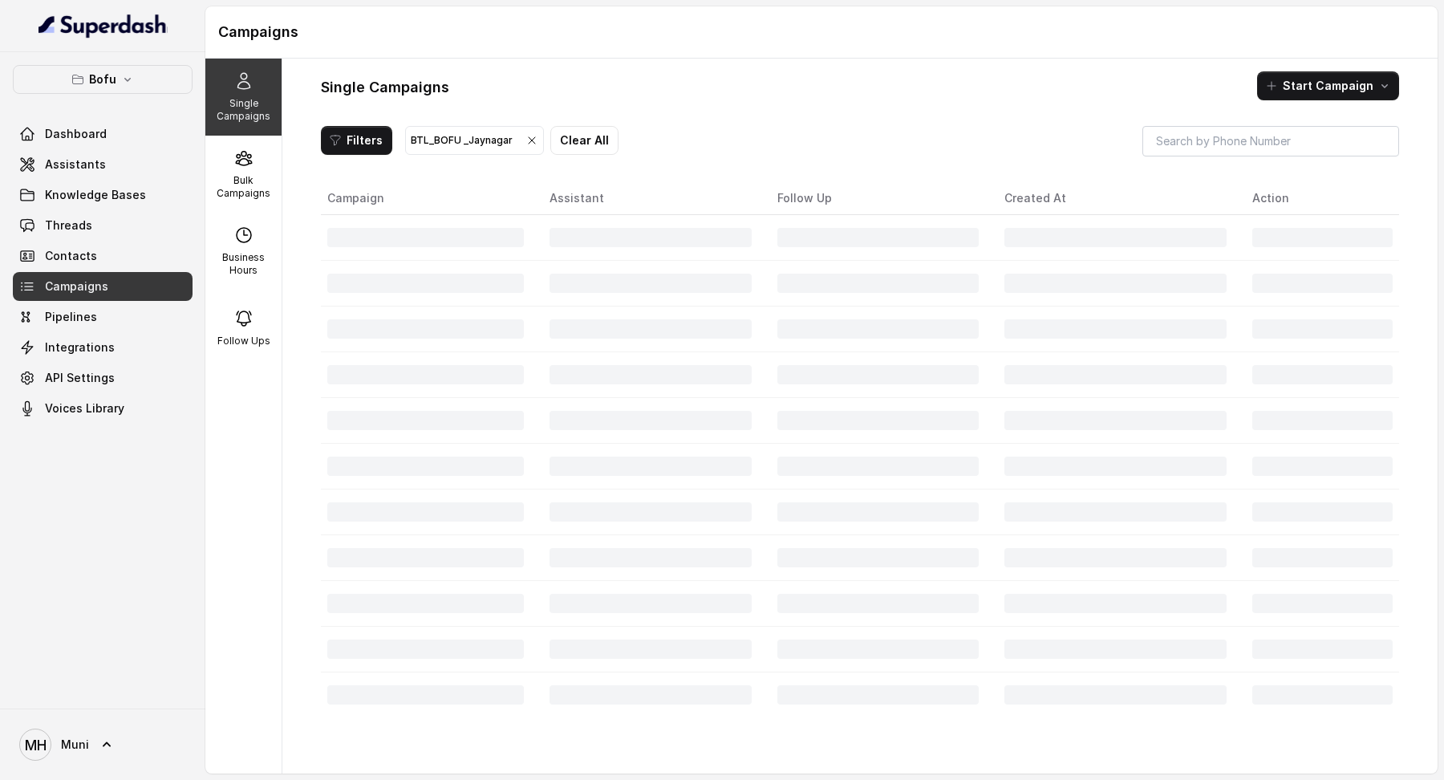
click at [526, 144] on icon "button" at bounding box center [532, 140] width 13 height 13
